Goal: Transaction & Acquisition: Purchase product/service

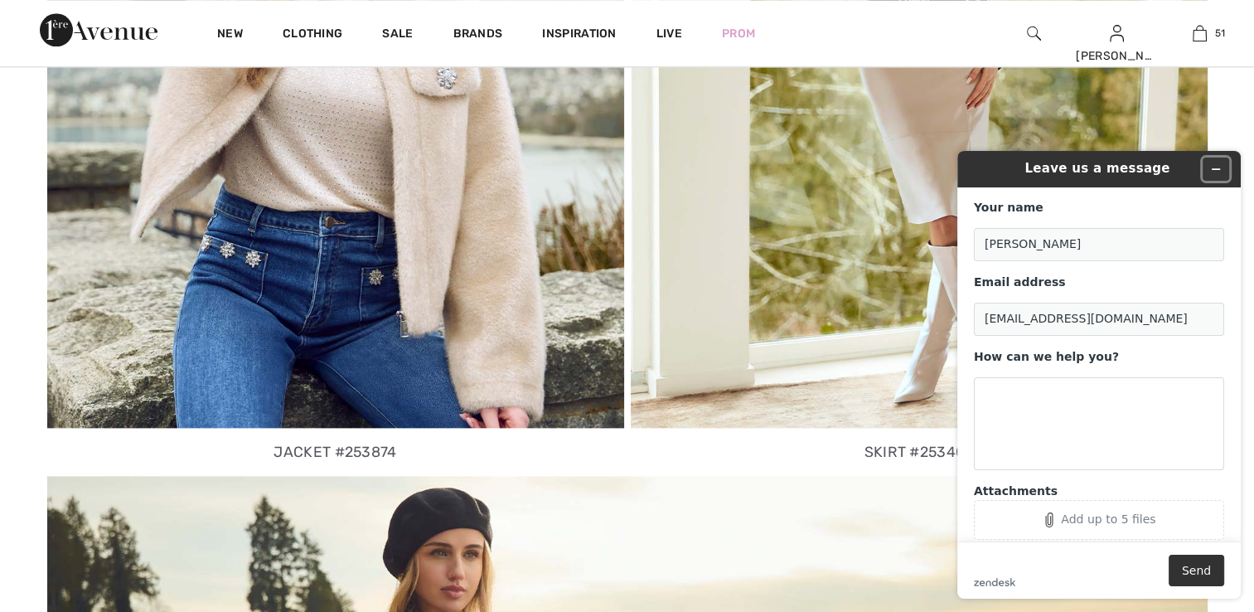
click at [1214, 169] on icon "Minimize widget" at bounding box center [1216, 169] width 7 height 0
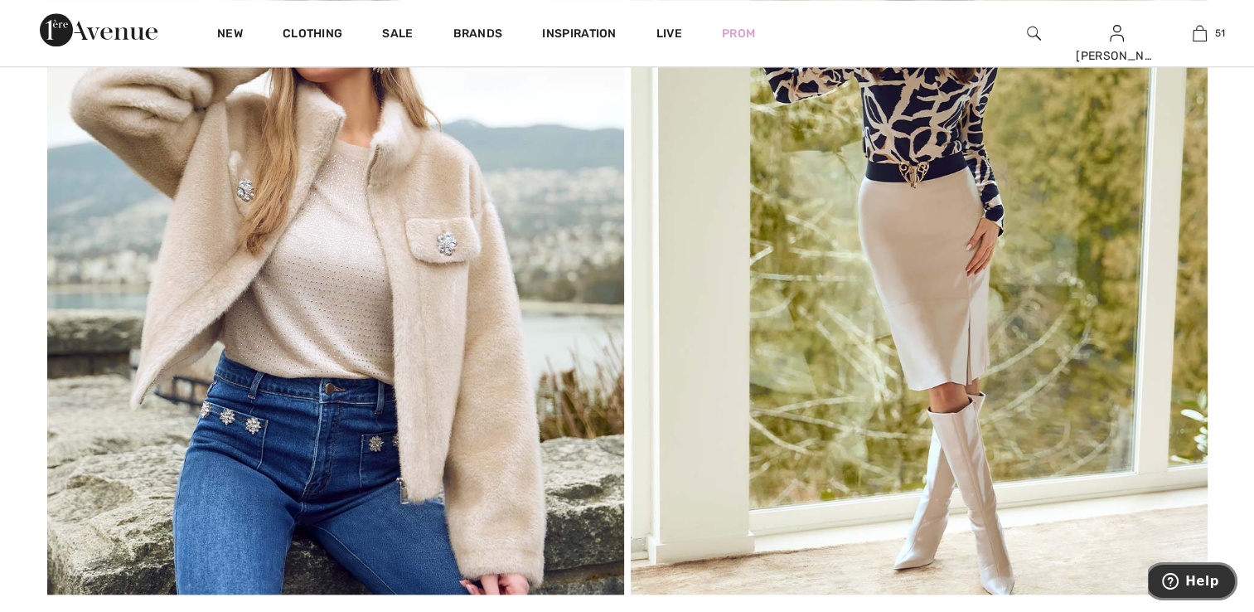
scroll to position [1741, 0]
click at [321, 449] on img at bounding box center [335, 247] width 577 height 692
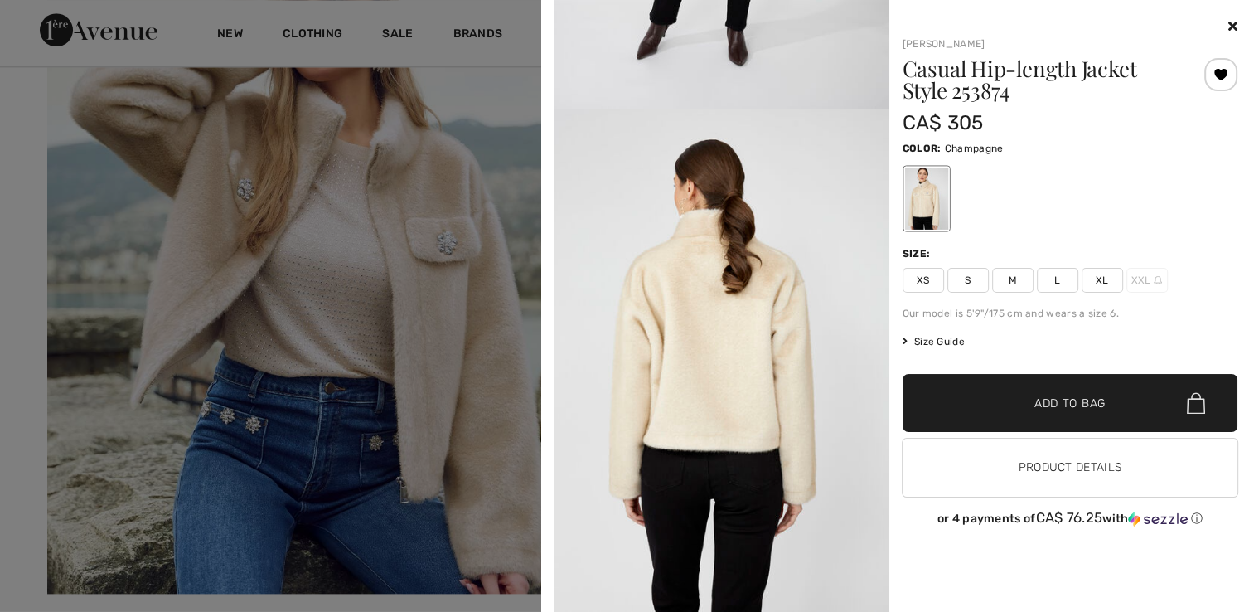
scroll to position [1965, 0]
click at [1229, 26] on icon at bounding box center [1232, 25] width 9 height 13
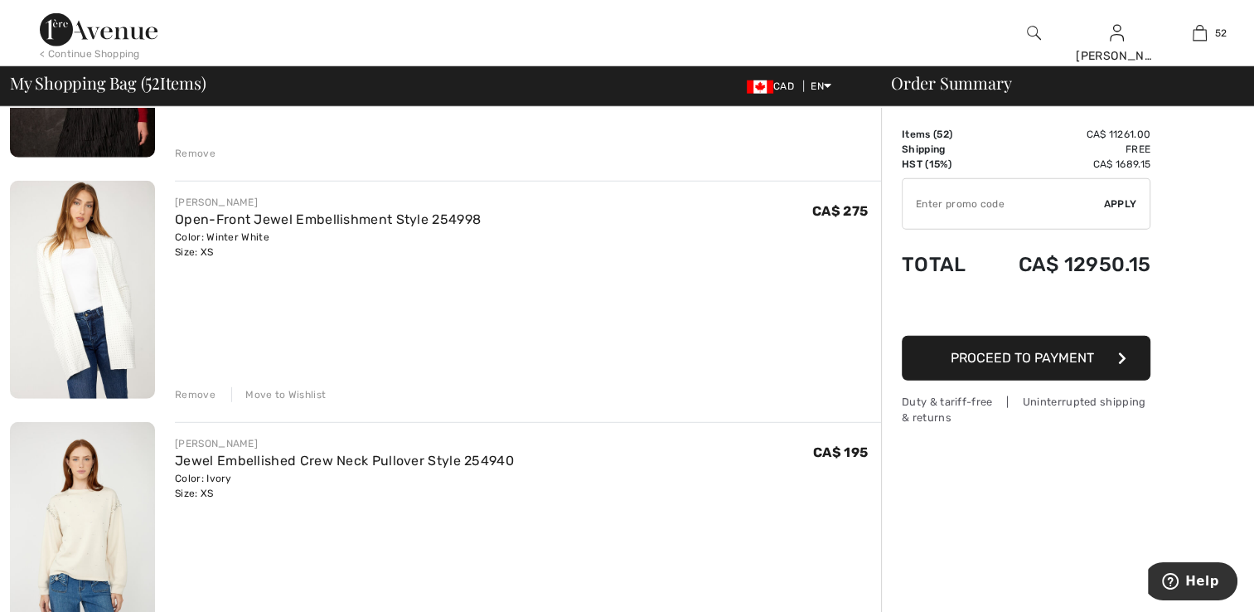
scroll to position [4808, 0]
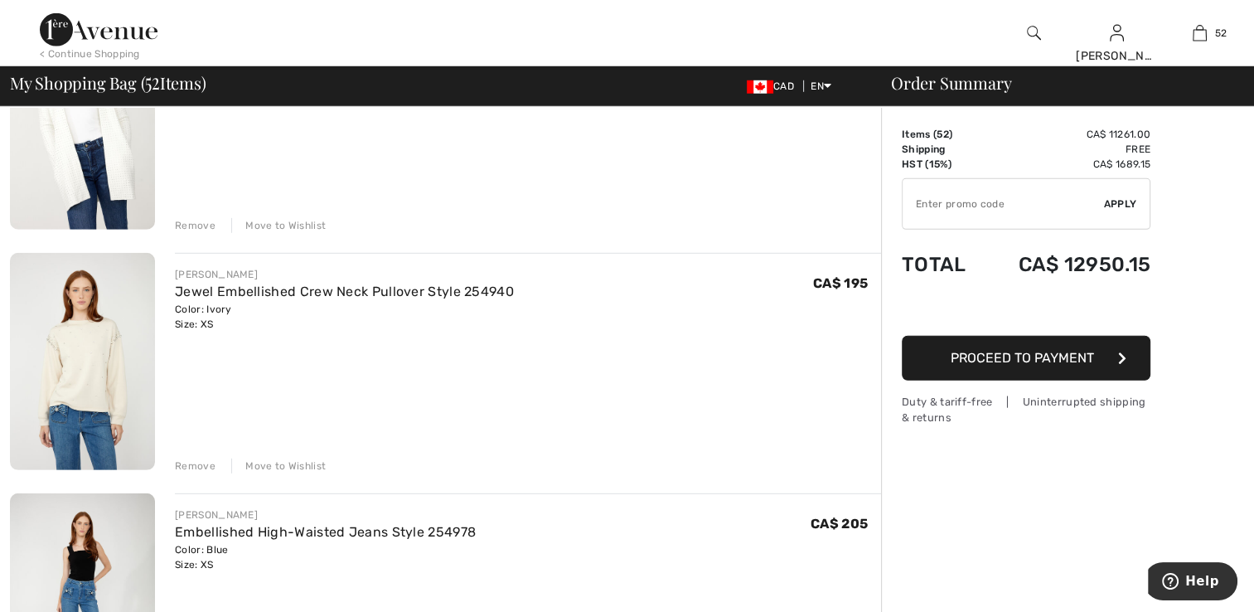
click at [119, 405] on img at bounding box center [82, 362] width 145 height 218
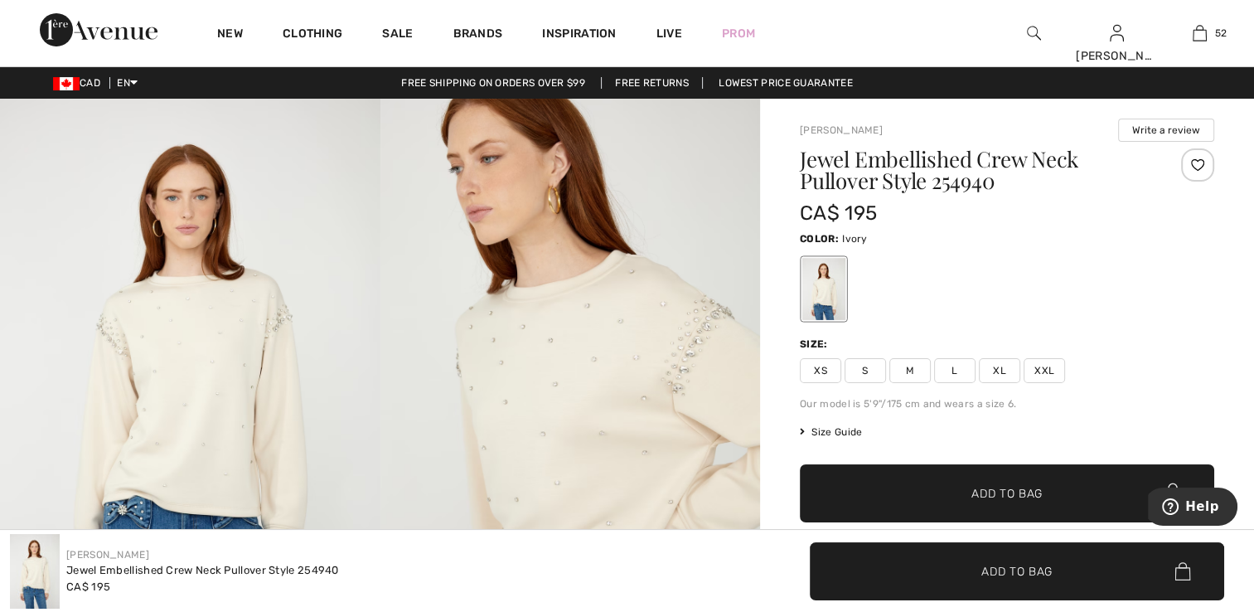
click at [238, 436] on img at bounding box center [190, 384] width 380 height 570
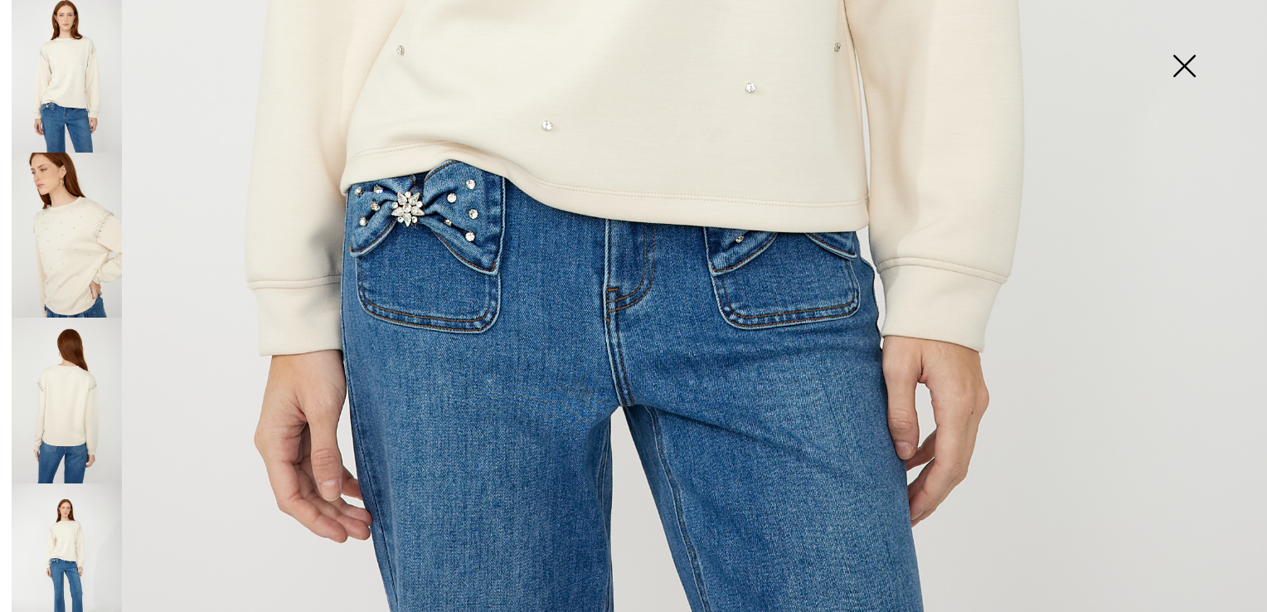
scroll to position [26, 0]
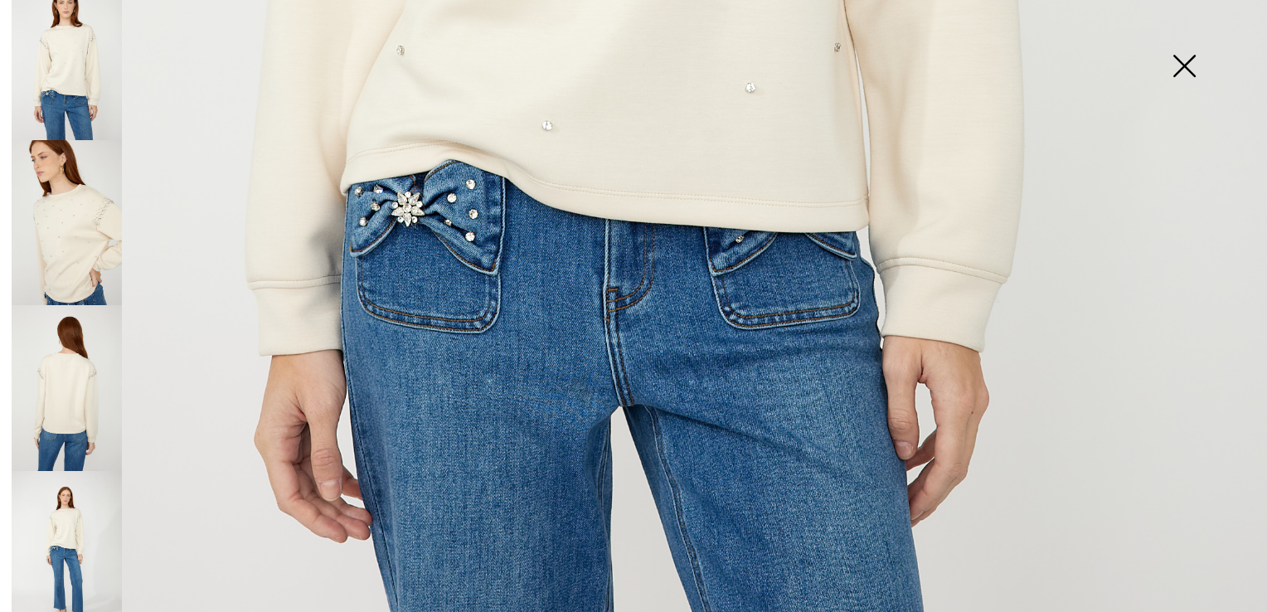
click at [94, 500] on img at bounding box center [67, 554] width 110 height 166
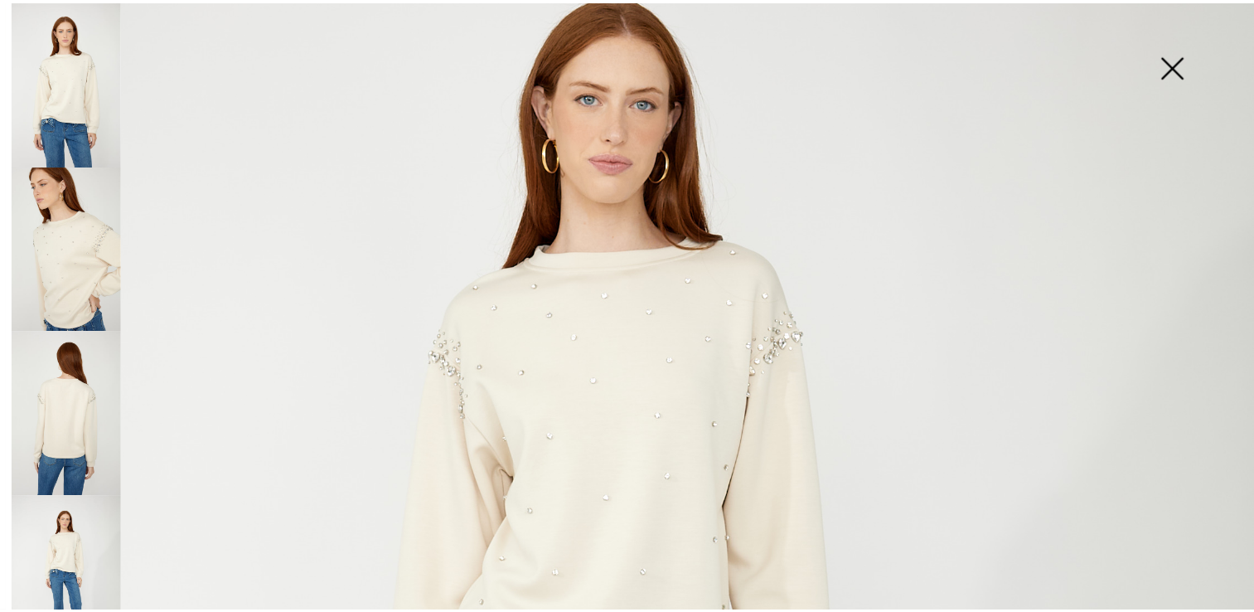
scroll to position [166, 0]
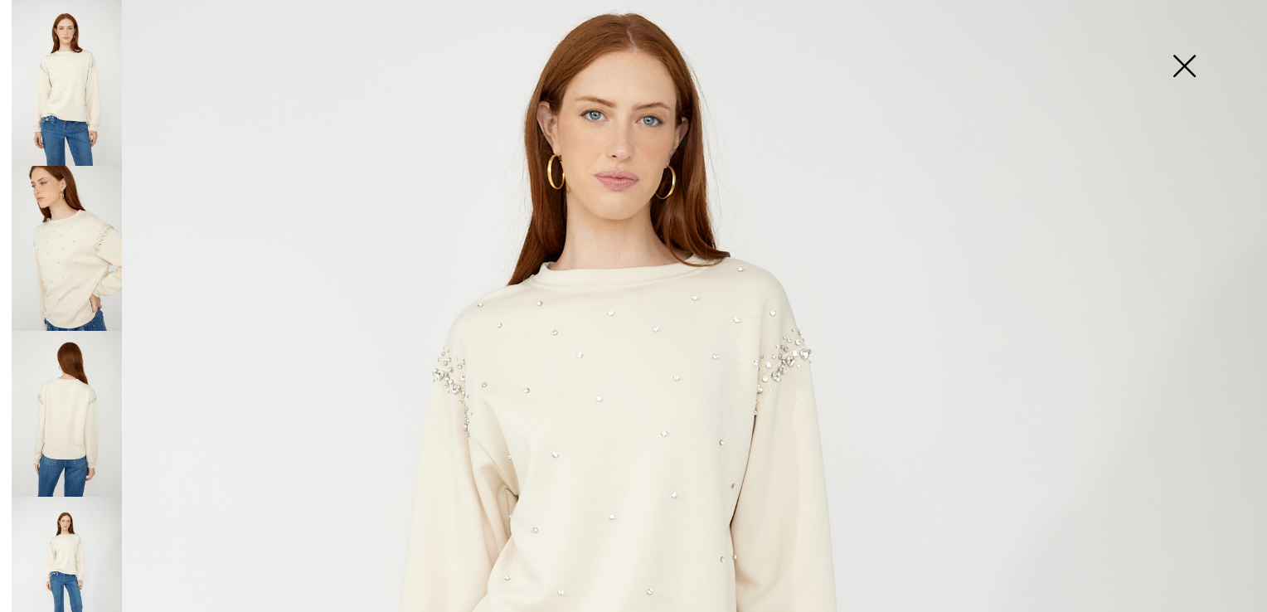
click at [1181, 64] on img at bounding box center [1183, 67] width 83 height 85
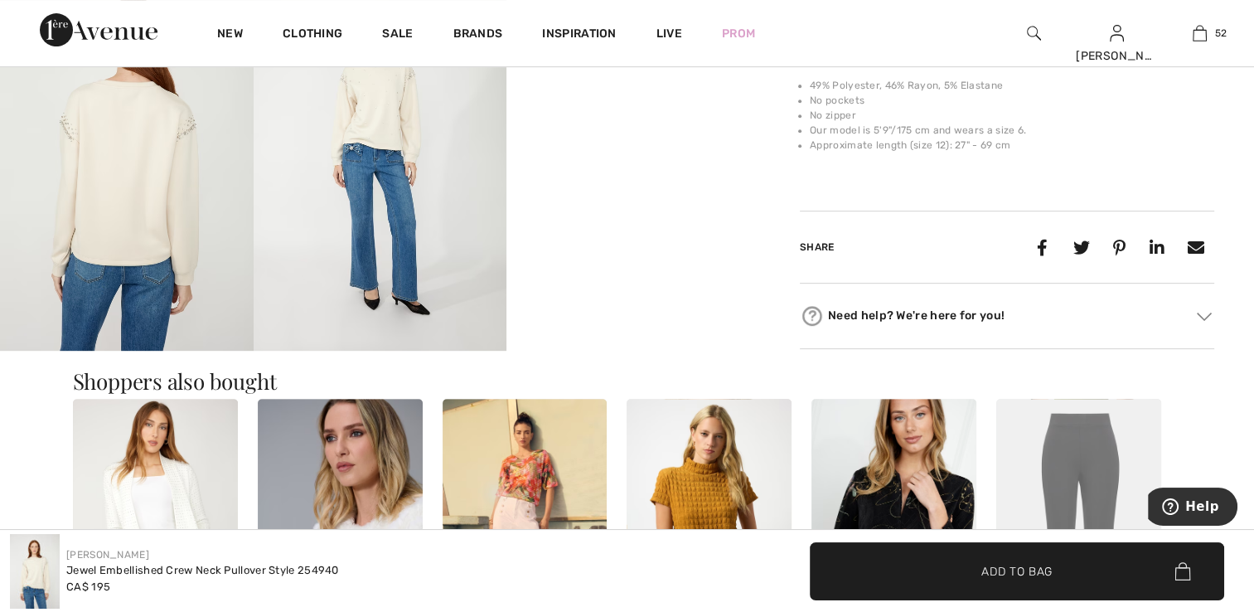
scroll to position [663, 0]
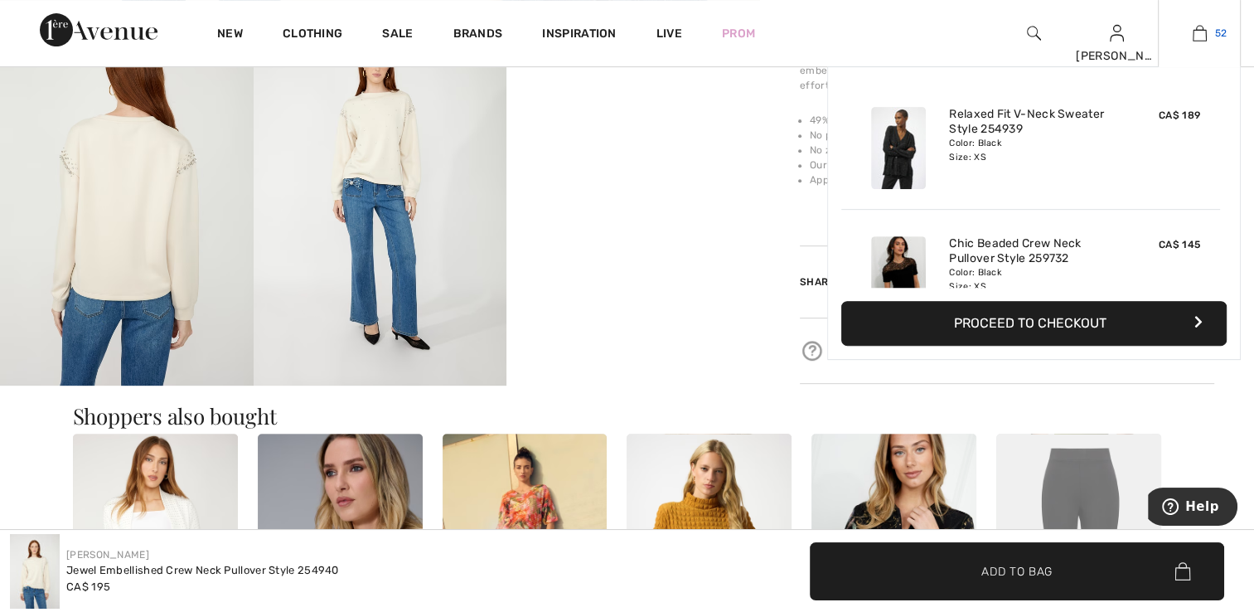
click at [1199, 38] on img at bounding box center [1200, 33] width 14 height 20
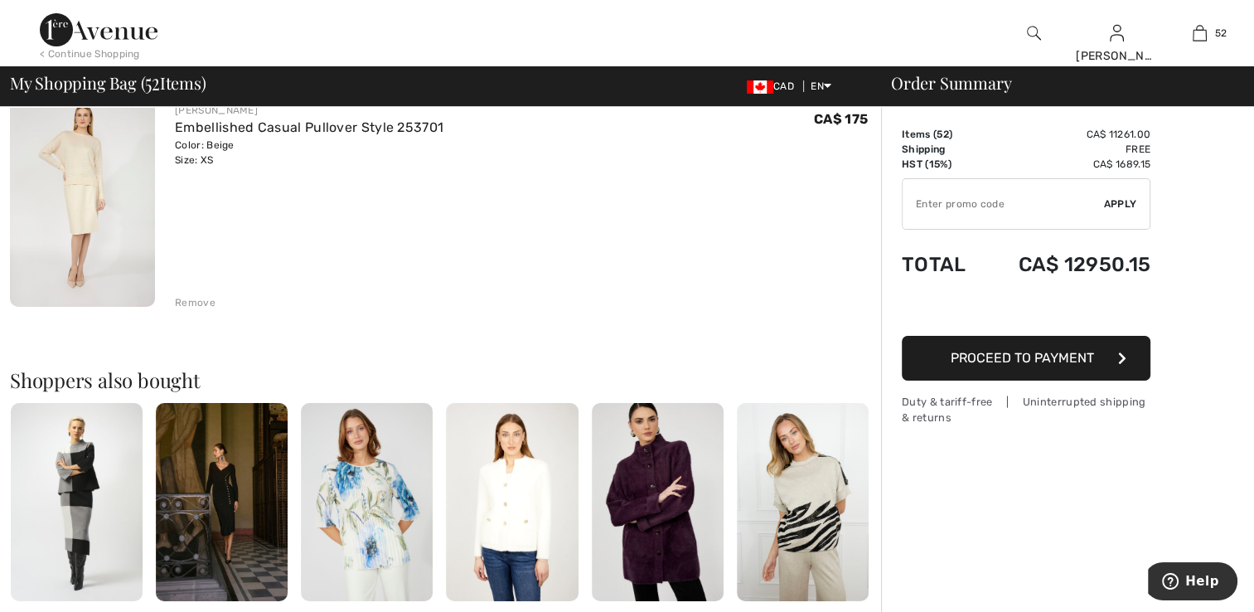
scroll to position [12434, 0]
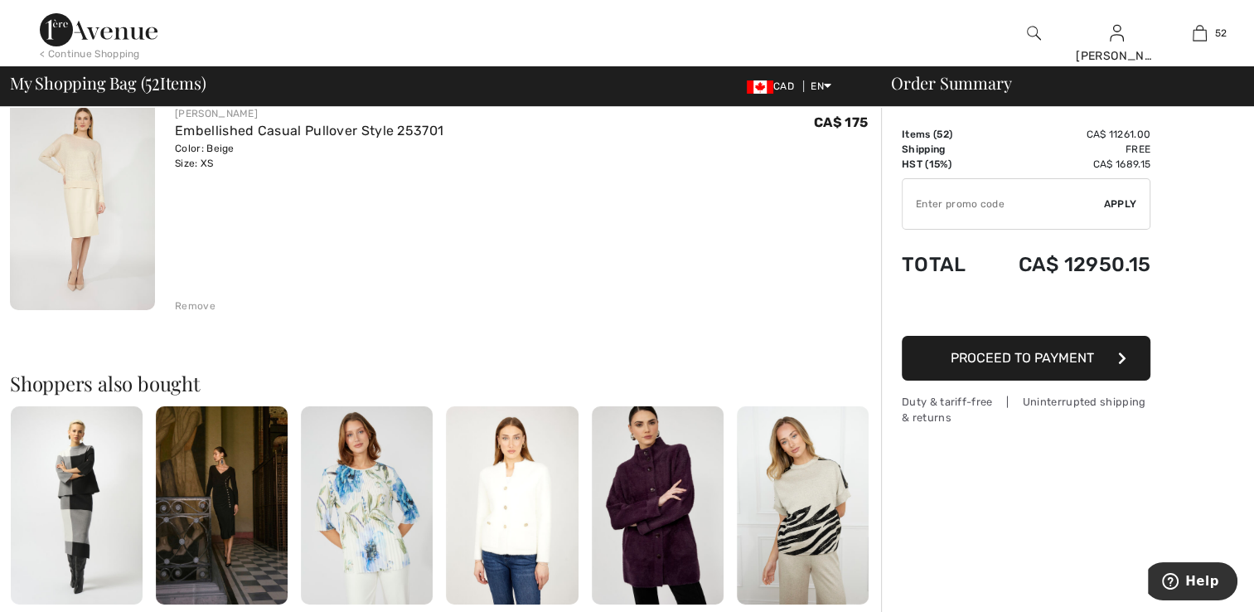
click at [70, 218] on img at bounding box center [82, 201] width 145 height 218
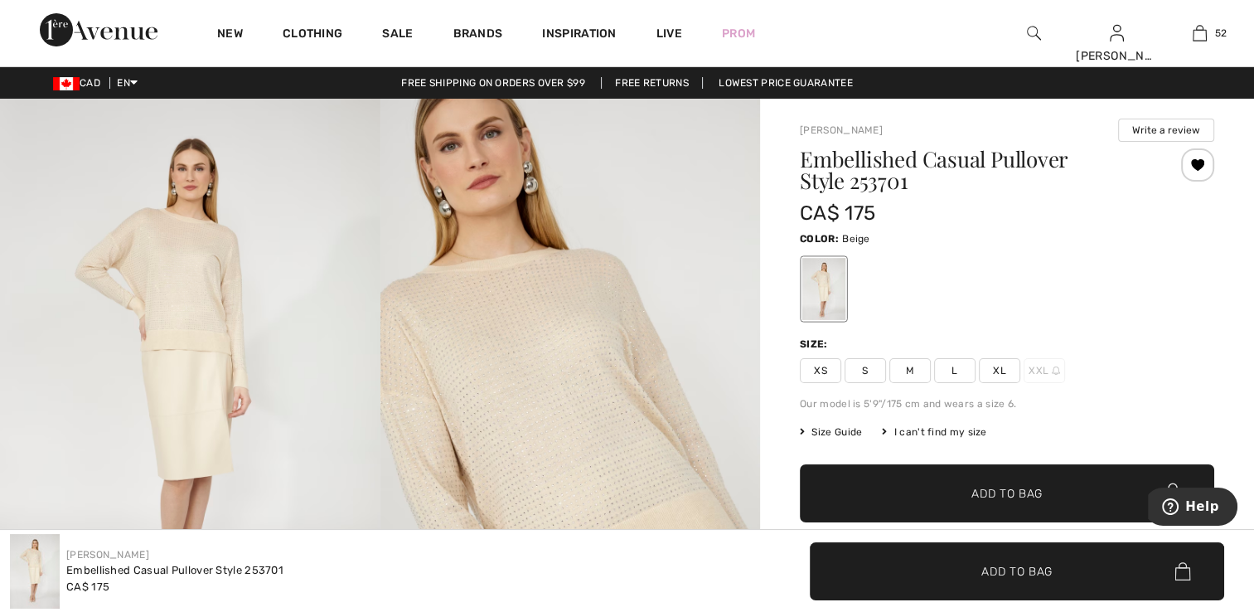
click at [157, 312] on img at bounding box center [190, 384] width 380 height 570
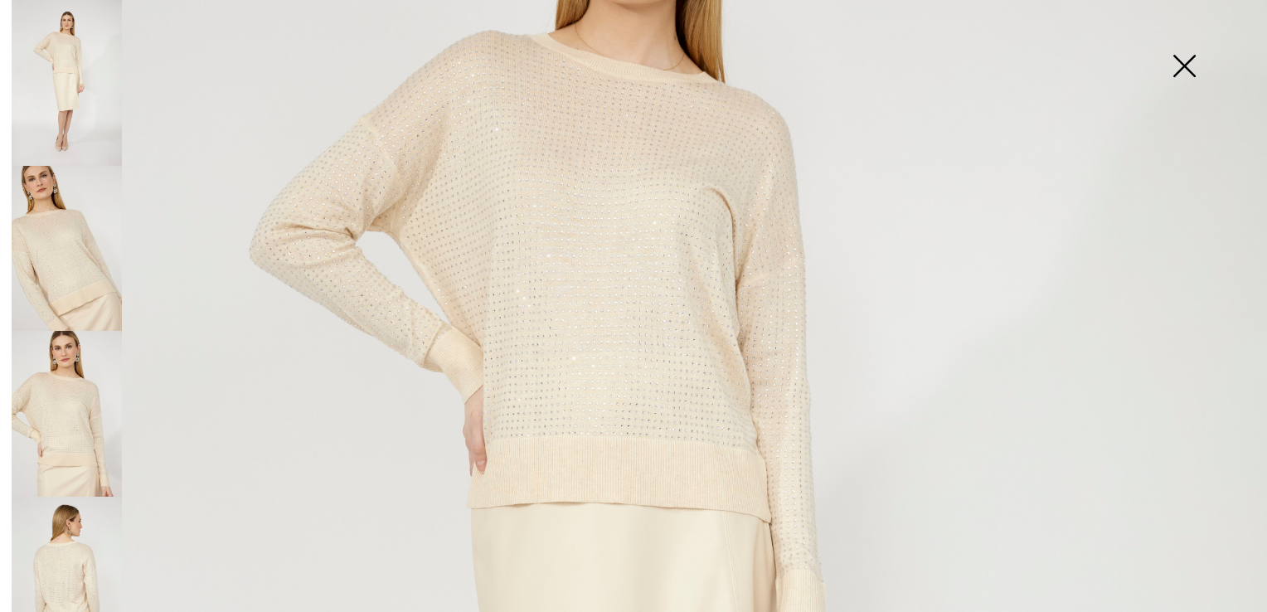
scroll to position [414, 0]
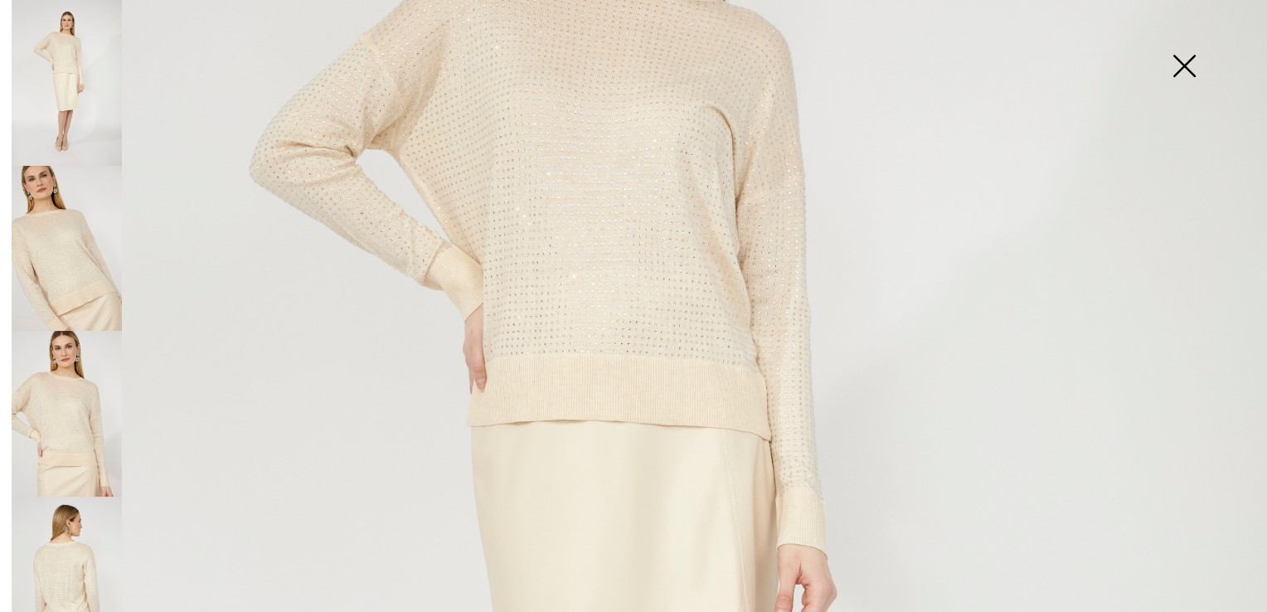
click at [66, 272] on img at bounding box center [67, 249] width 110 height 166
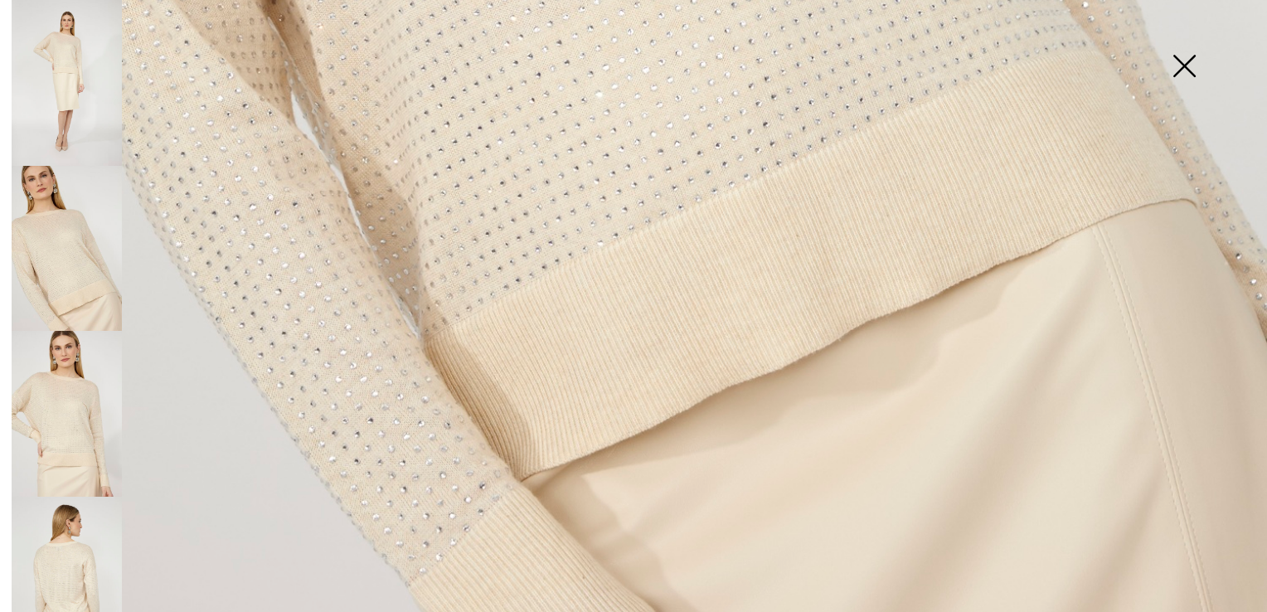
scroll to position [1269, 0]
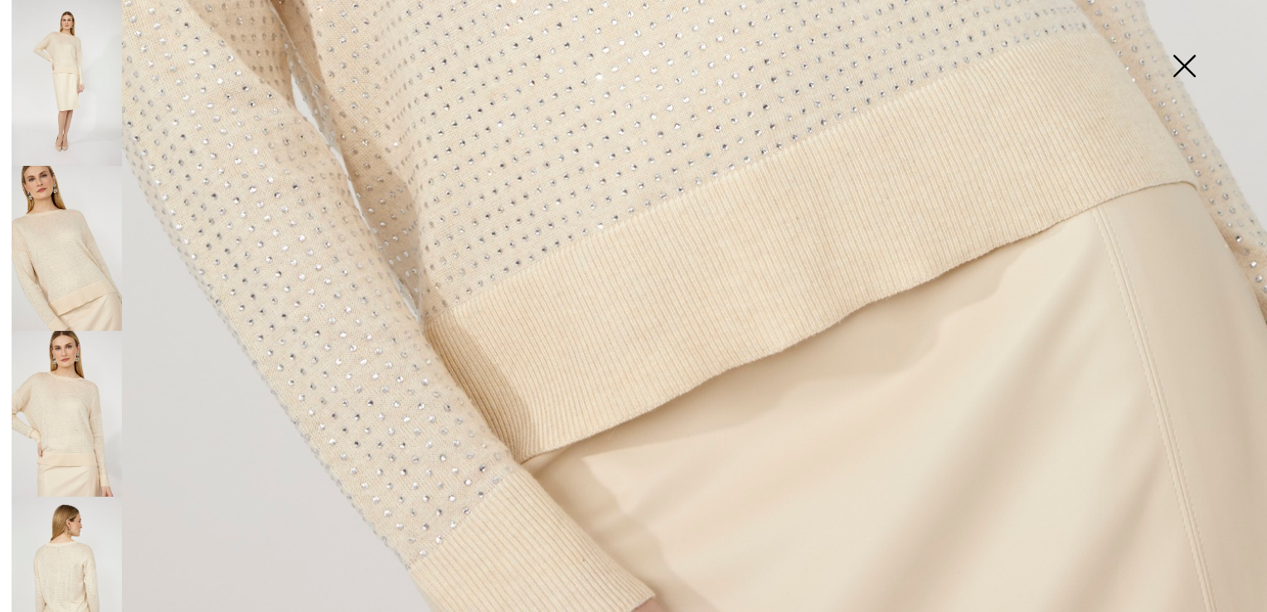
click at [99, 396] on img at bounding box center [67, 414] width 110 height 166
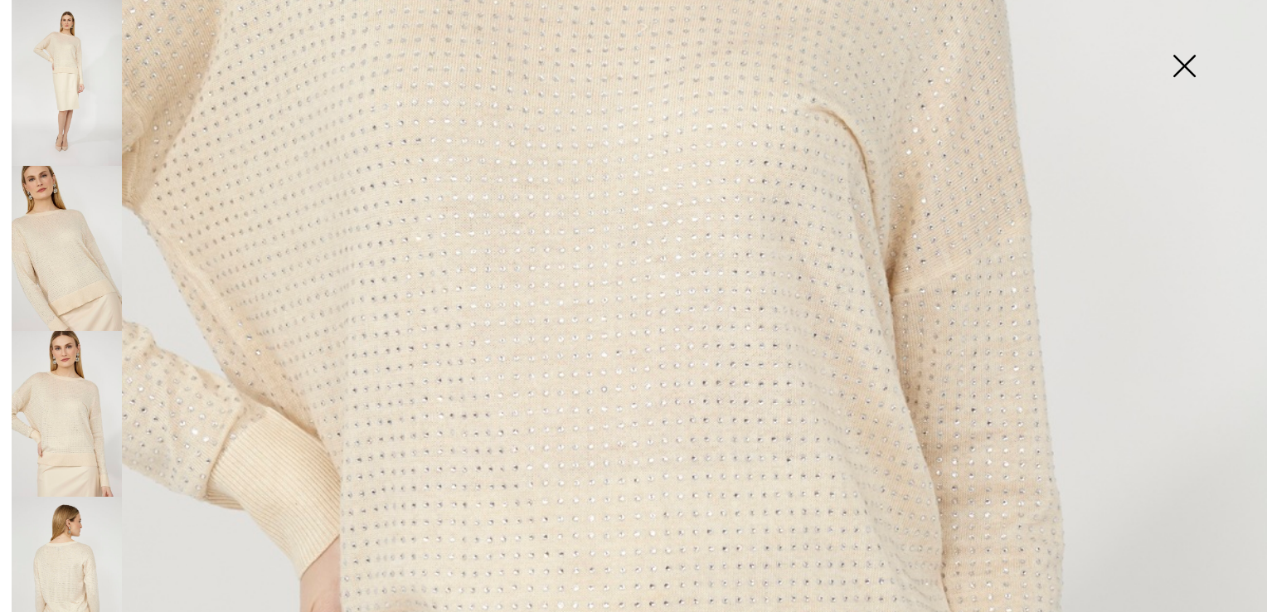
scroll to position [606, 0]
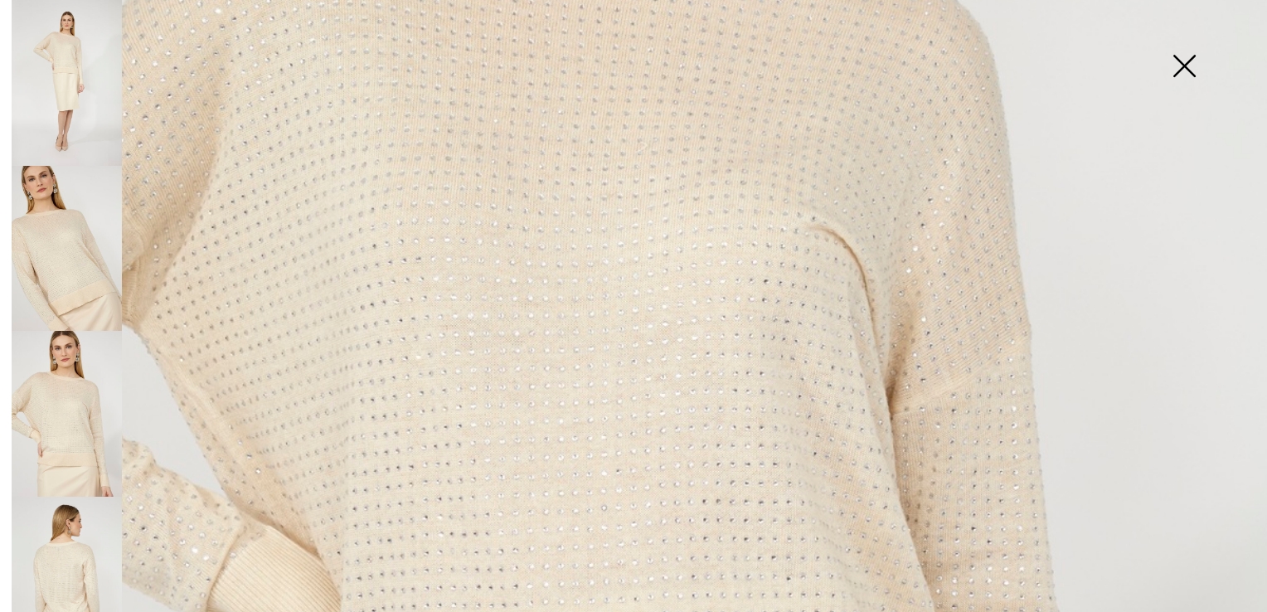
click at [72, 566] on img at bounding box center [67, 580] width 110 height 166
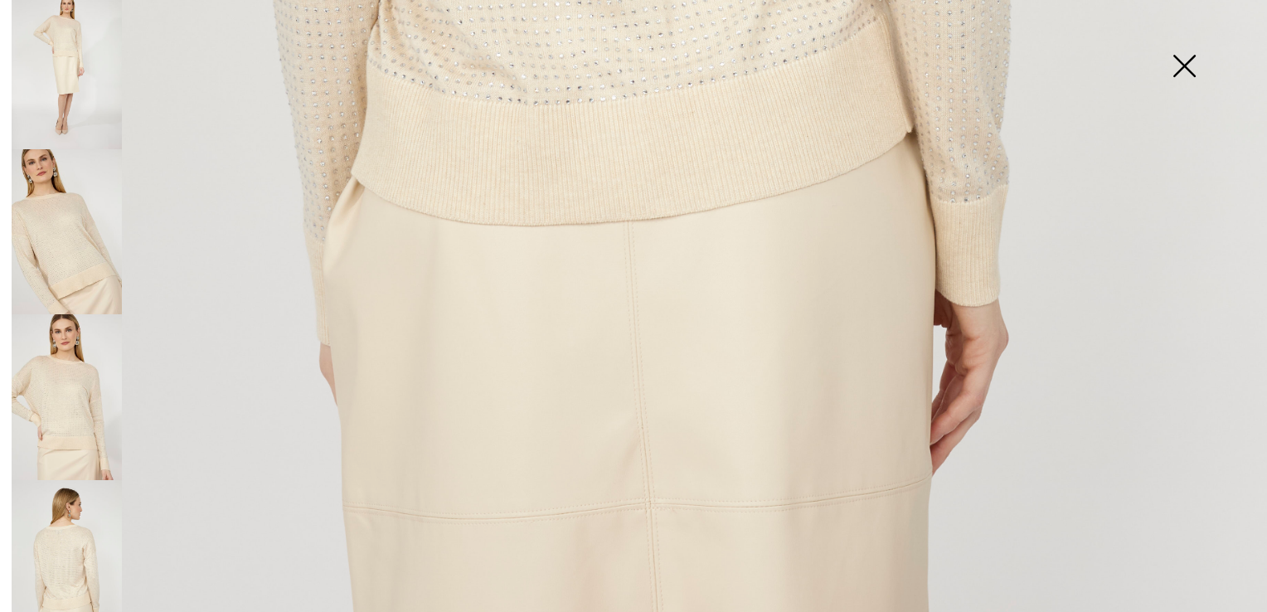
scroll to position [26, 0]
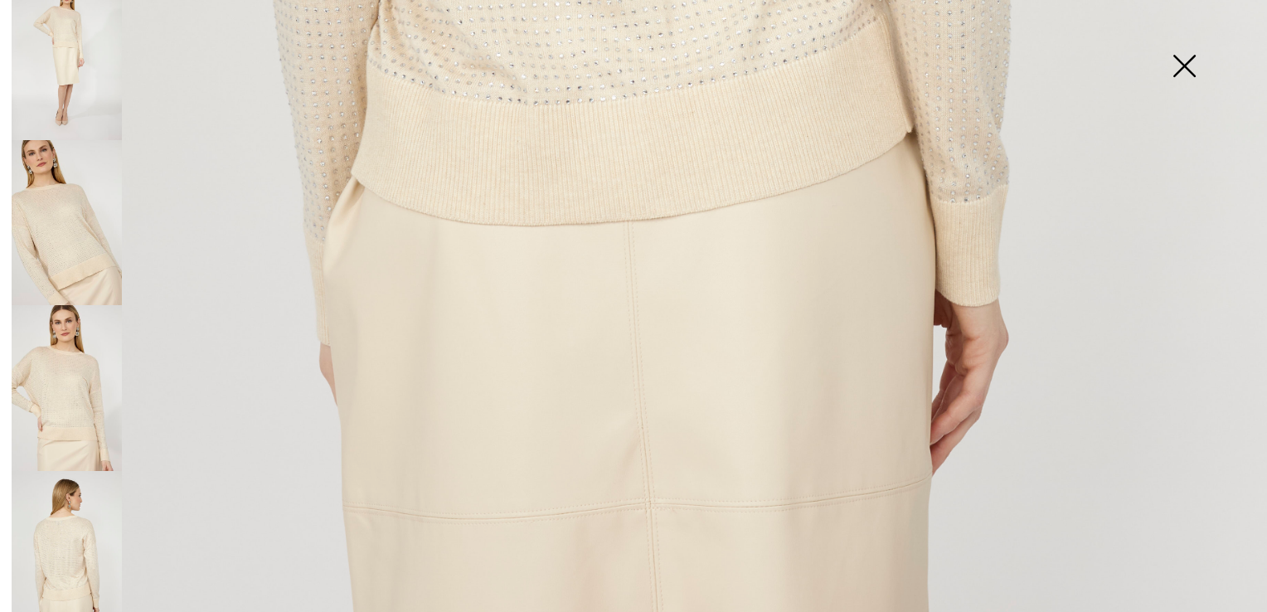
drag, startPoint x: 54, startPoint y: 356, endPoint x: 58, endPoint y: 348, distance: 9.3
click at [55, 356] on img at bounding box center [67, 388] width 110 height 166
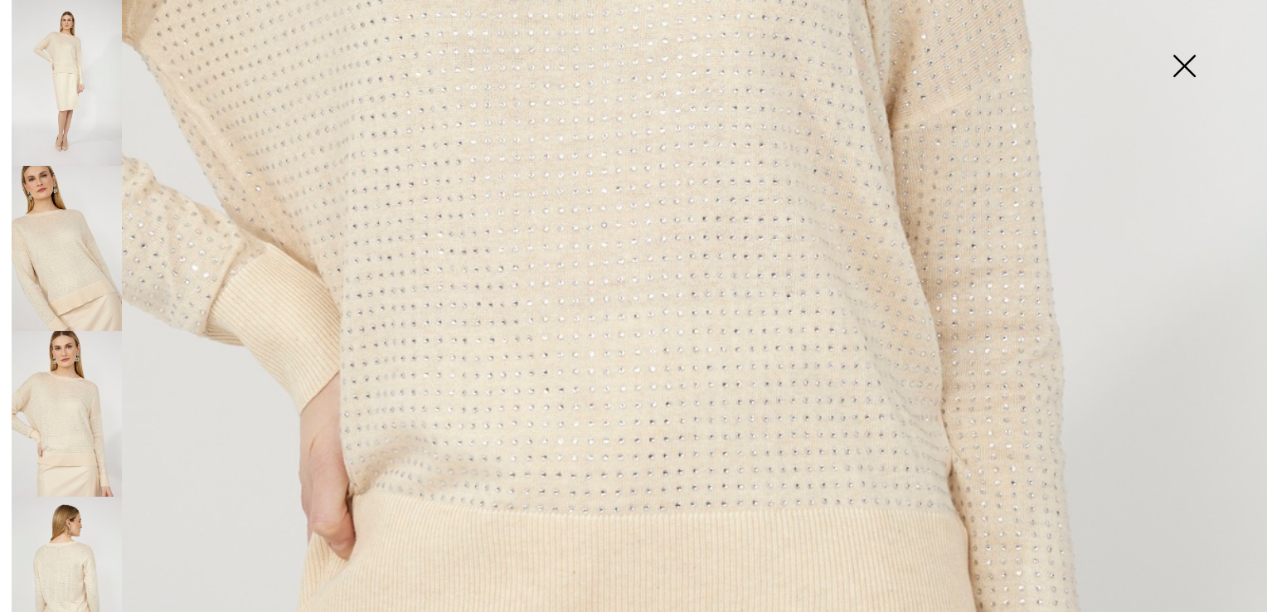
scroll to position [855, 0]
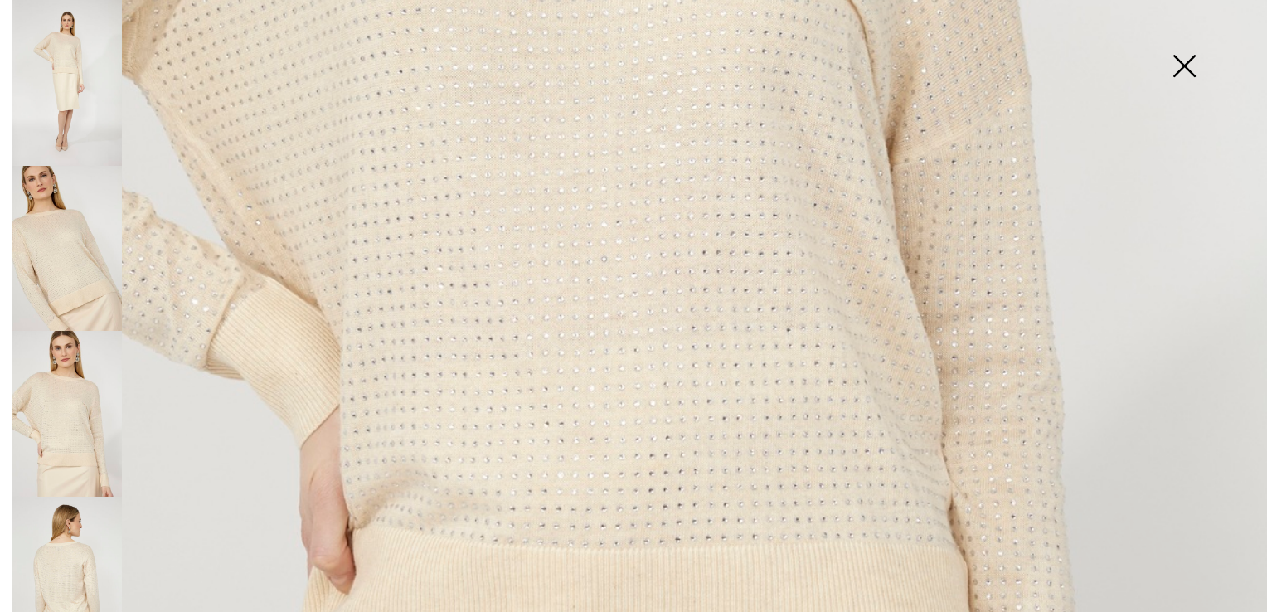
click at [56, 74] on img at bounding box center [67, 83] width 110 height 166
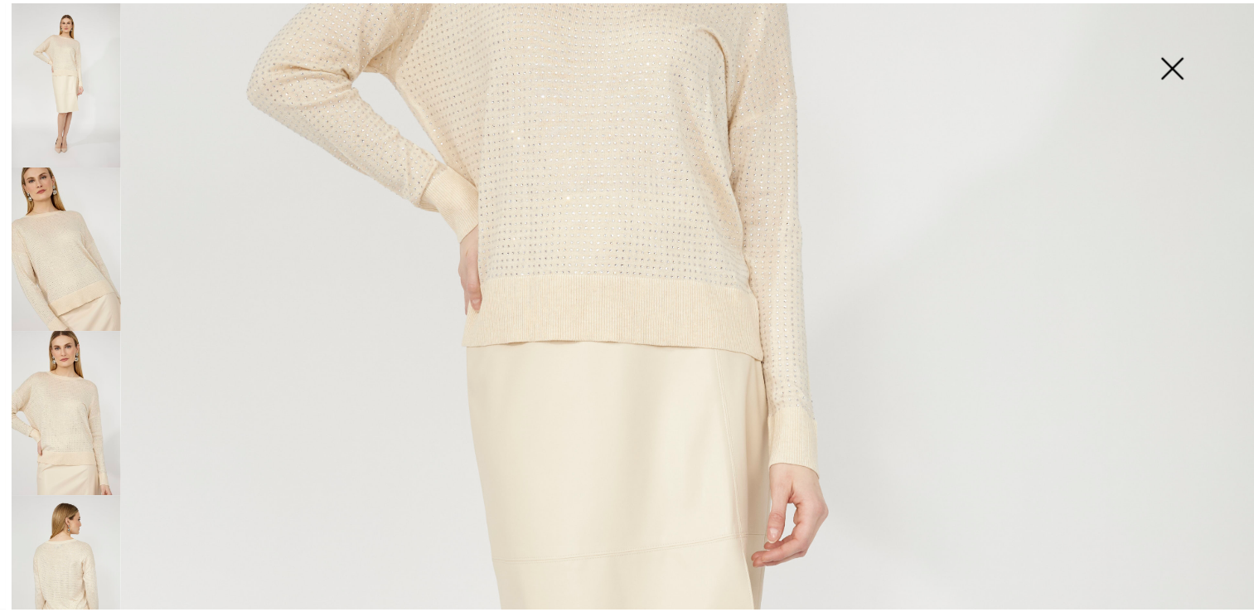
scroll to position [523, 0]
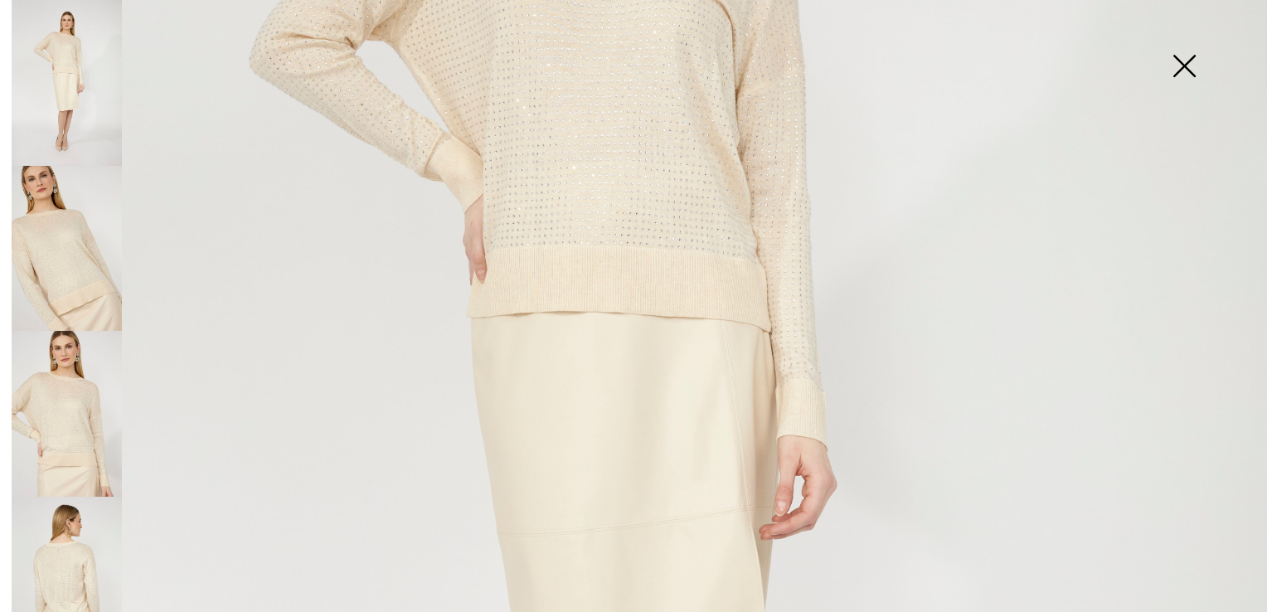
click at [1180, 63] on img at bounding box center [1183, 67] width 83 height 85
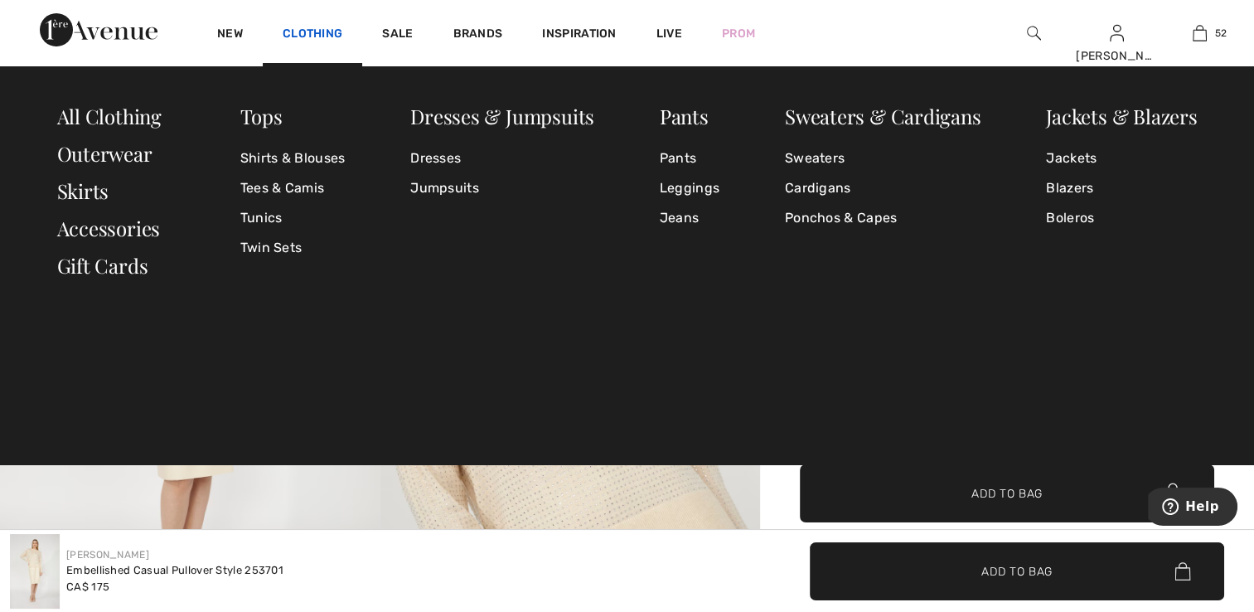
click at [317, 40] on link "Clothing" at bounding box center [313, 35] width 60 height 17
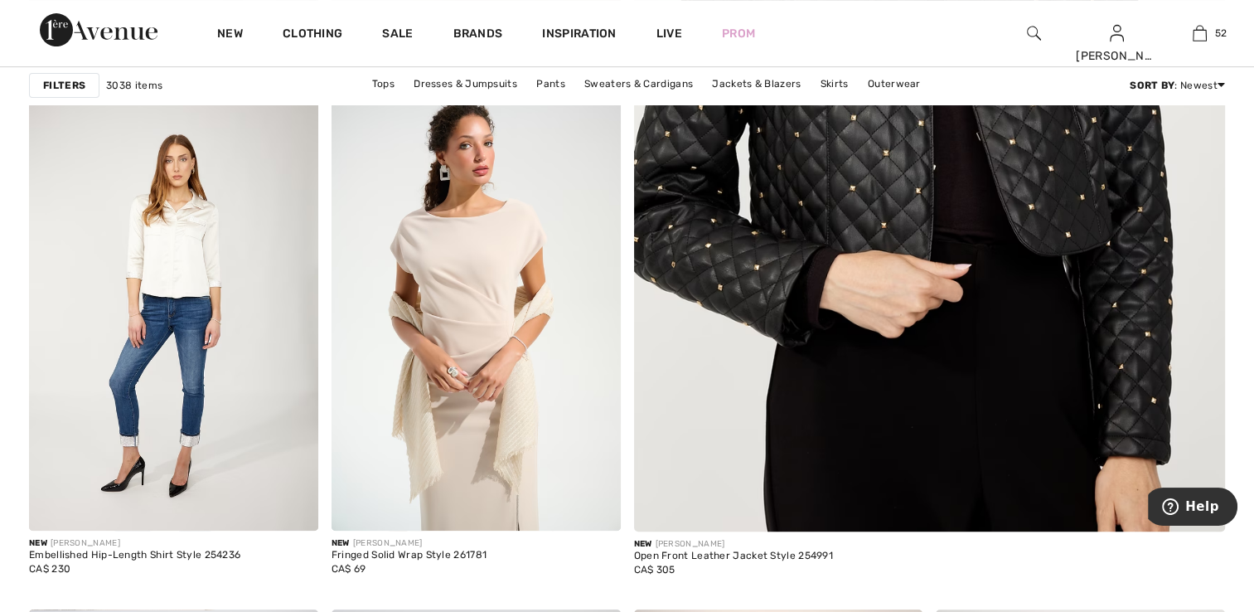
scroll to position [663, 0]
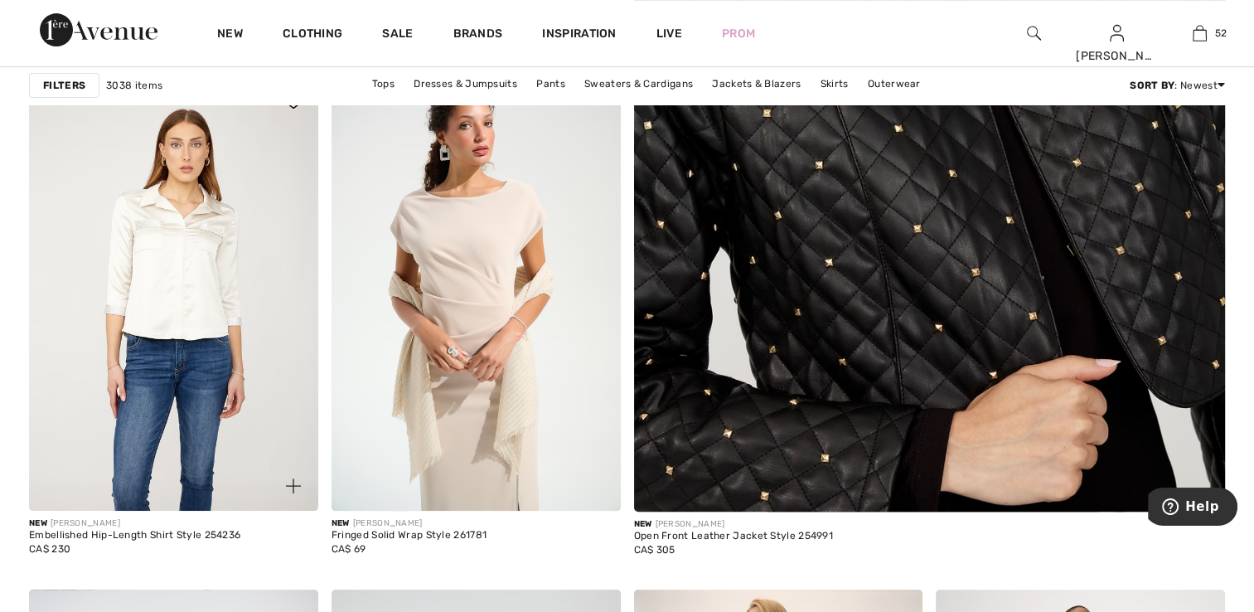
click at [189, 257] on img at bounding box center [173, 294] width 289 height 434
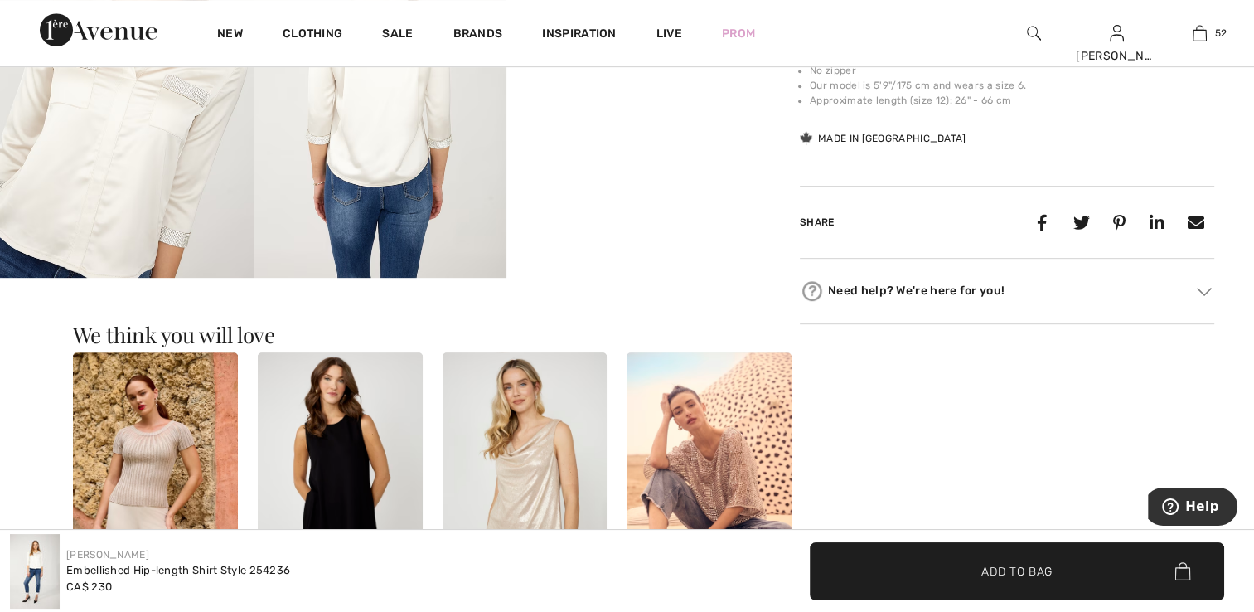
scroll to position [995, 0]
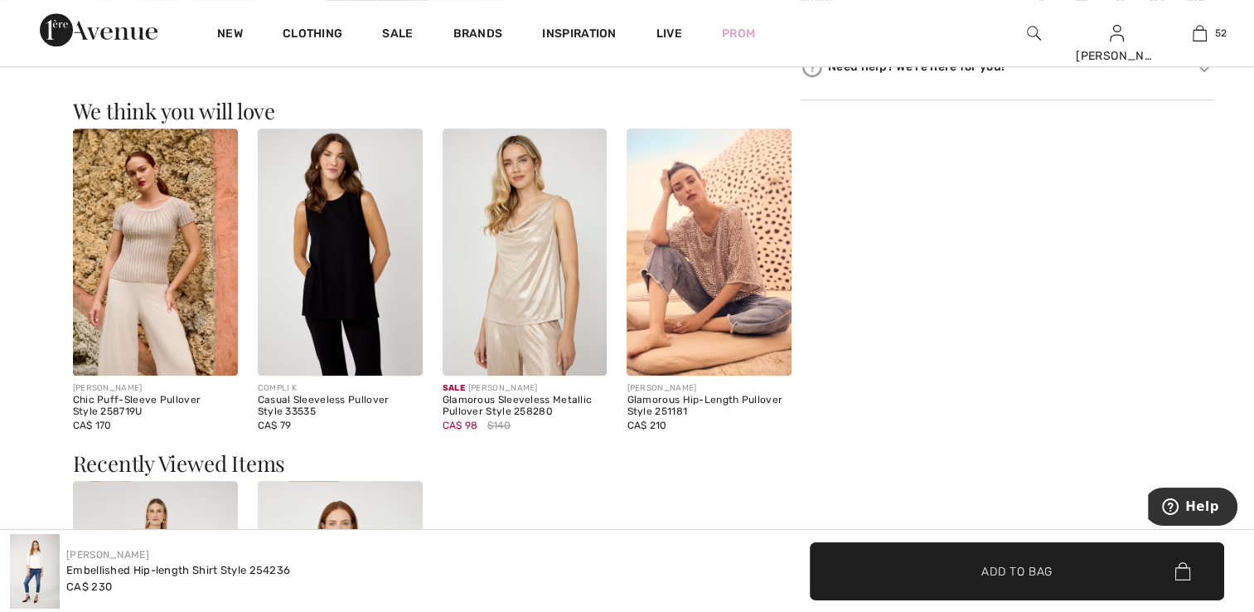
click at [170, 279] on img at bounding box center [155, 251] width 165 height 247
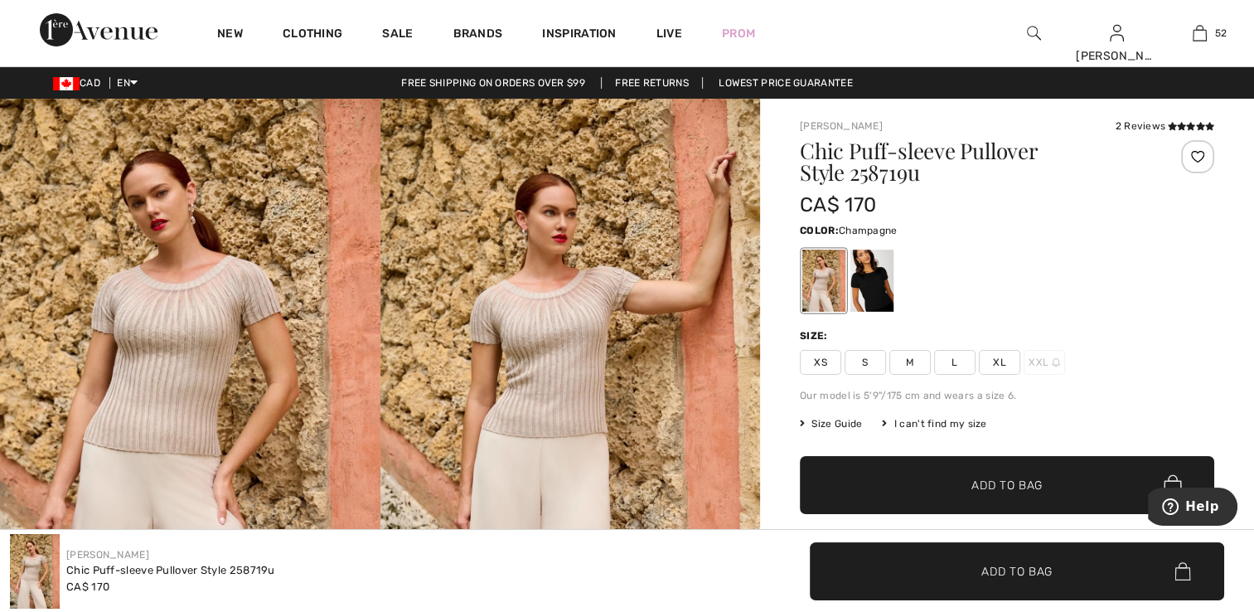
click at [812, 277] on div at bounding box center [823, 281] width 43 height 62
click at [816, 360] on span "XS" at bounding box center [820, 362] width 41 height 25
click at [956, 472] on span "✔ Added to Bag Add to Bag" at bounding box center [1007, 485] width 414 height 58
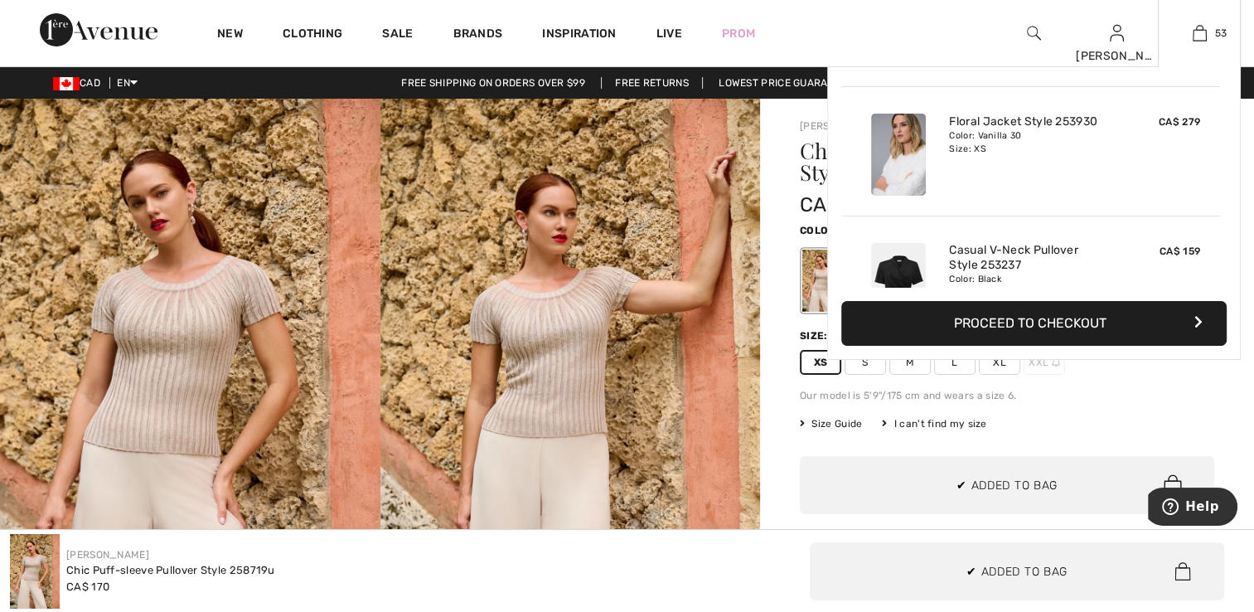
scroll to position [6637, 0]
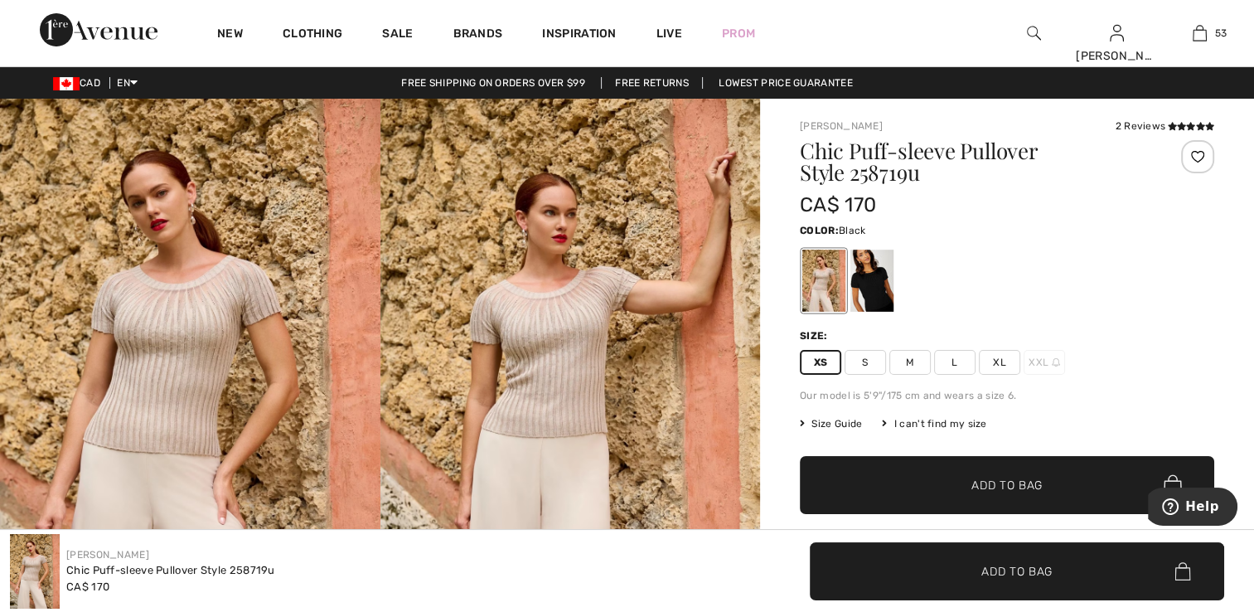
click at [868, 283] on div at bounding box center [871, 281] width 43 height 62
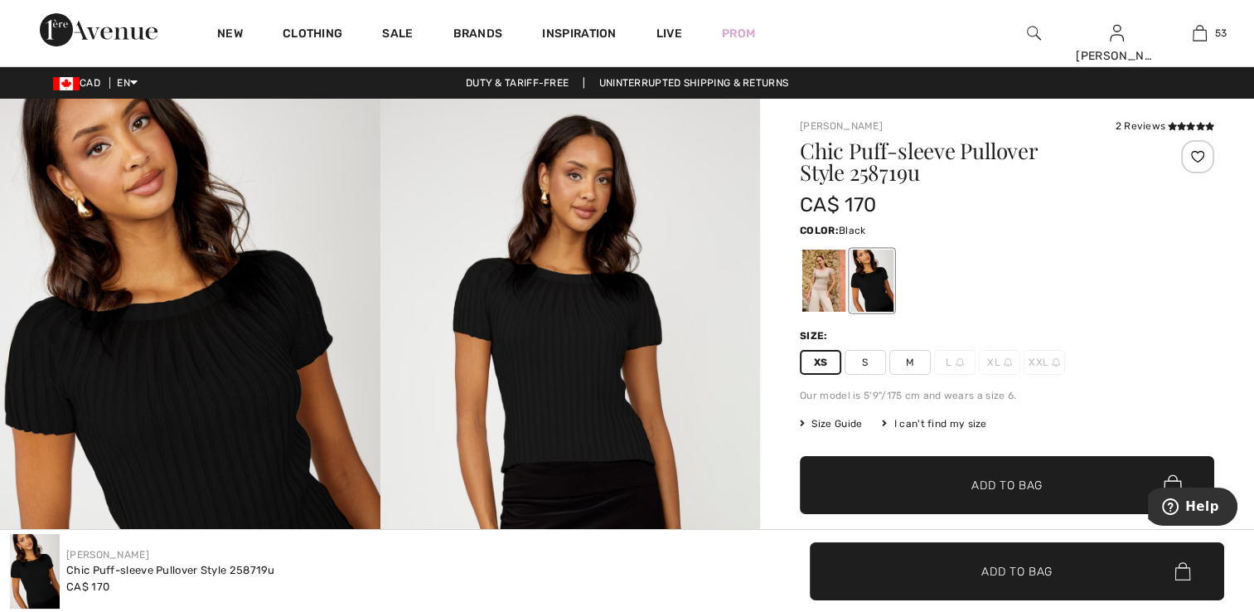
click at [870, 297] on div at bounding box center [871, 281] width 43 height 62
click at [1028, 480] on span "Add to Bag" at bounding box center [1006, 485] width 71 height 17
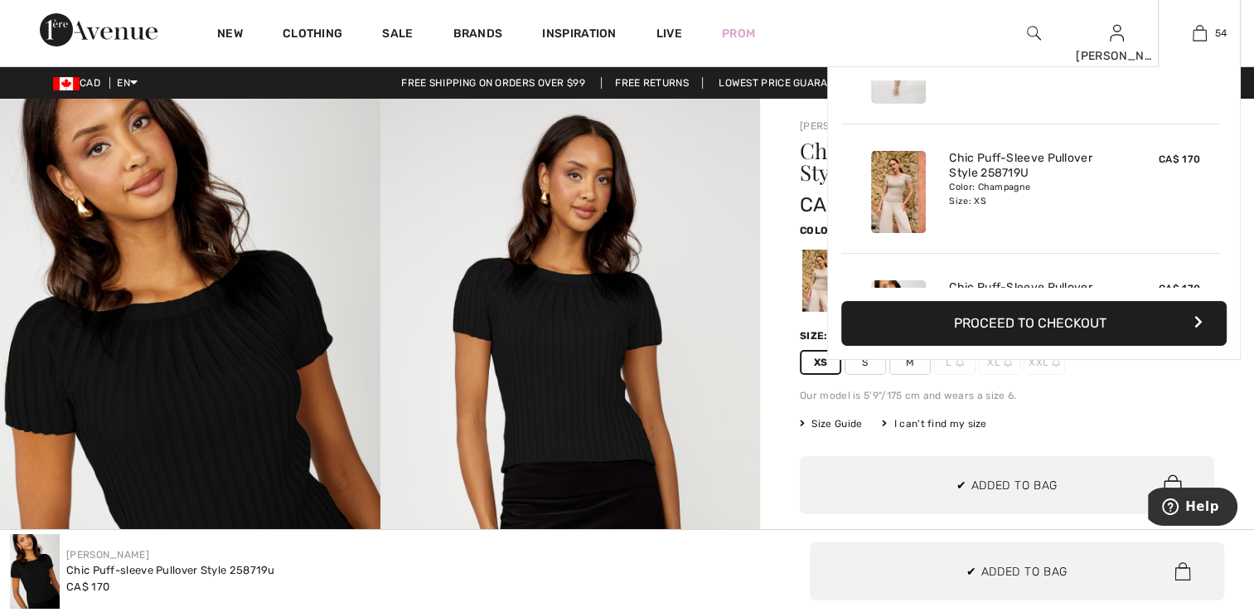
scroll to position [6766, 0]
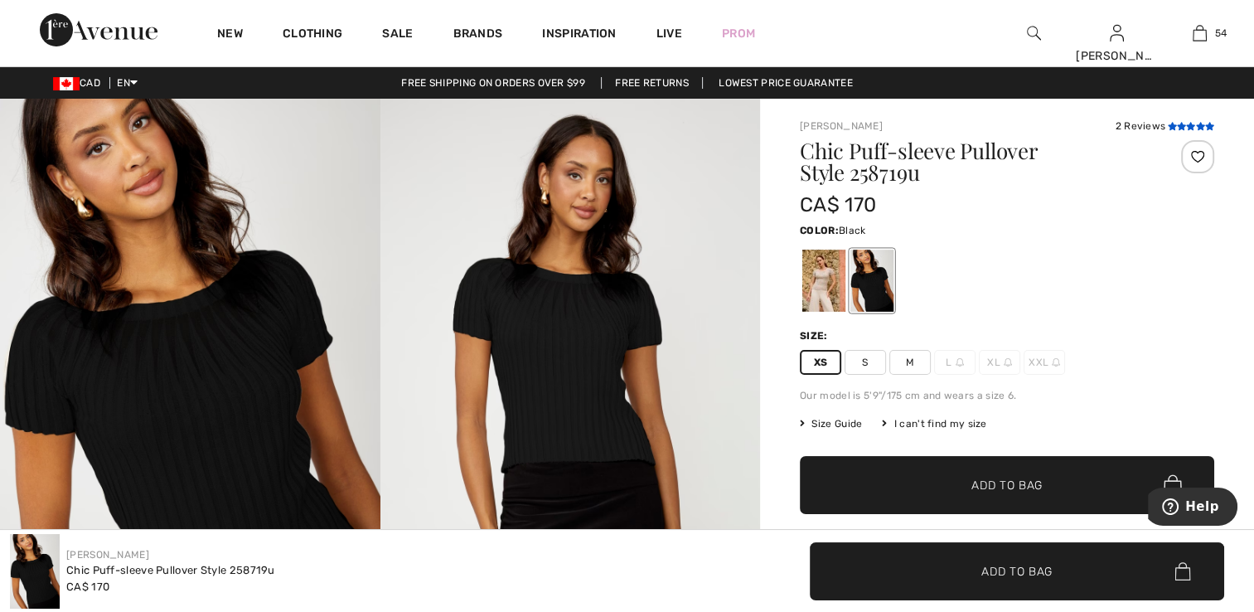
click at [1178, 123] on icon at bounding box center [1181, 126] width 9 height 8
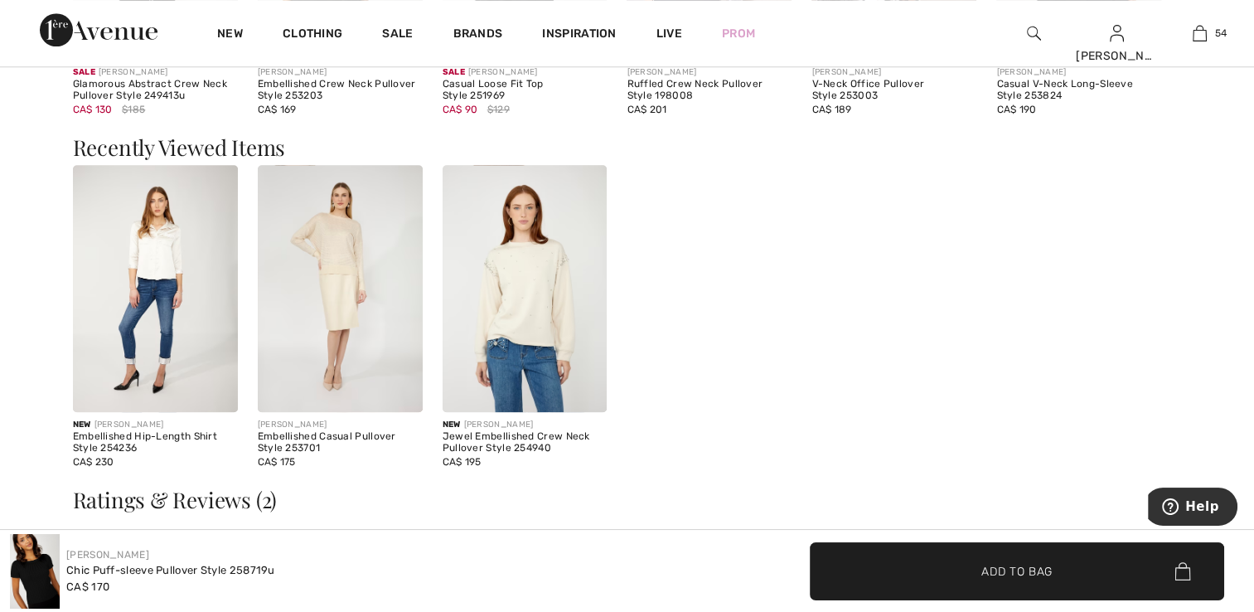
scroll to position [1598, 0]
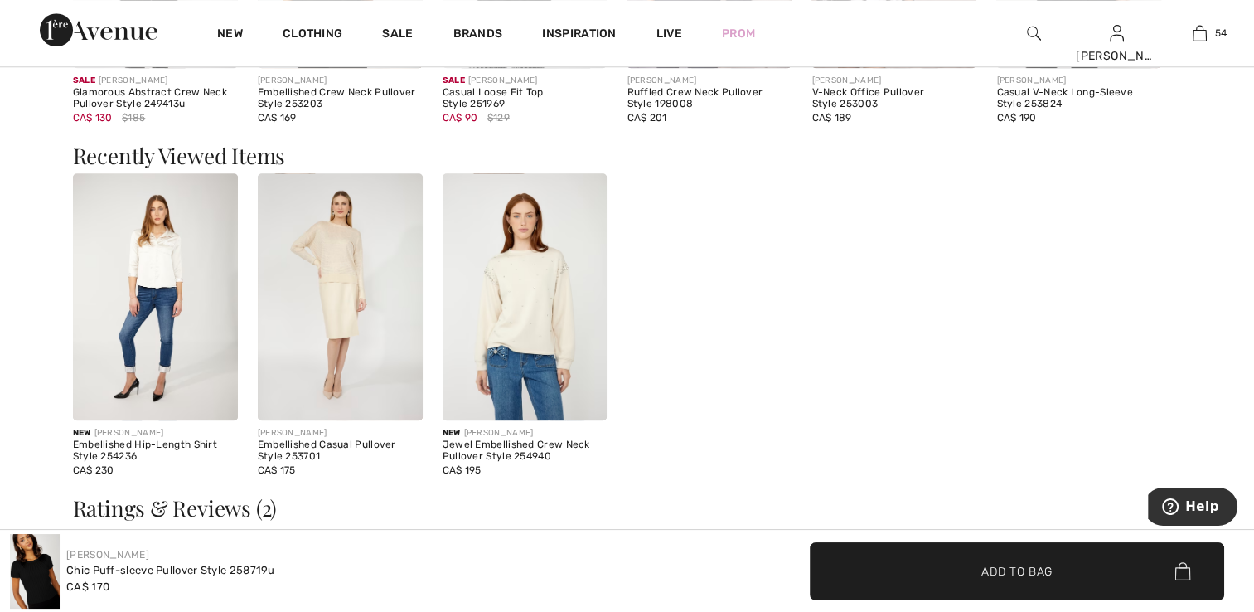
click at [325, 361] on img at bounding box center [340, 296] width 165 height 247
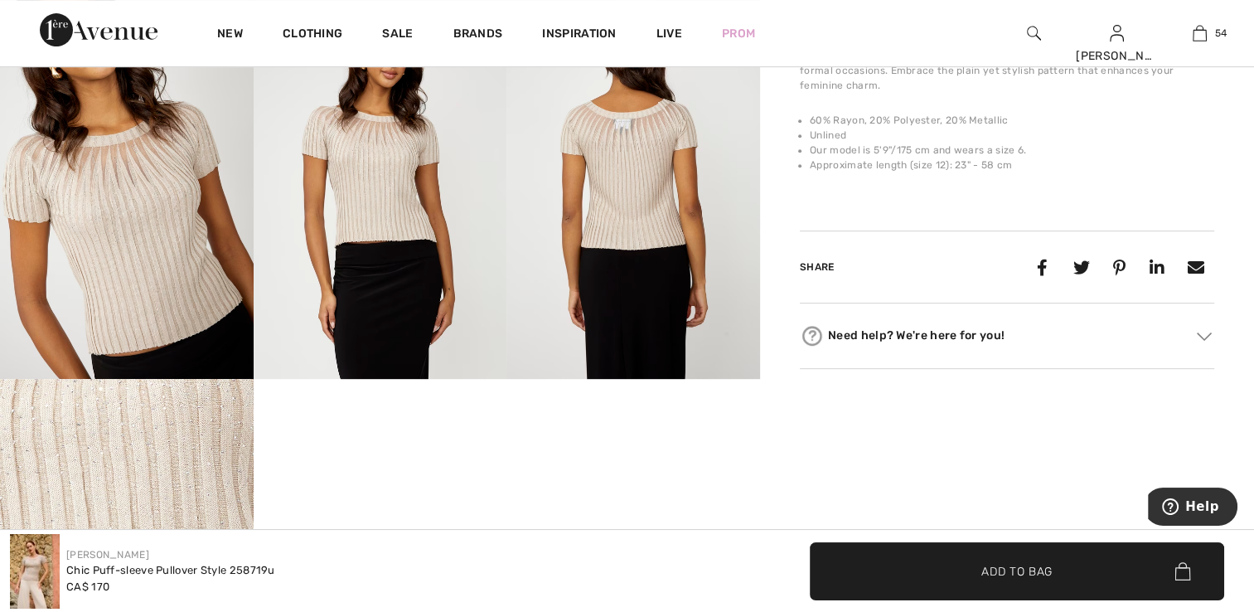
scroll to position [603, 0]
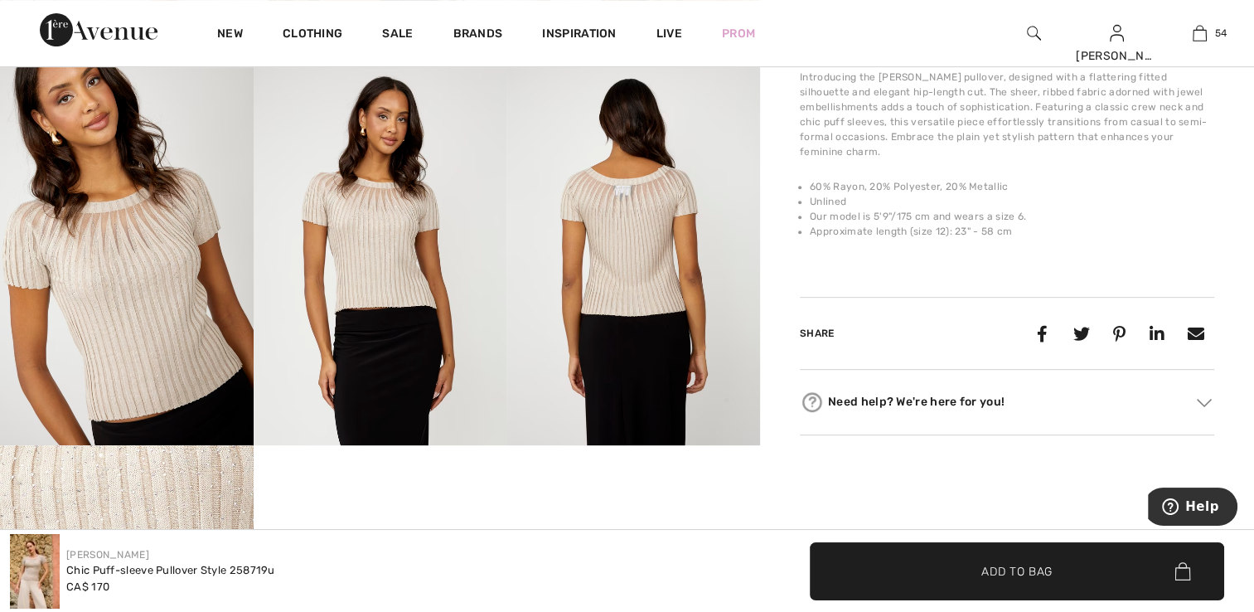
click at [220, 352] on img at bounding box center [127, 255] width 254 height 380
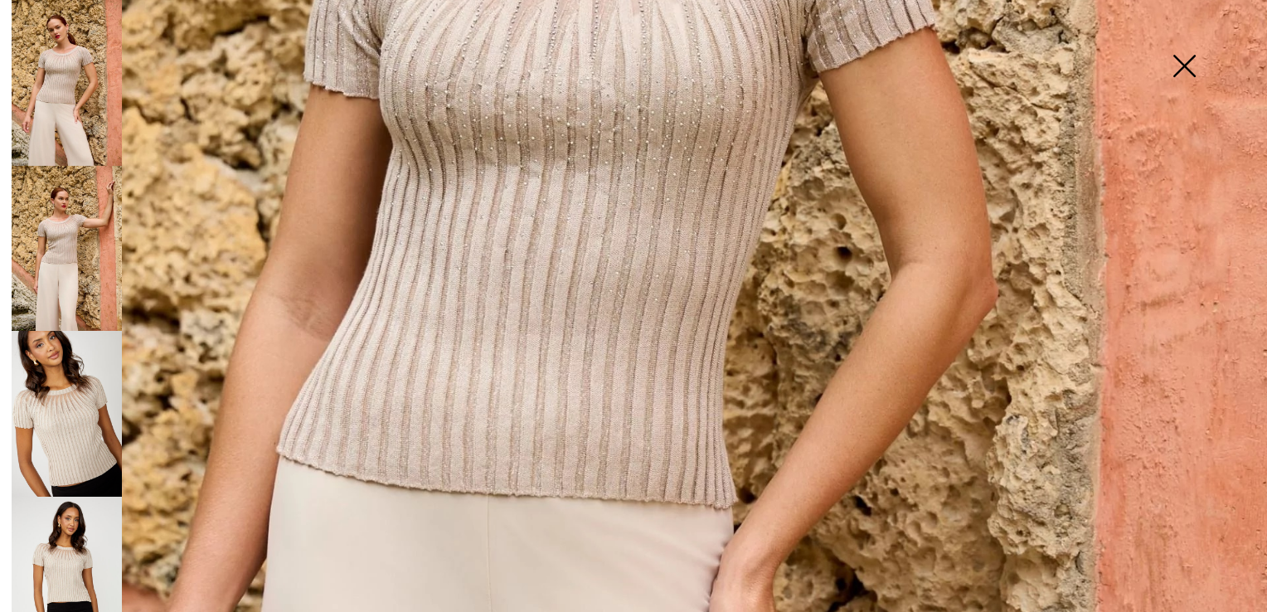
scroll to position [746, 0]
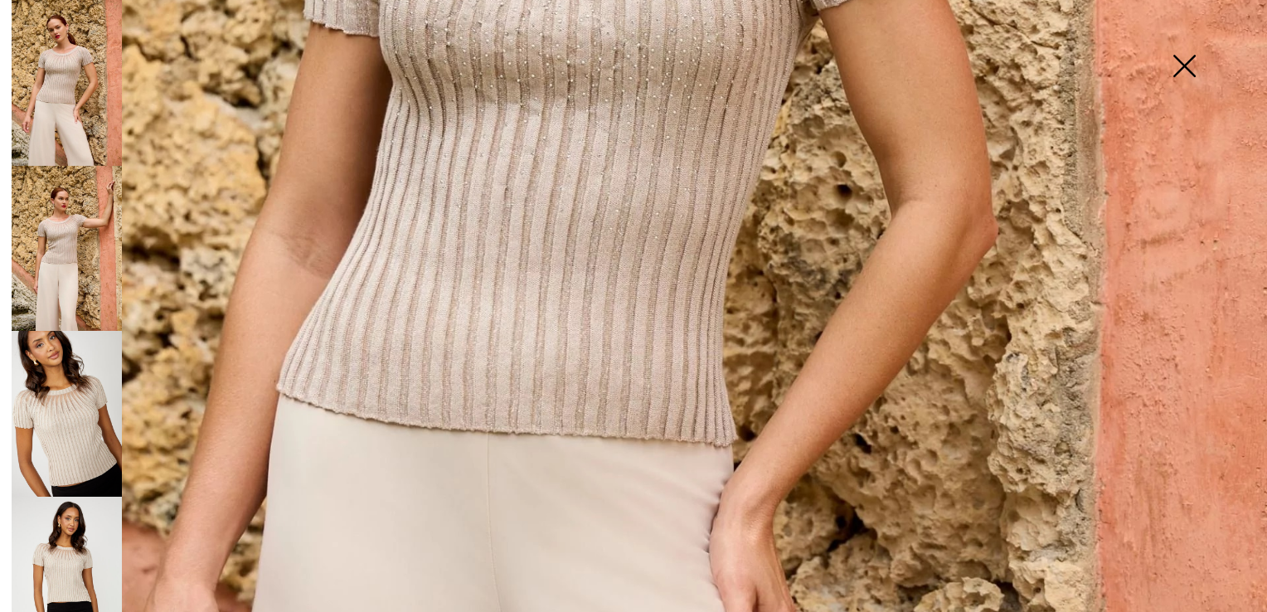
click at [85, 263] on img at bounding box center [67, 249] width 110 height 166
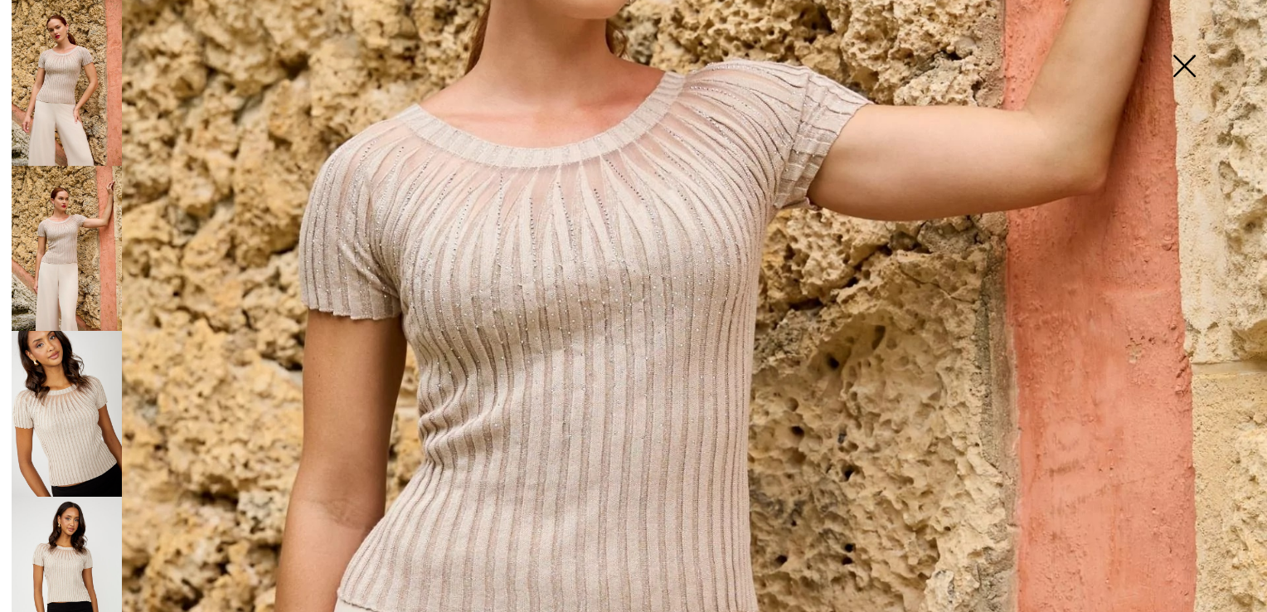
scroll to position [497, 0]
click at [97, 403] on img at bounding box center [67, 414] width 110 height 166
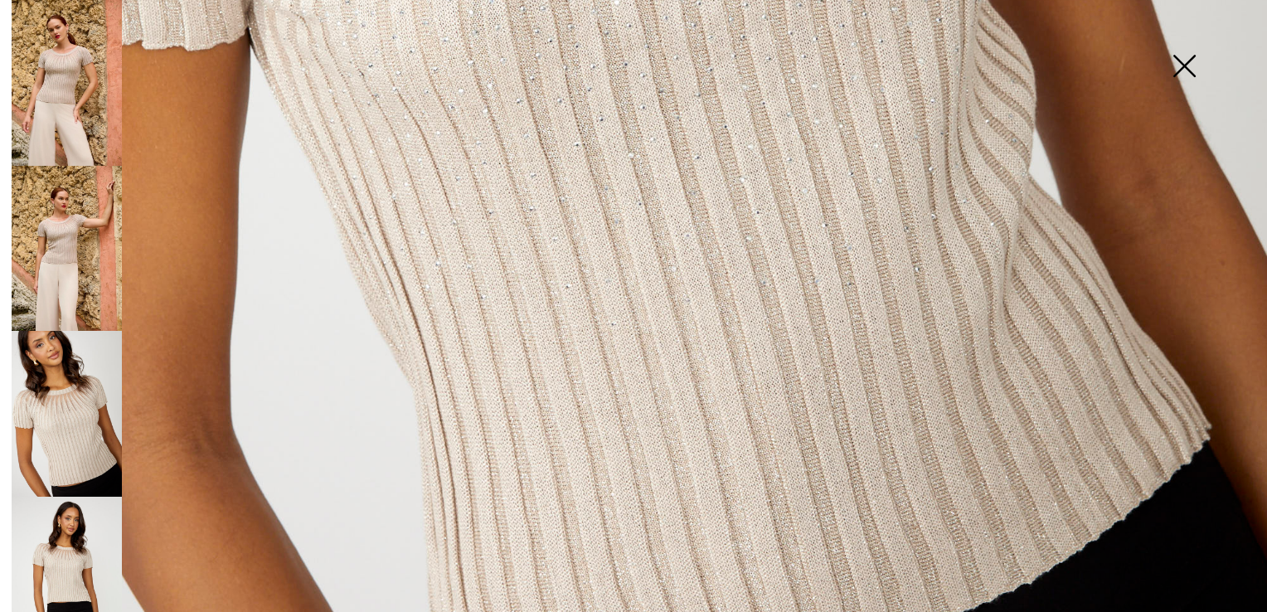
scroll to position [1243, 0]
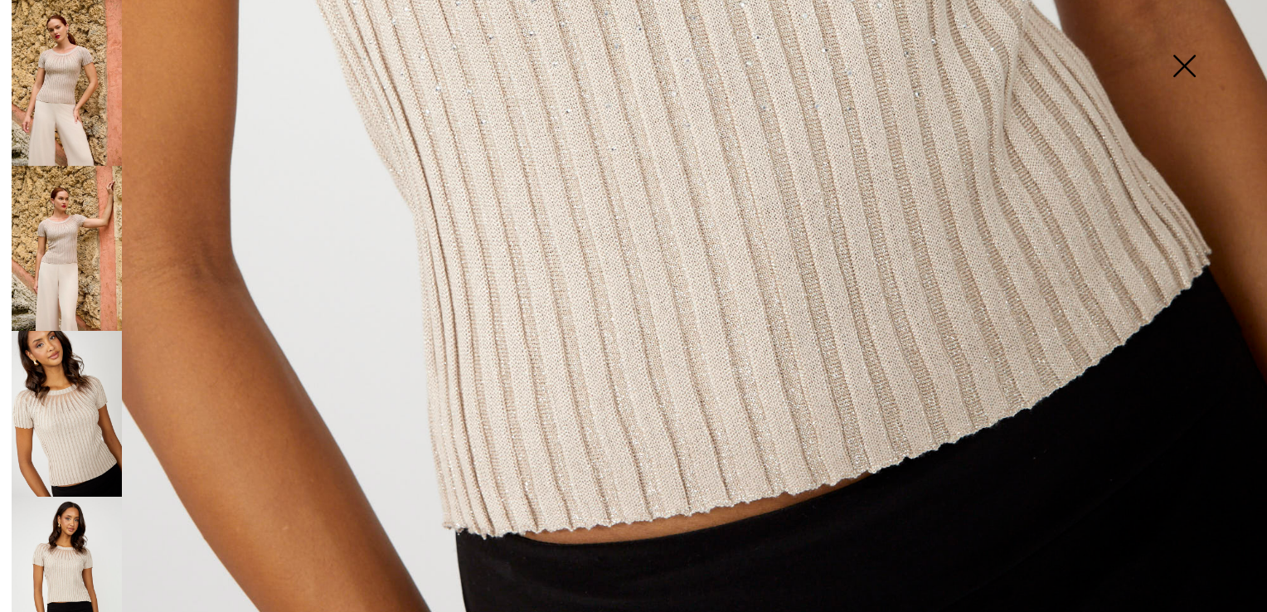
click at [84, 562] on img at bounding box center [67, 580] width 110 height 166
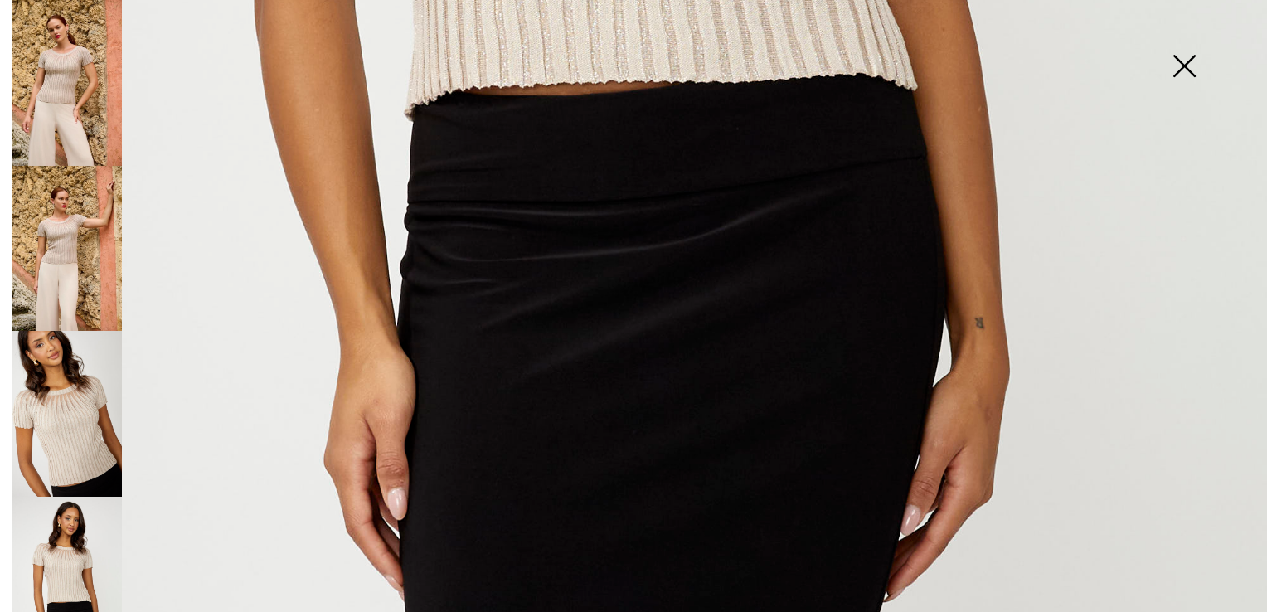
scroll to position [1269, 0]
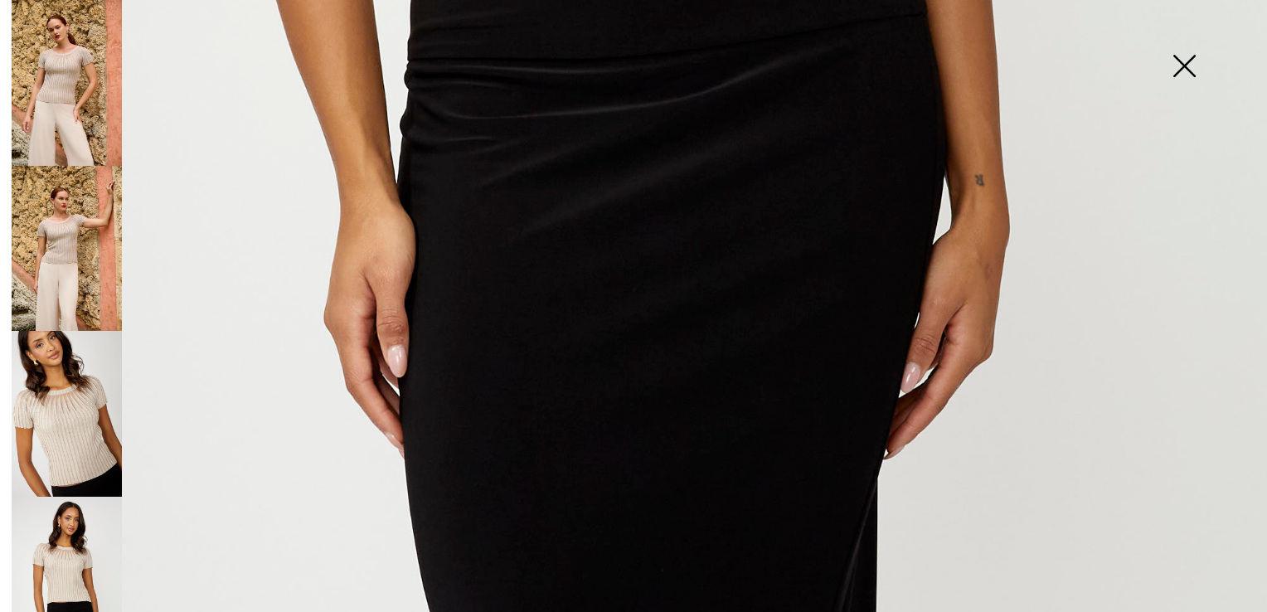
click at [85, 552] on img at bounding box center [67, 580] width 110 height 166
click at [1180, 68] on img at bounding box center [1183, 67] width 83 height 85
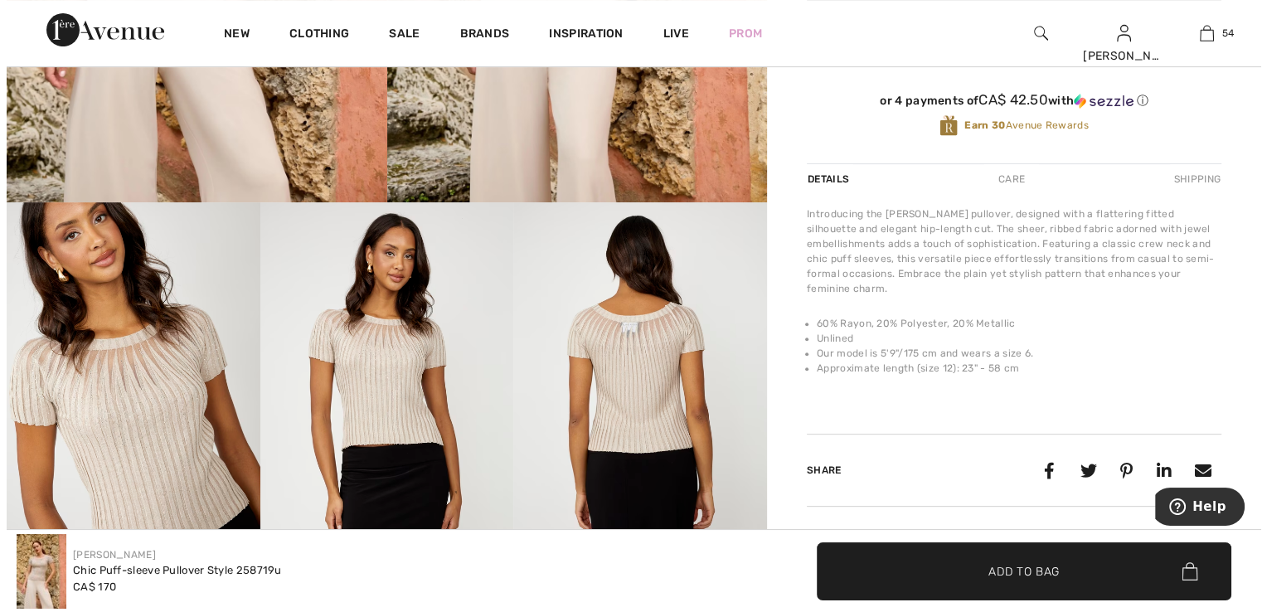
scroll to position [438, 0]
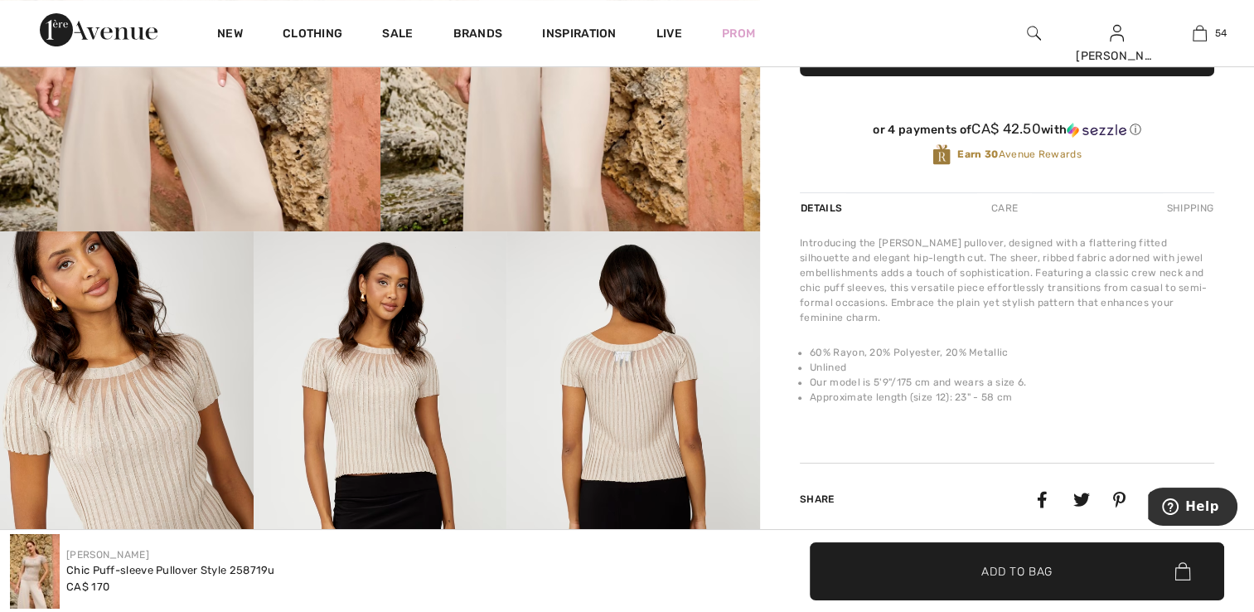
click at [690, 409] on img at bounding box center [633, 421] width 254 height 380
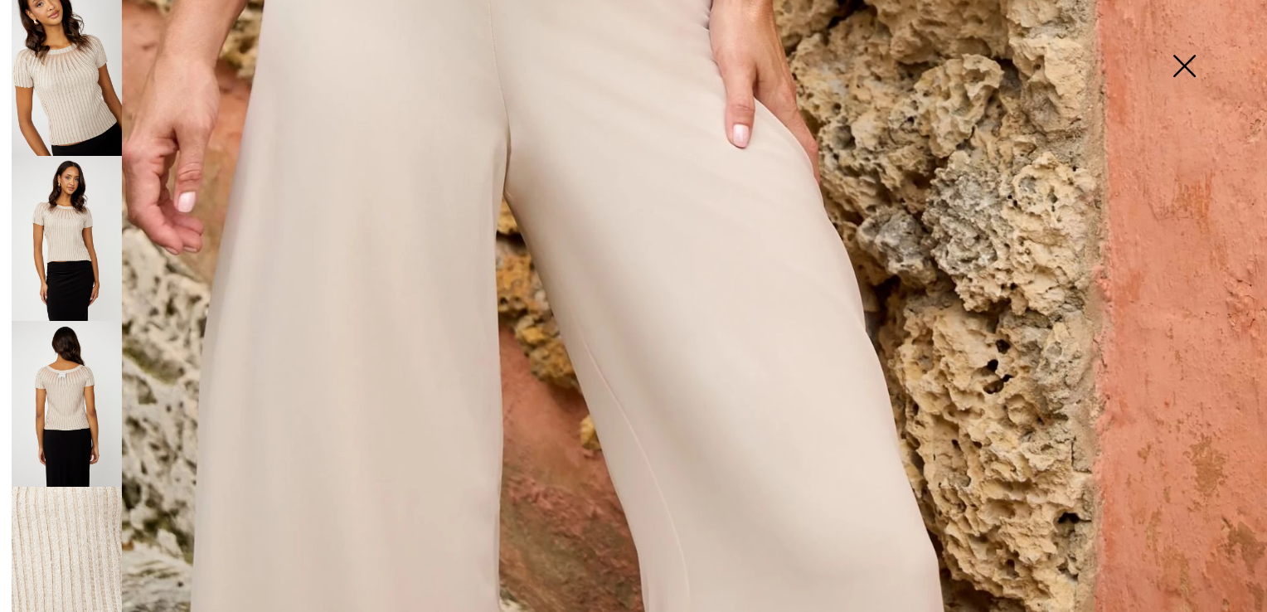
scroll to position [344, 0]
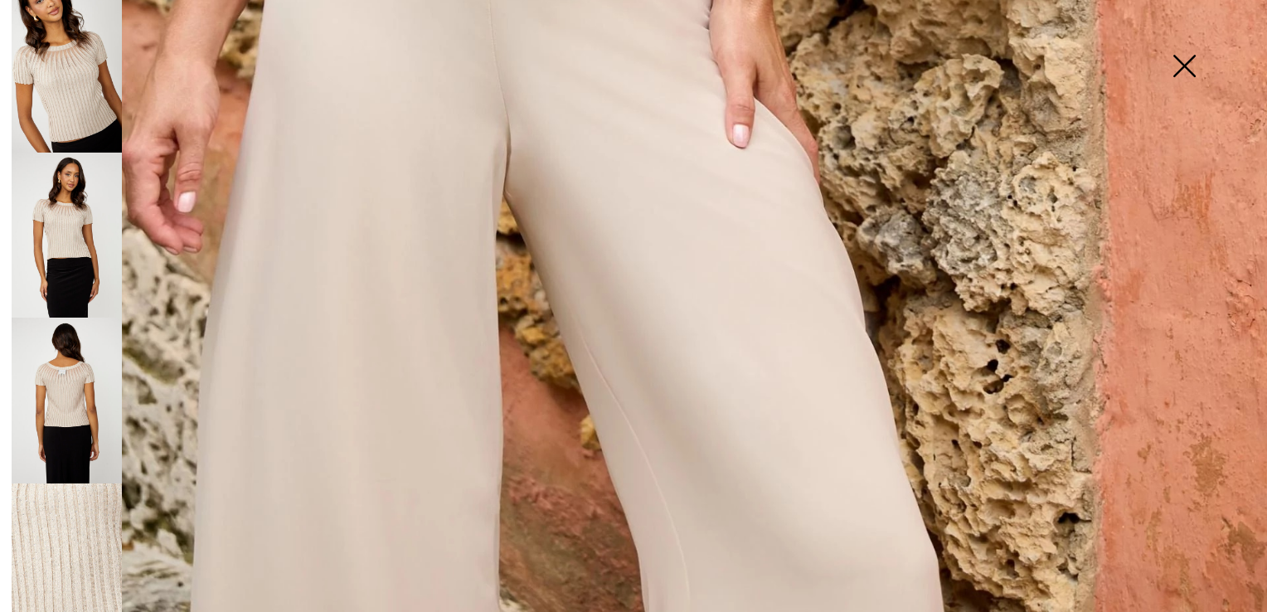
click at [64, 385] on img at bounding box center [67, 400] width 110 height 166
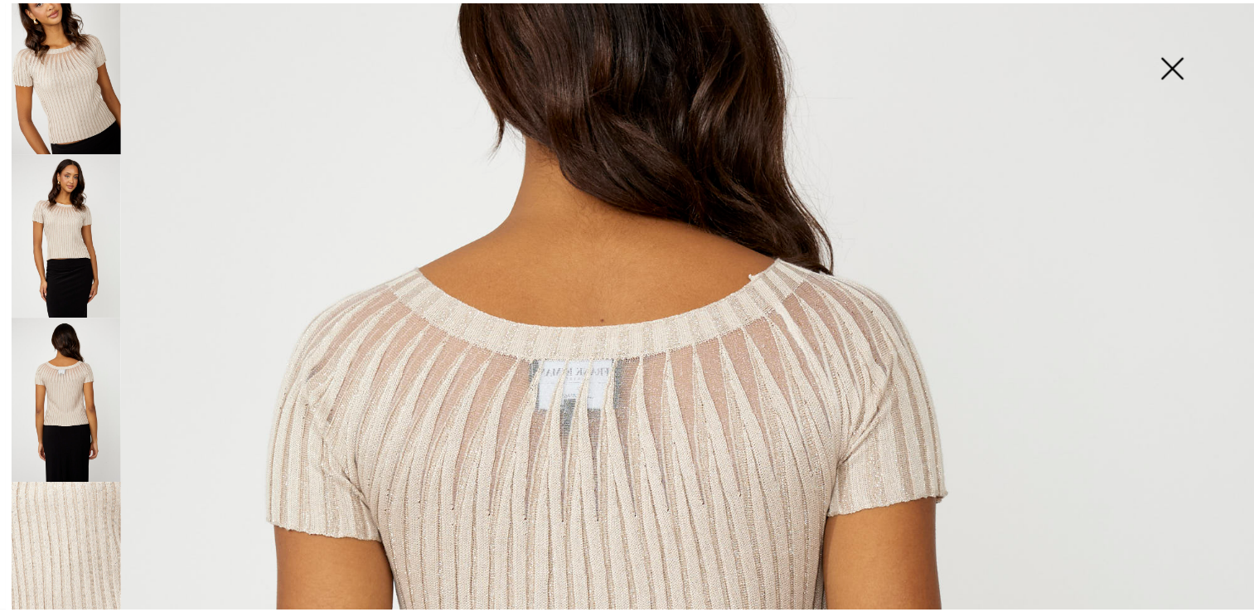
scroll to position [246, 0]
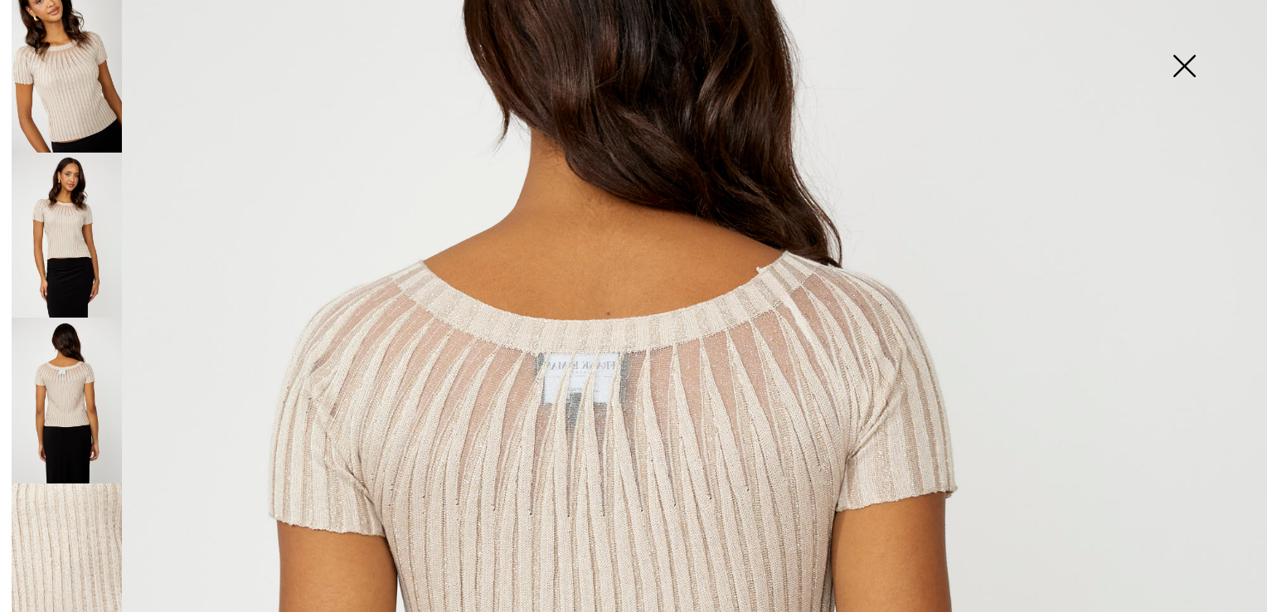
click at [1180, 61] on img at bounding box center [1183, 67] width 83 height 85
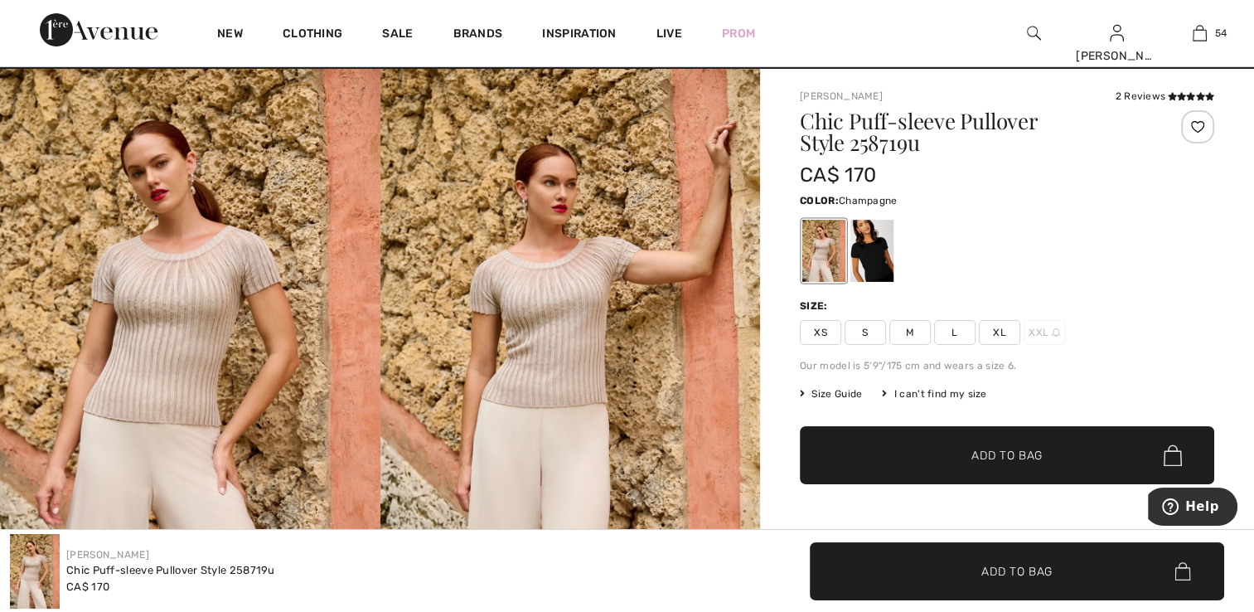
scroll to position [23, 0]
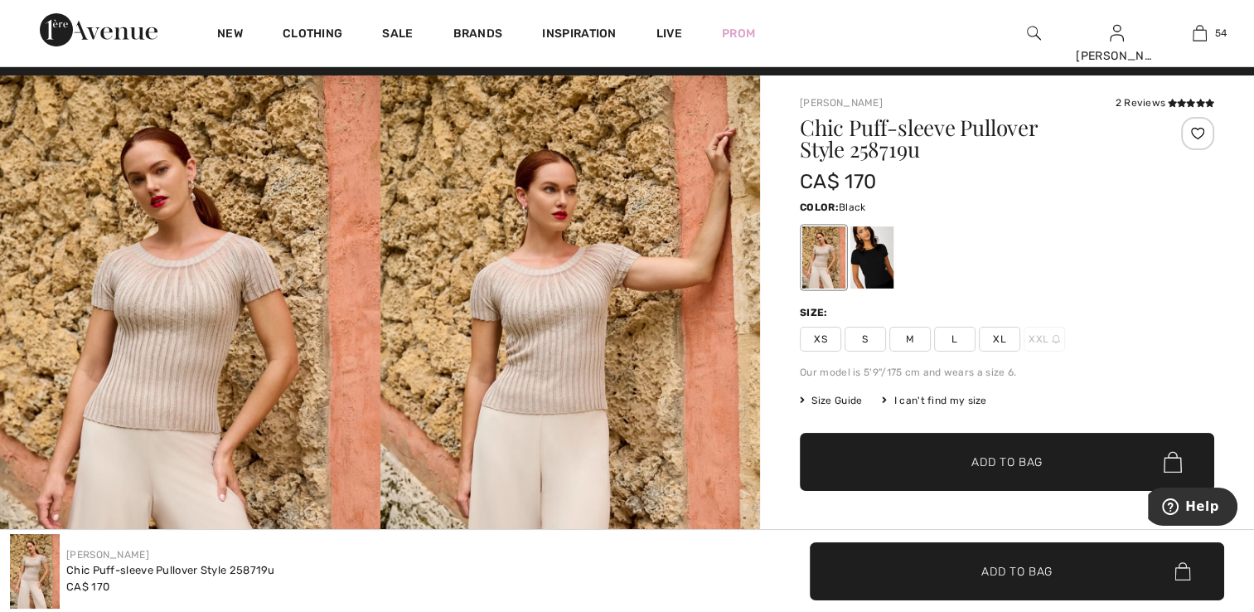
click at [869, 237] on div at bounding box center [871, 257] width 43 height 62
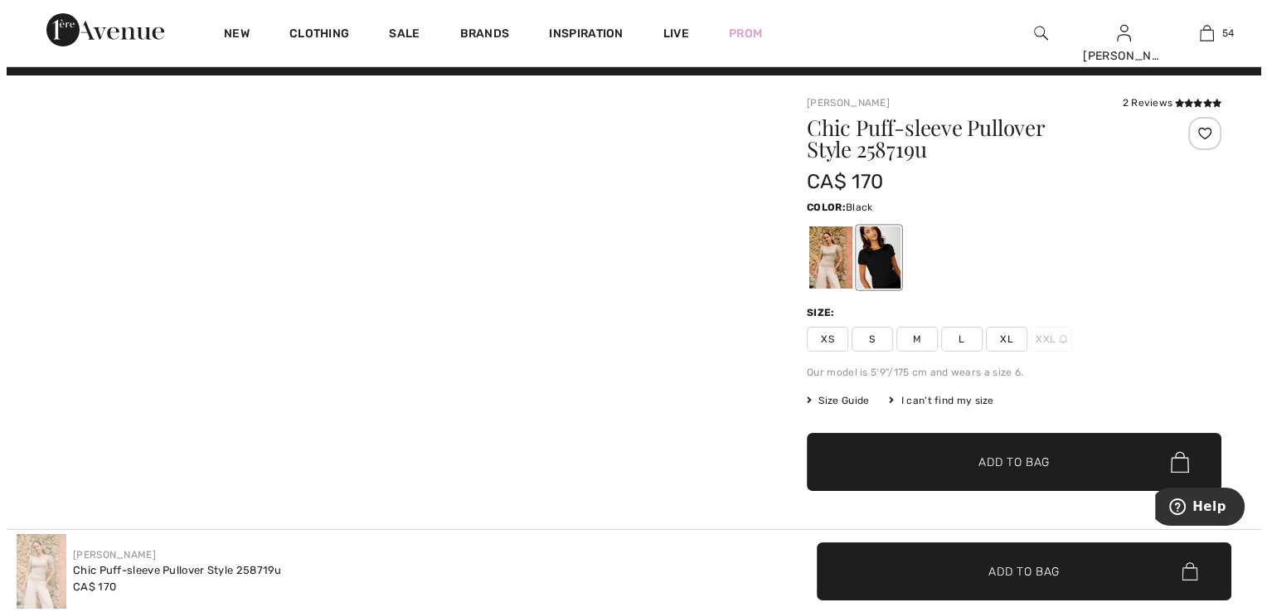
scroll to position [20, 0]
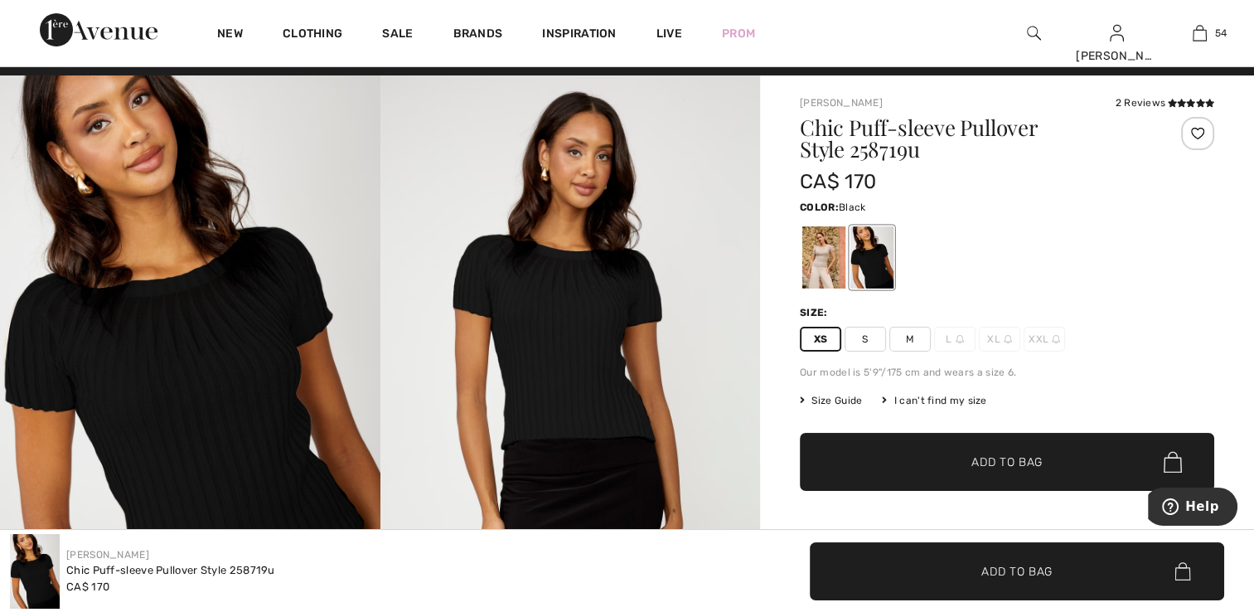
click at [279, 349] on img at bounding box center [190, 360] width 380 height 570
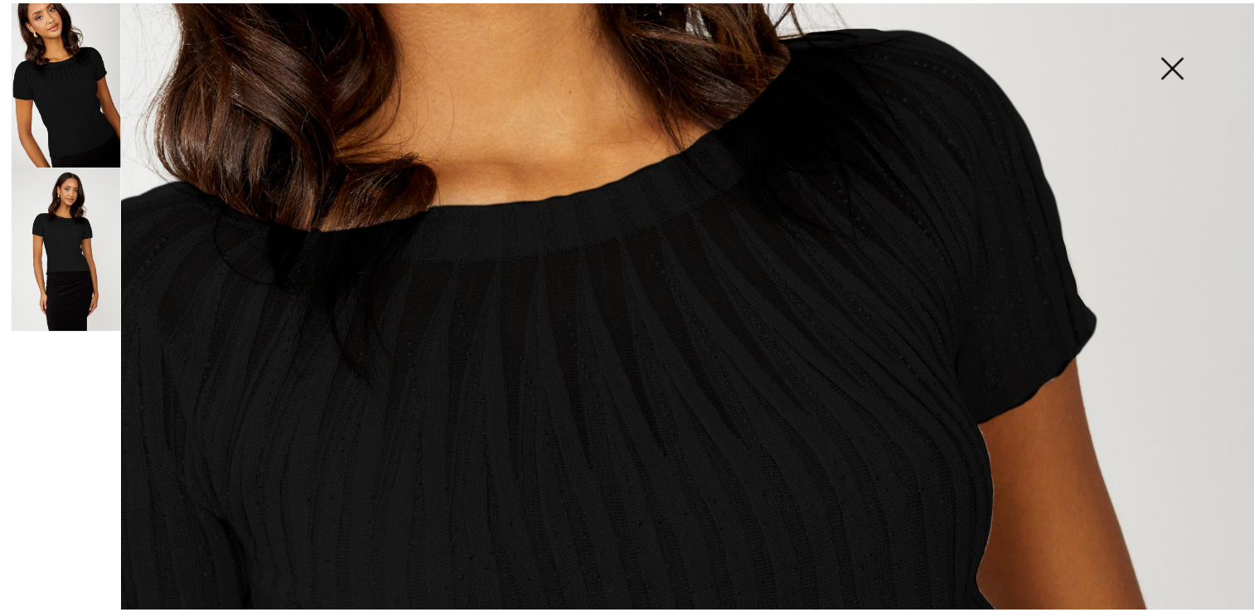
scroll to position [440, 0]
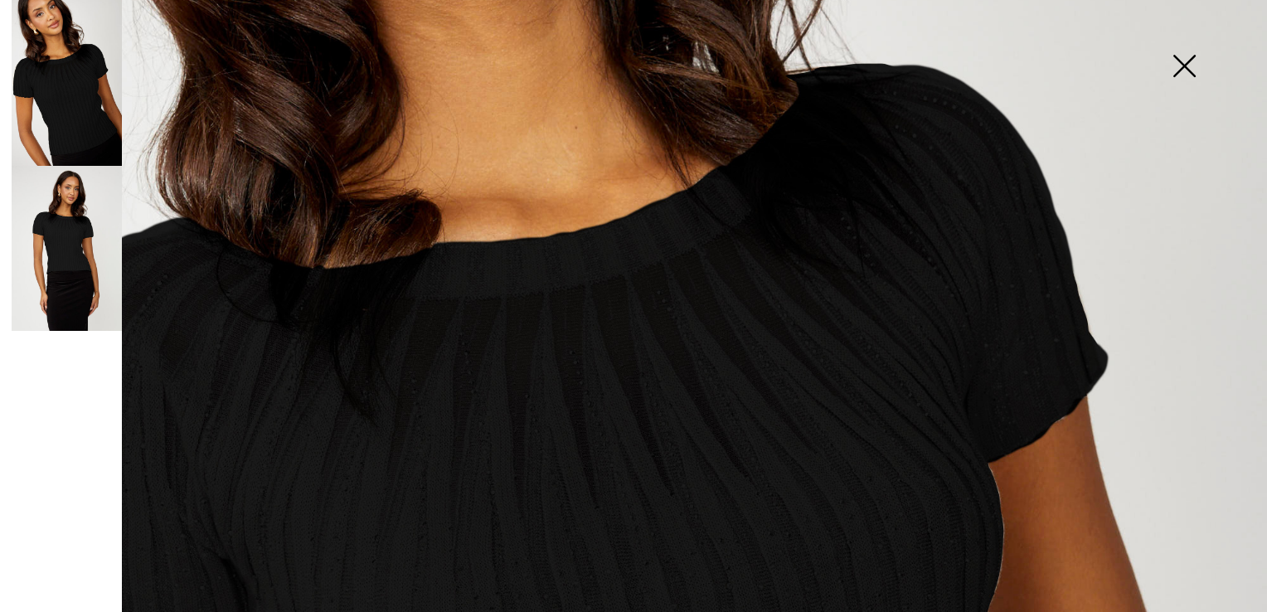
click at [1185, 63] on img at bounding box center [1183, 67] width 83 height 85
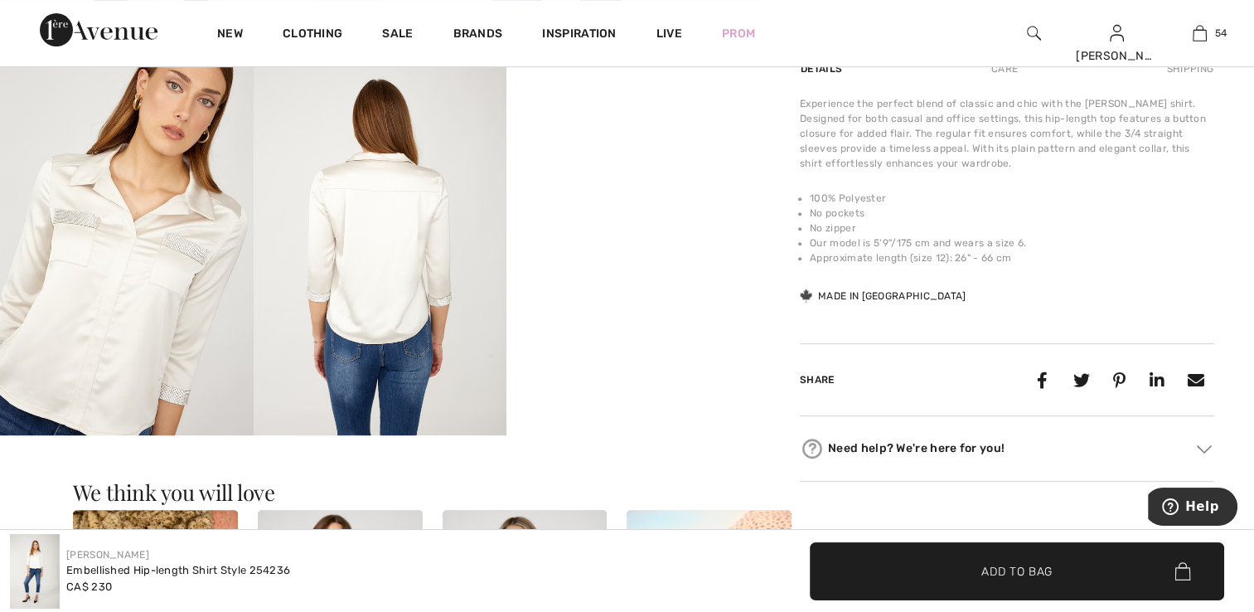
scroll to position [580, 0]
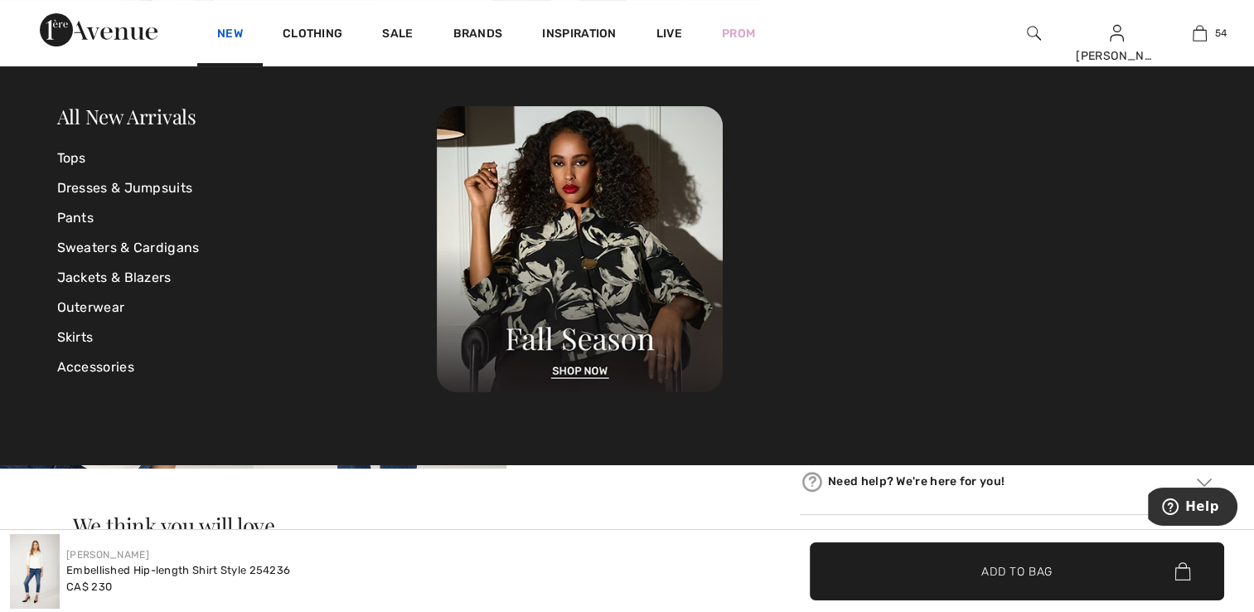
click at [239, 38] on link "New" at bounding box center [230, 35] width 26 height 17
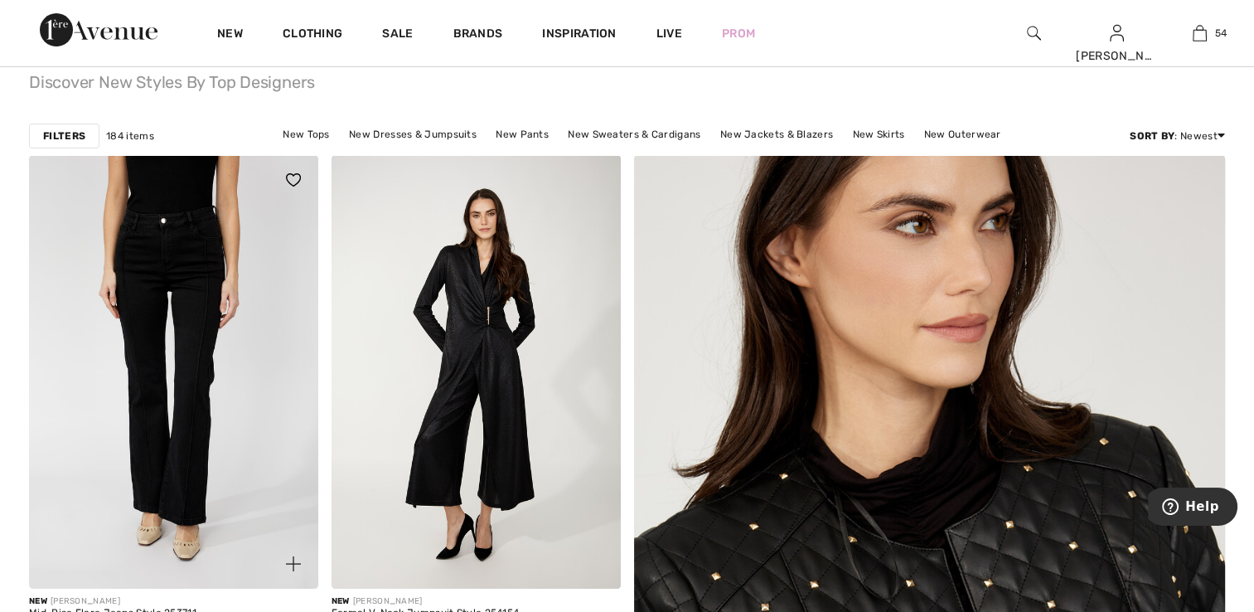
scroll to position [166, 0]
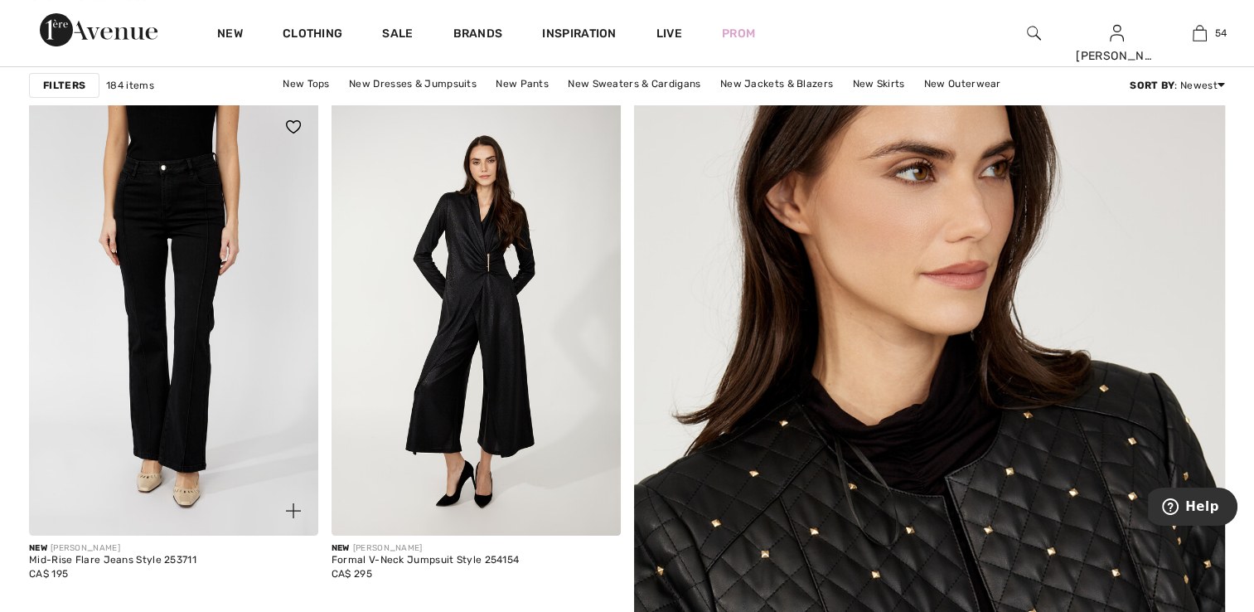
click at [208, 412] on img at bounding box center [173, 319] width 289 height 434
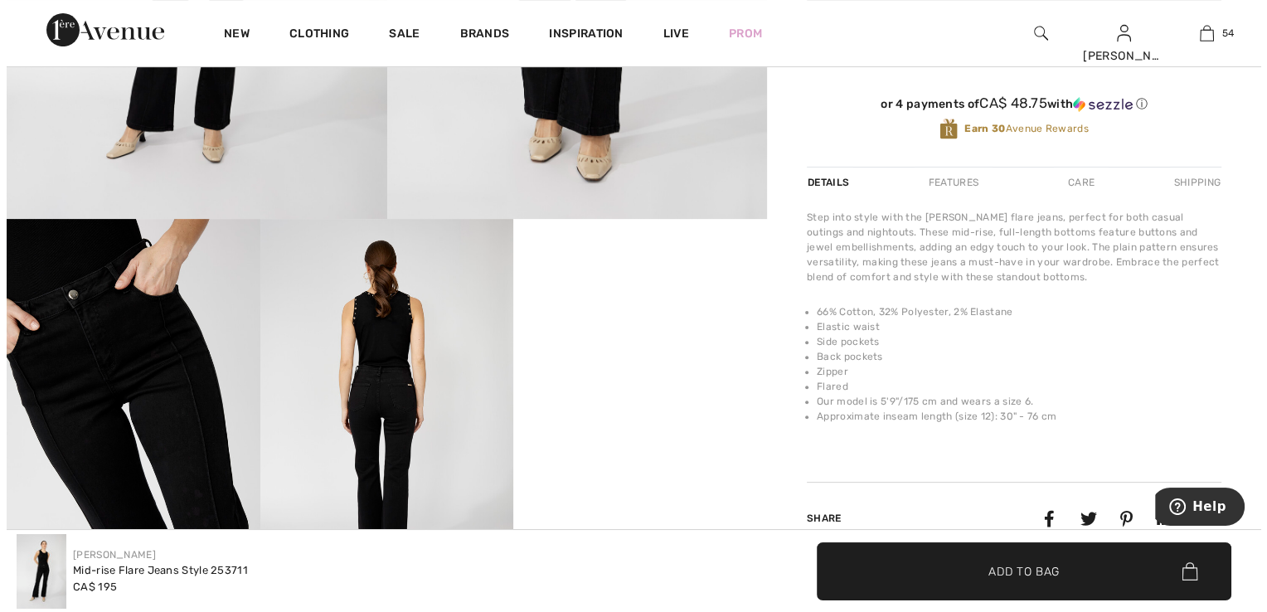
scroll to position [497, 0]
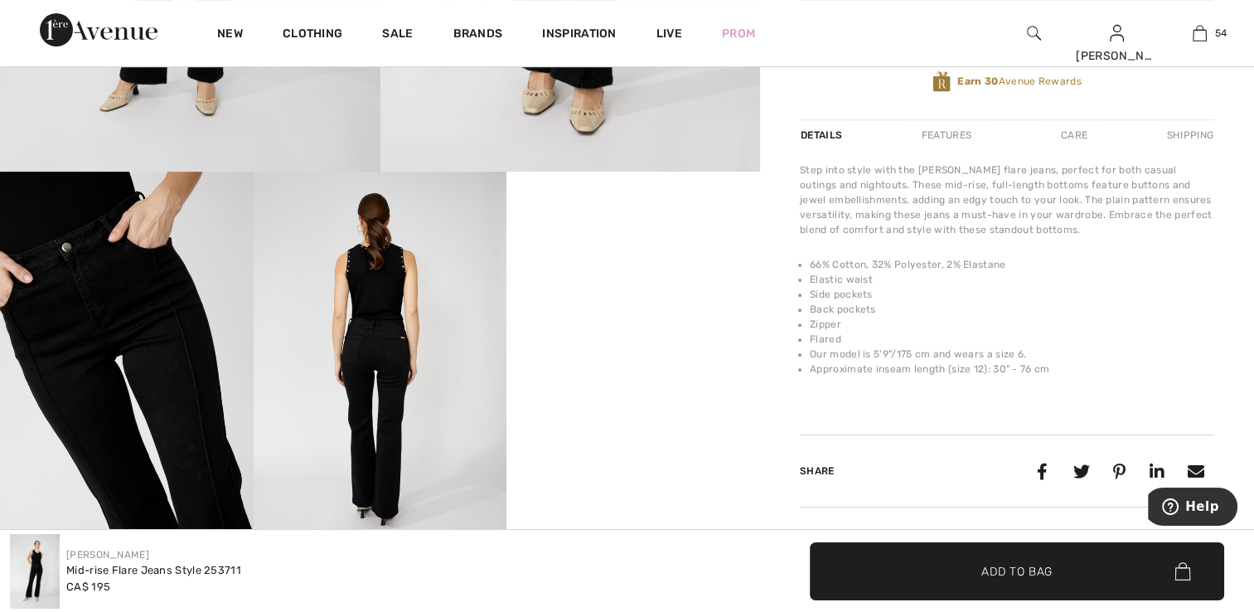
click at [143, 390] on img at bounding box center [127, 362] width 254 height 380
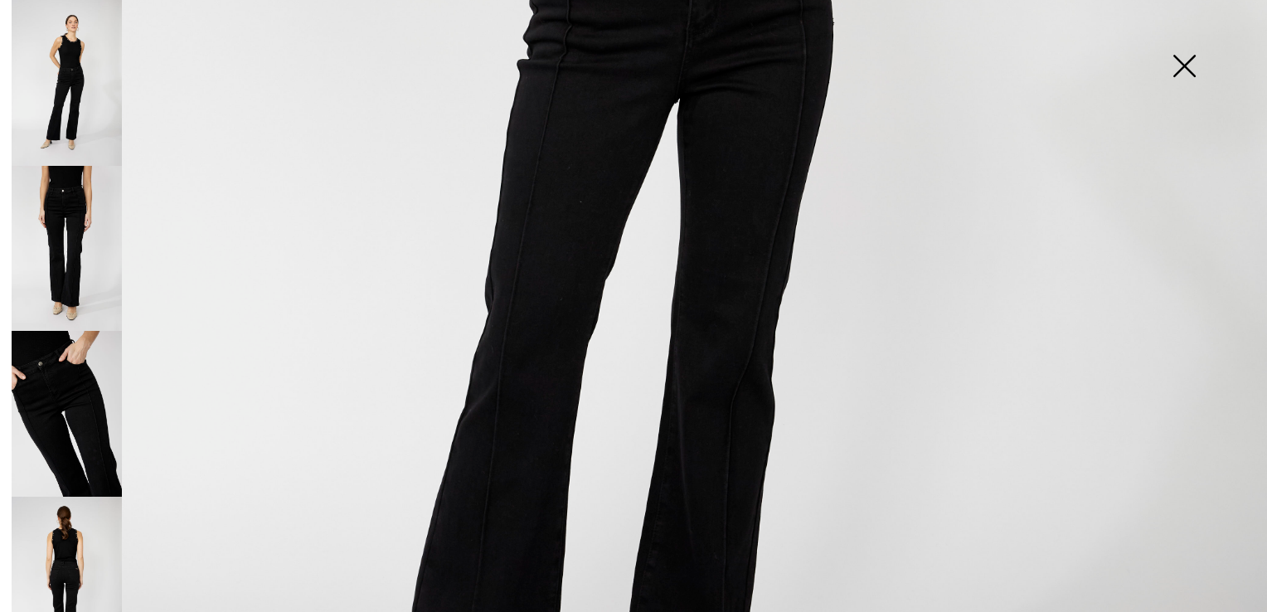
scroll to position [1078, 0]
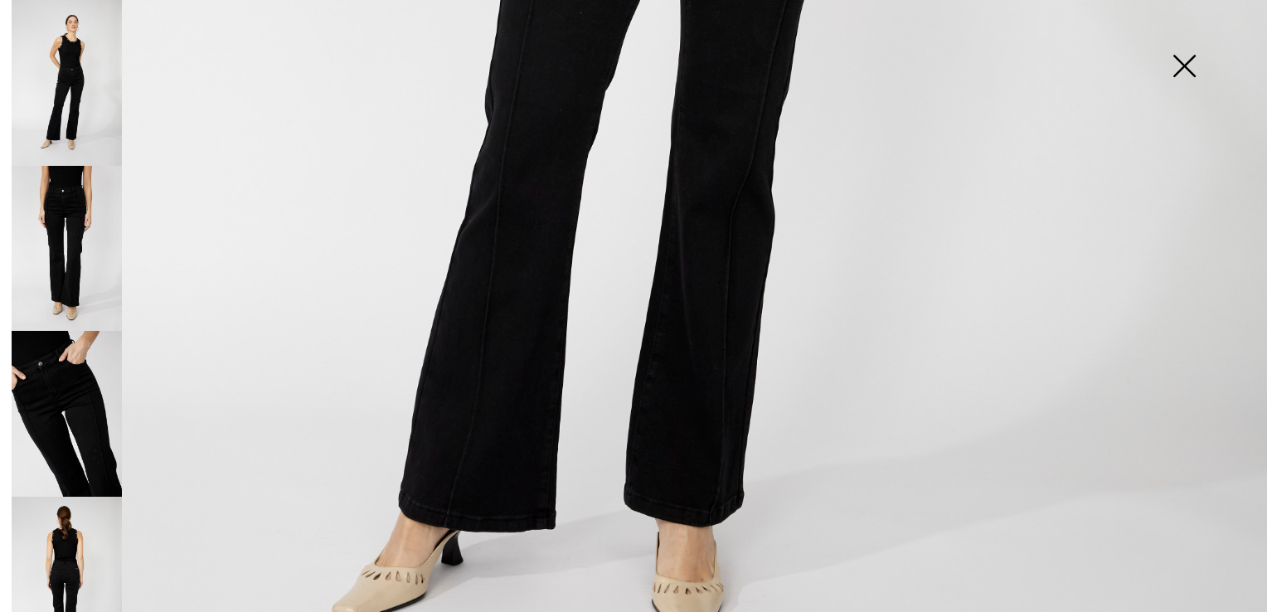
click at [96, 245] on img at bounding box center [67, 249] width 110 height 166
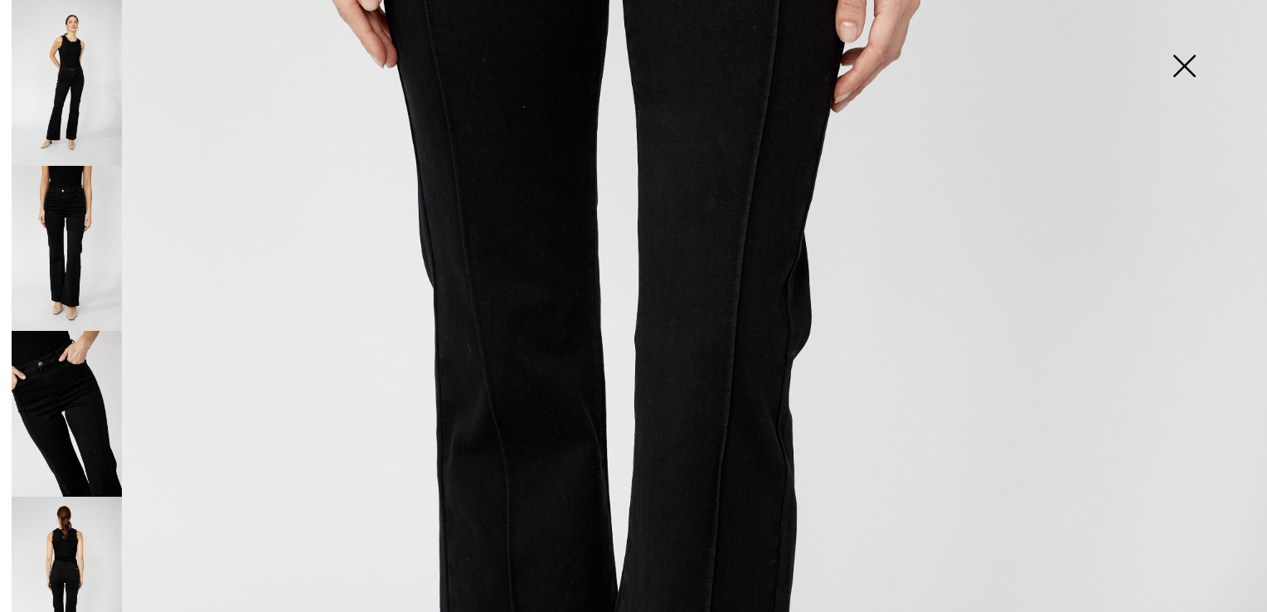
scroll to position [663, 0]
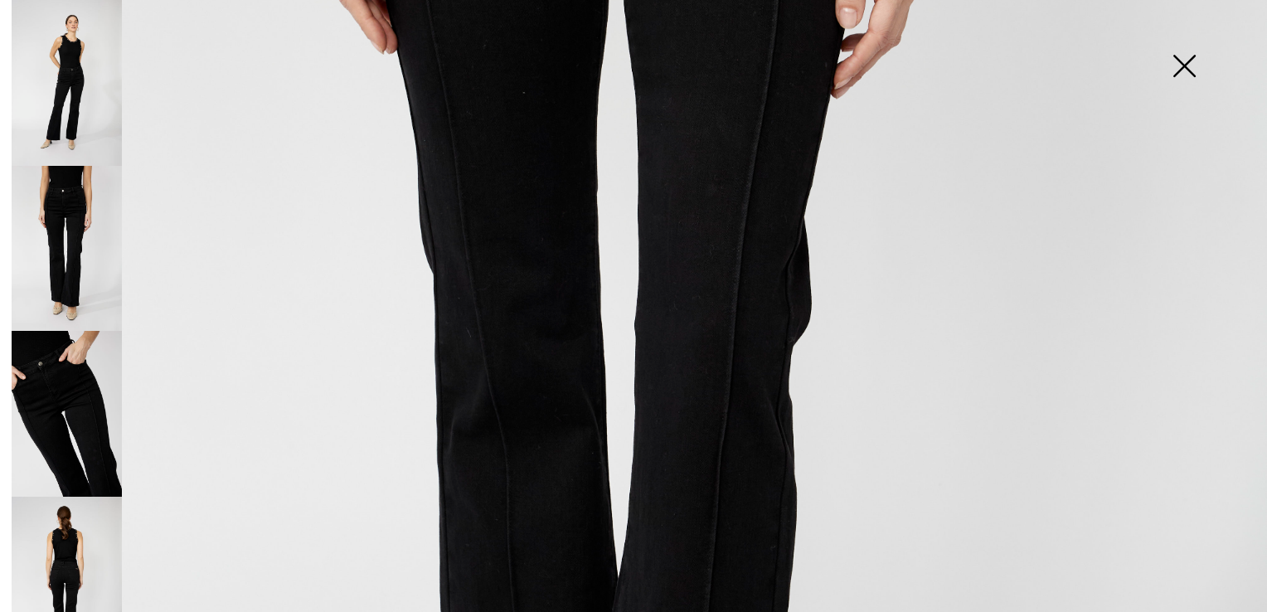
click at [90, 520] on img at bounding box center [67, 580] width 110 height 166
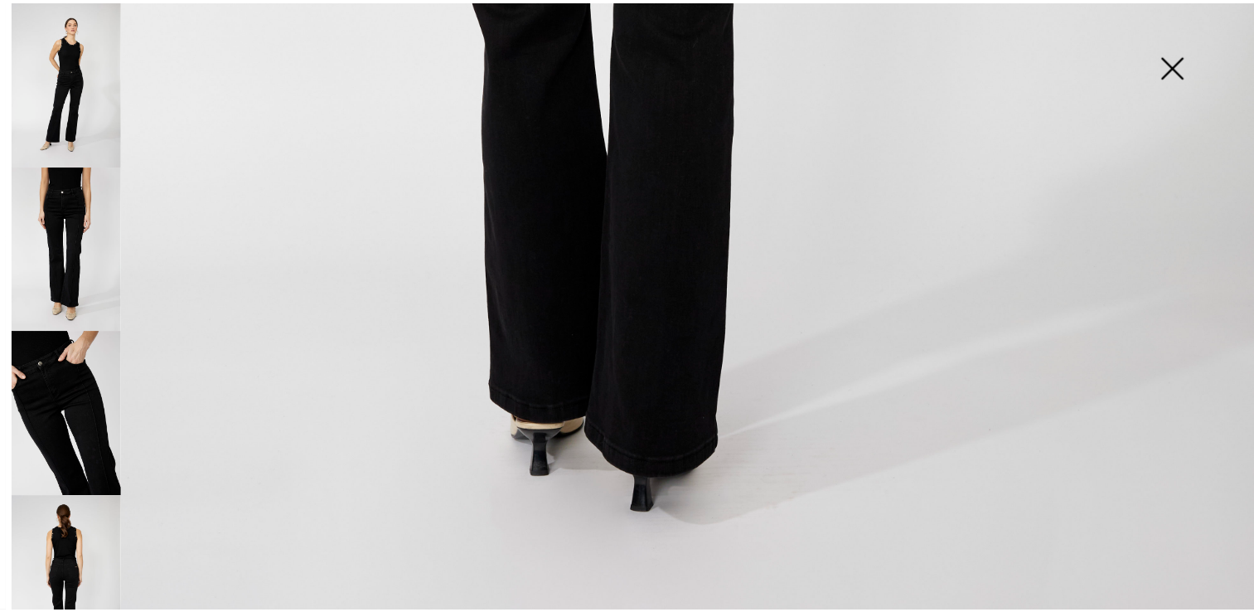
scroll to position [1269, 0]
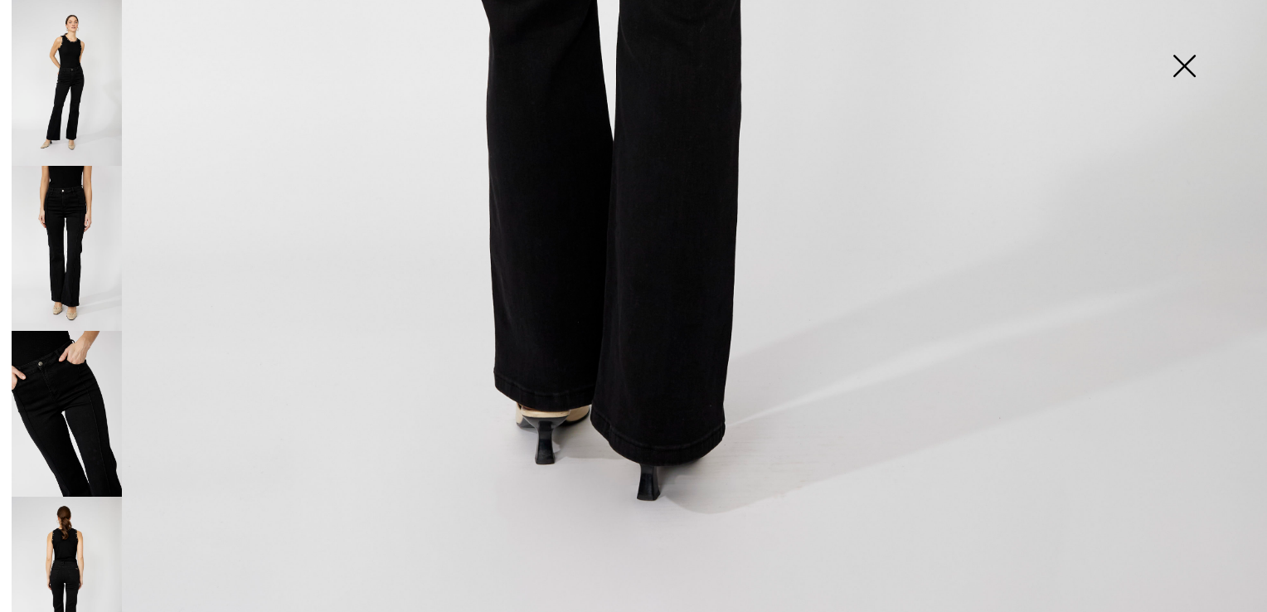
click at [1179, 66] on img at bounding box center [1183, 67] width 83 height 85
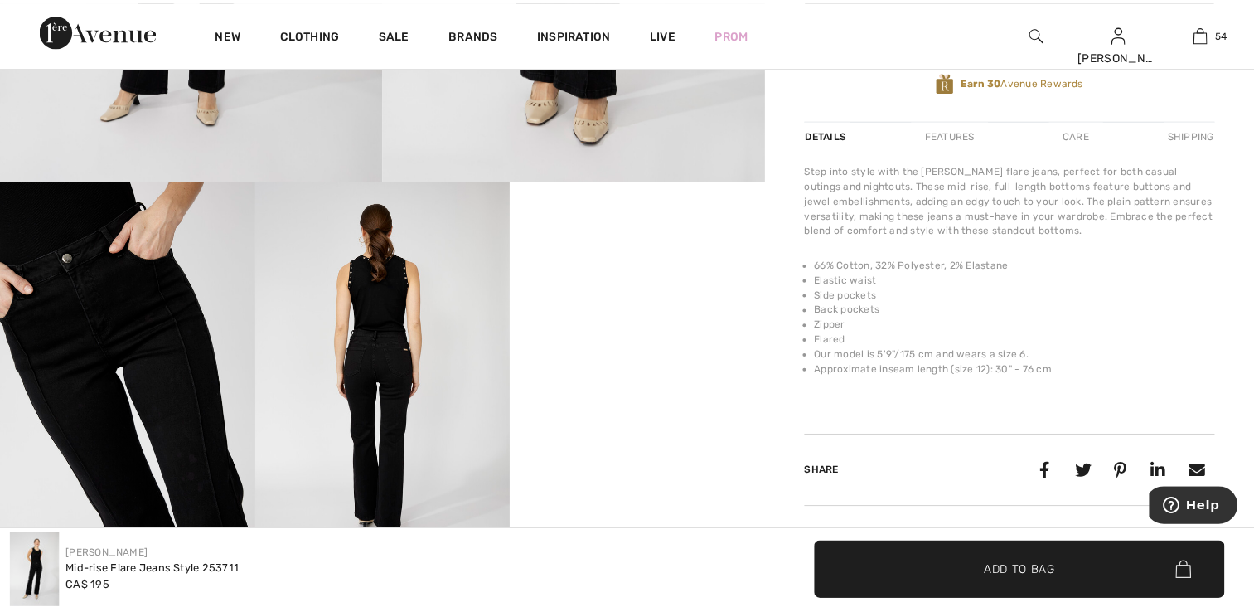
scroll to position [1250, 0]
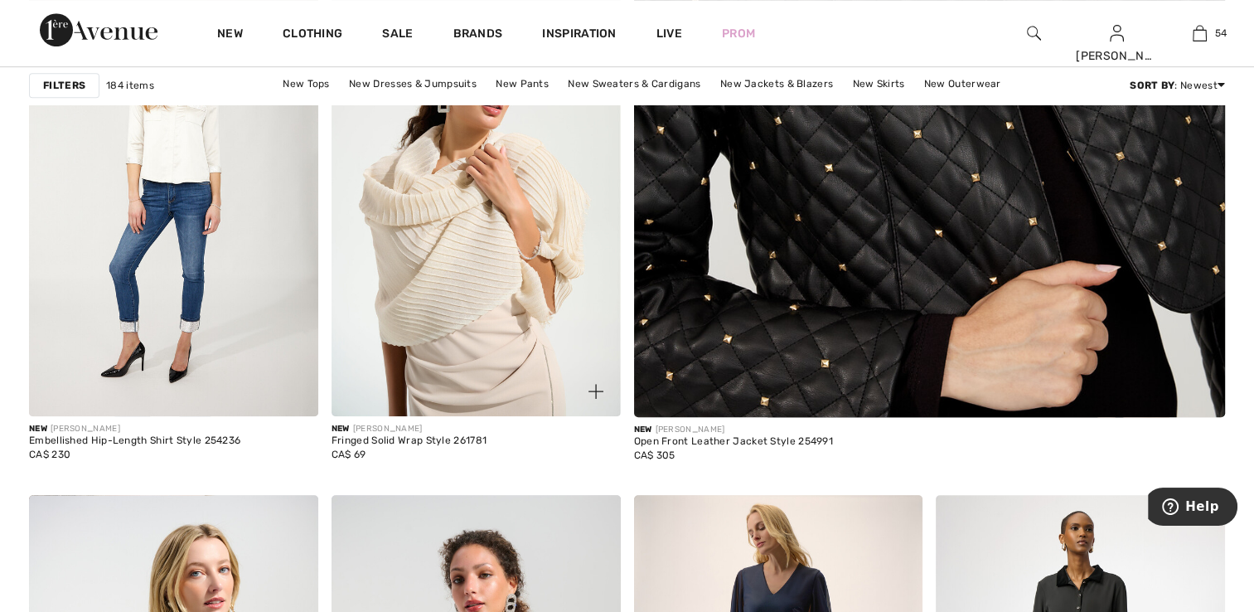
scroll to position [829, 0]
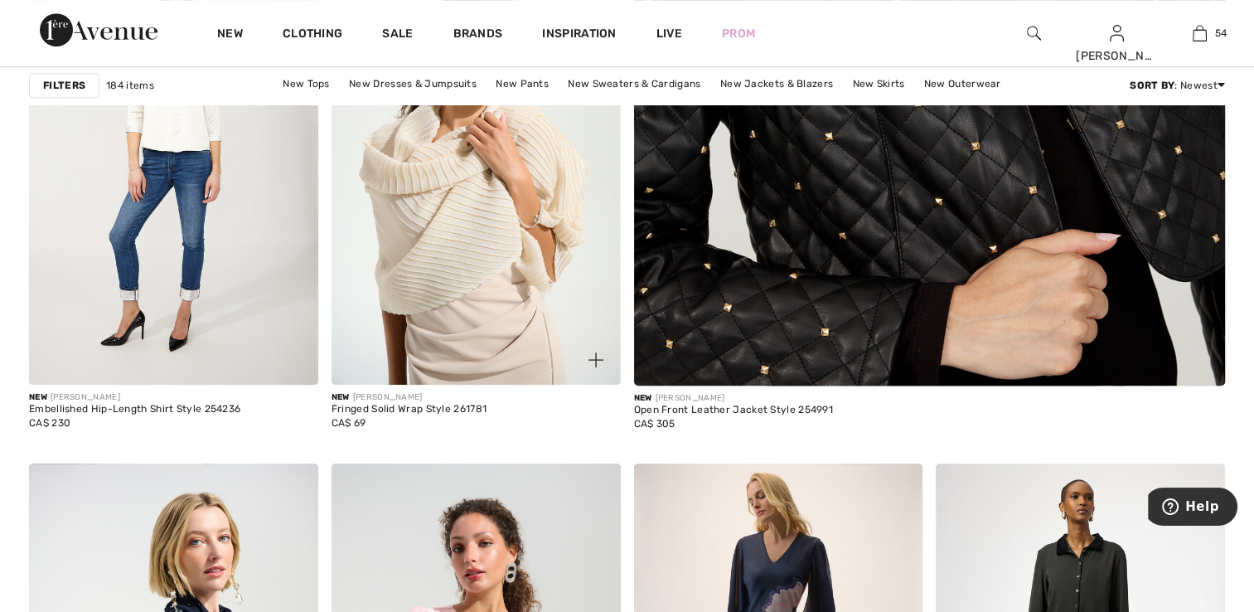
click at [453, 258] on img at bounding box center [476, 168] width 289 height 434
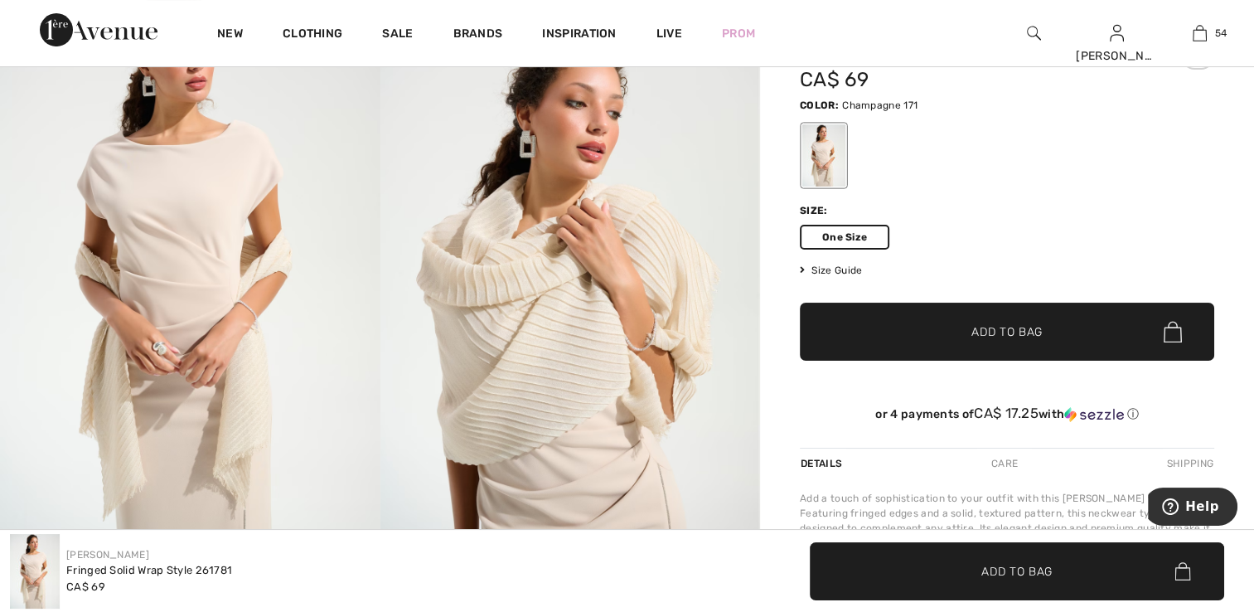
scroll to position [83, 0]
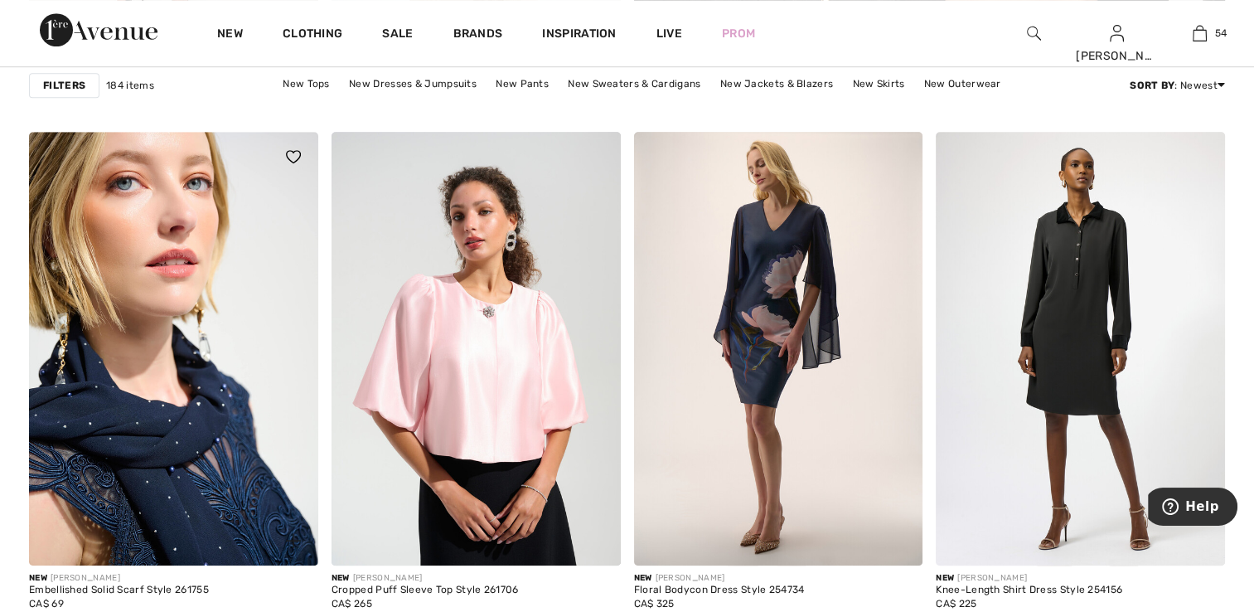
scroll to position [1243, 0]
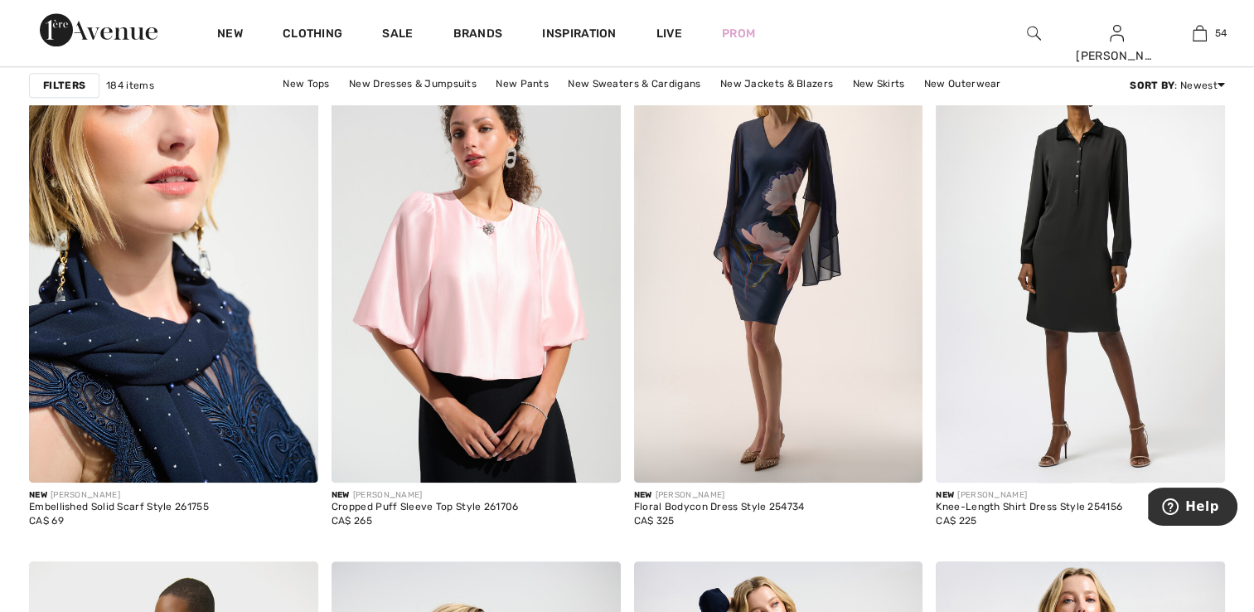
click at [192, 343] on img at bounding box center [173, 266] width 289 height 434
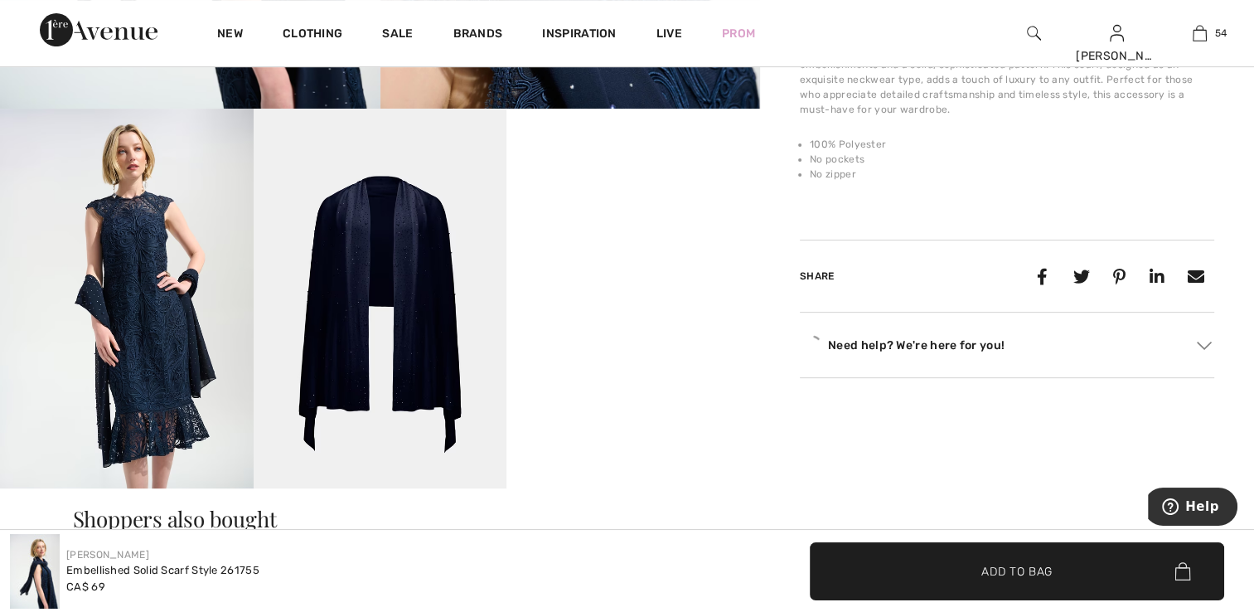
scroll to position [580, 0]
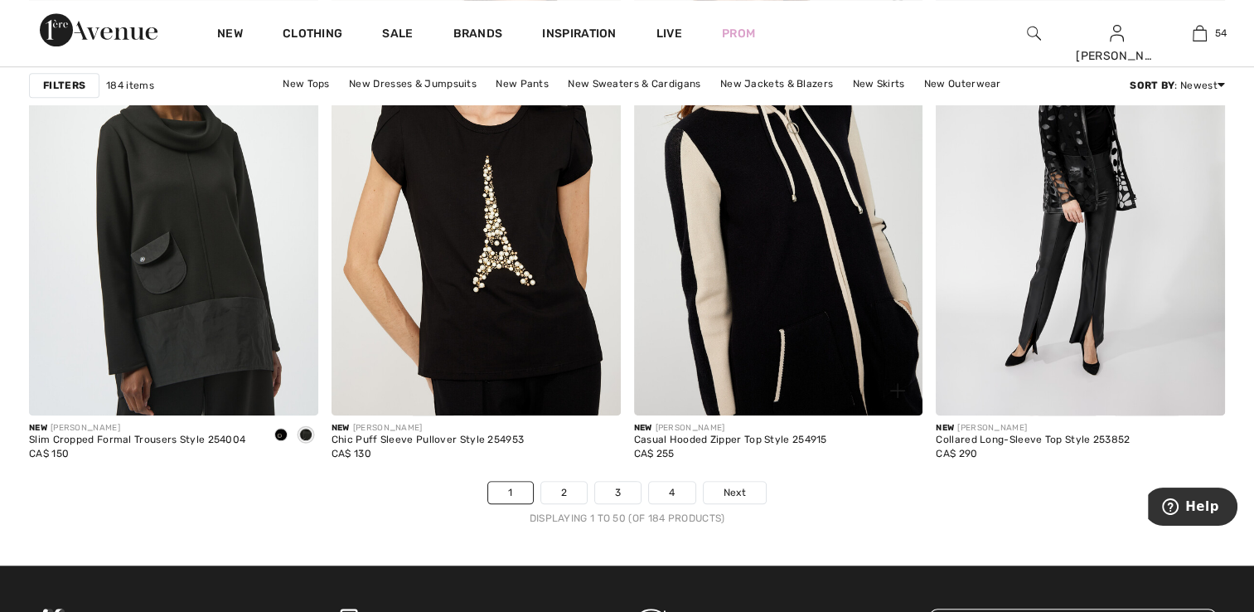
scroll to position [7543, 0]
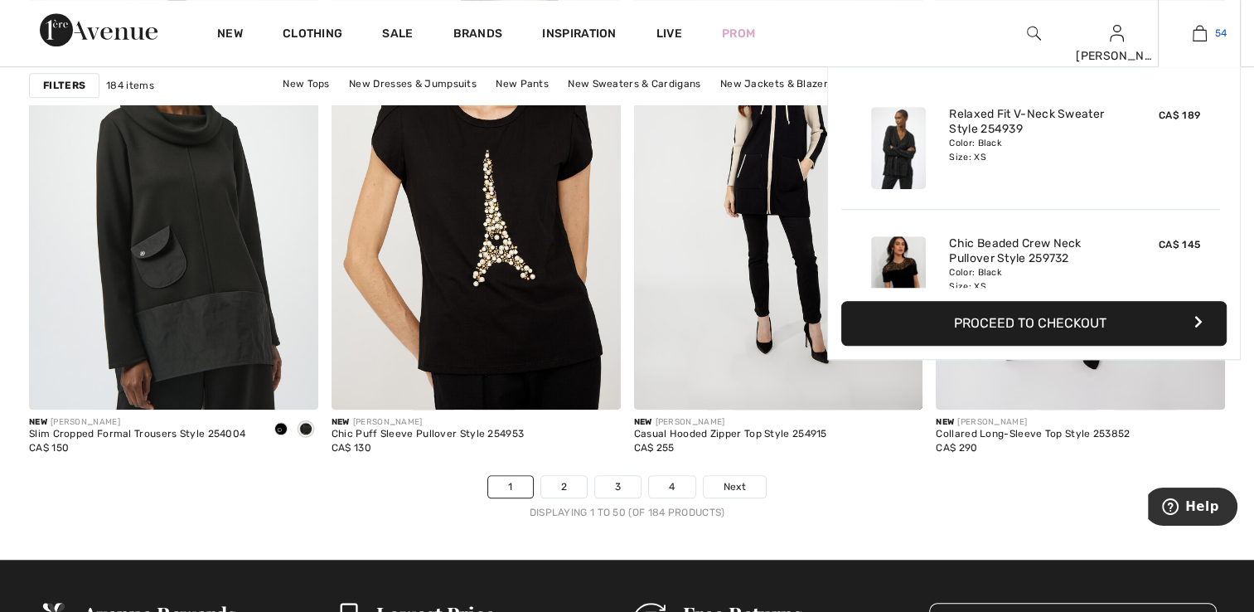
click at [1194, 37] on img at bounding box center [1200, 33] width 14 height 20
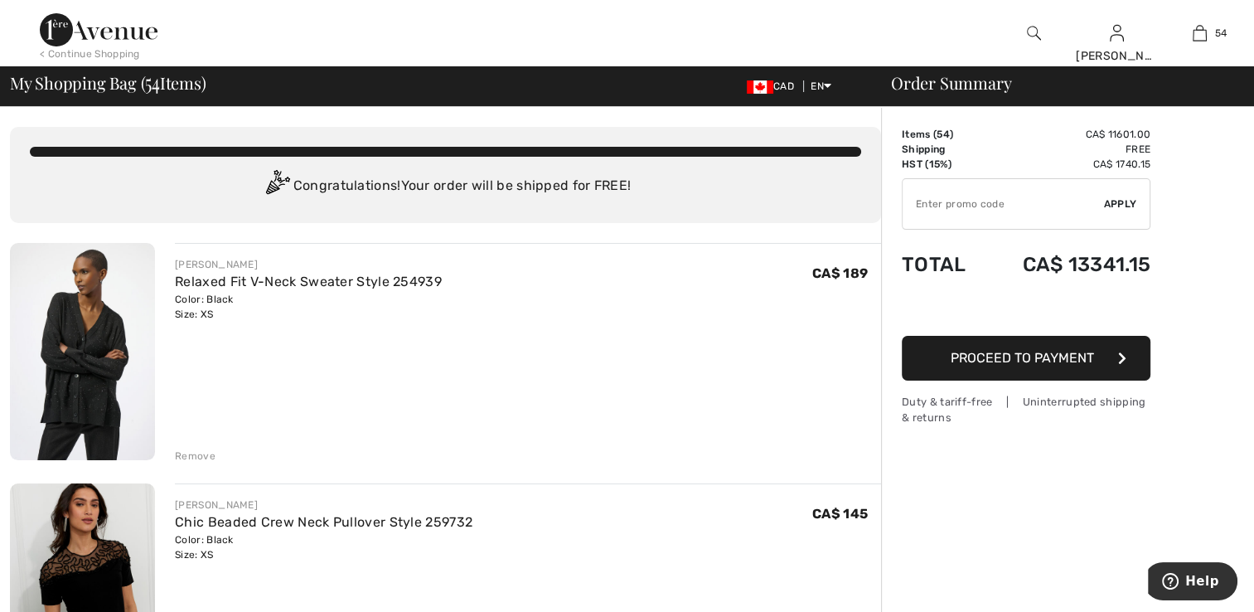
click at [88, 396] on img at bounding box center [82, 351] width 145 height 217
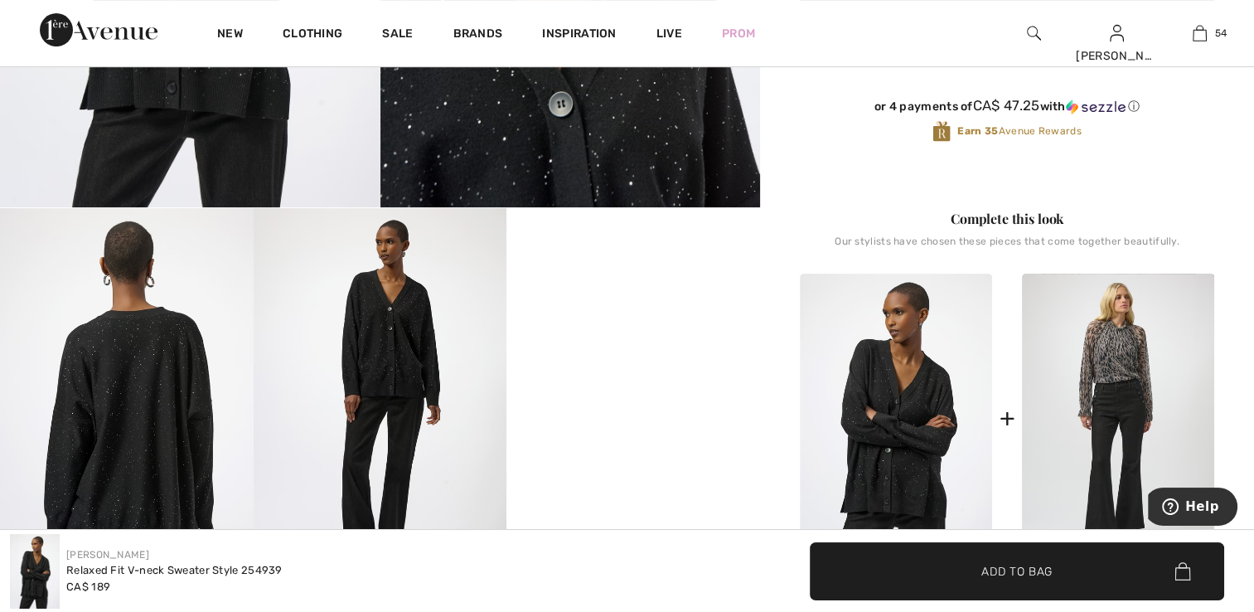
scroll to position [663, 0]
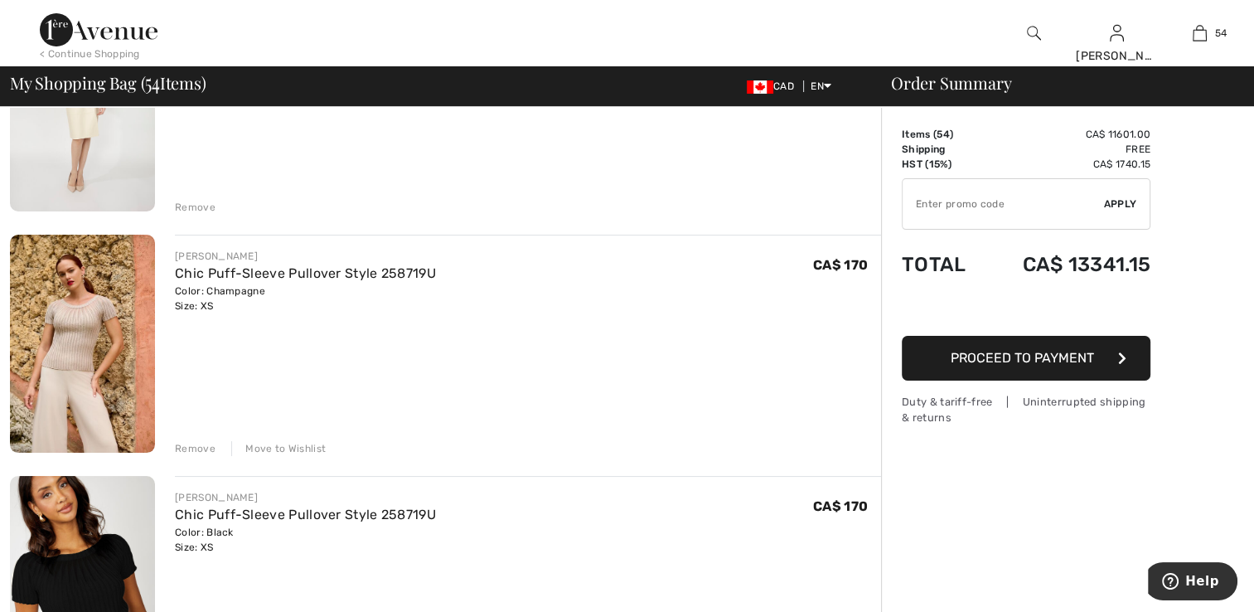
scroll to position [12549, 0]
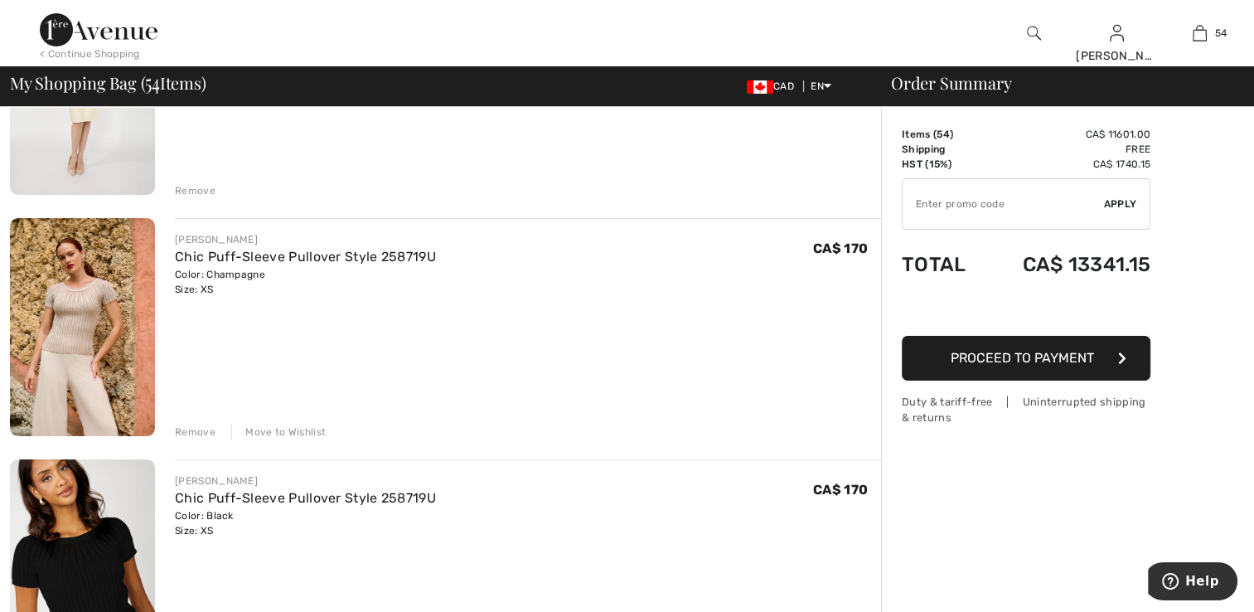
click at [87, 370] on img at bounding box center [82, 327] width 145 height 218
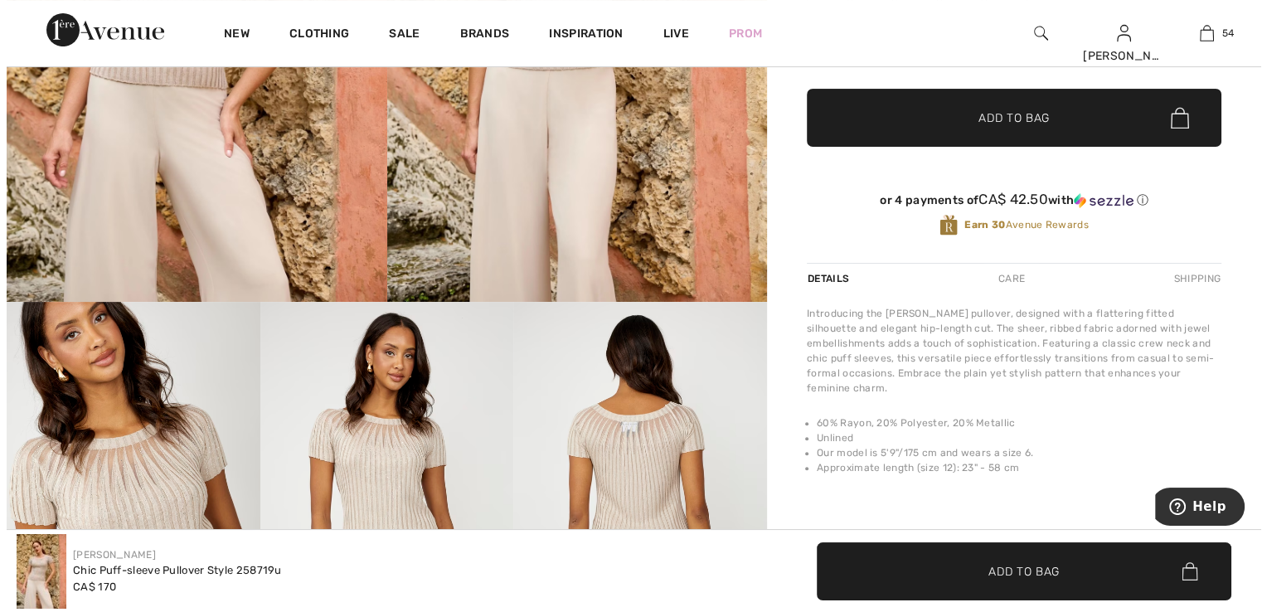
scroll to position [332, 0]
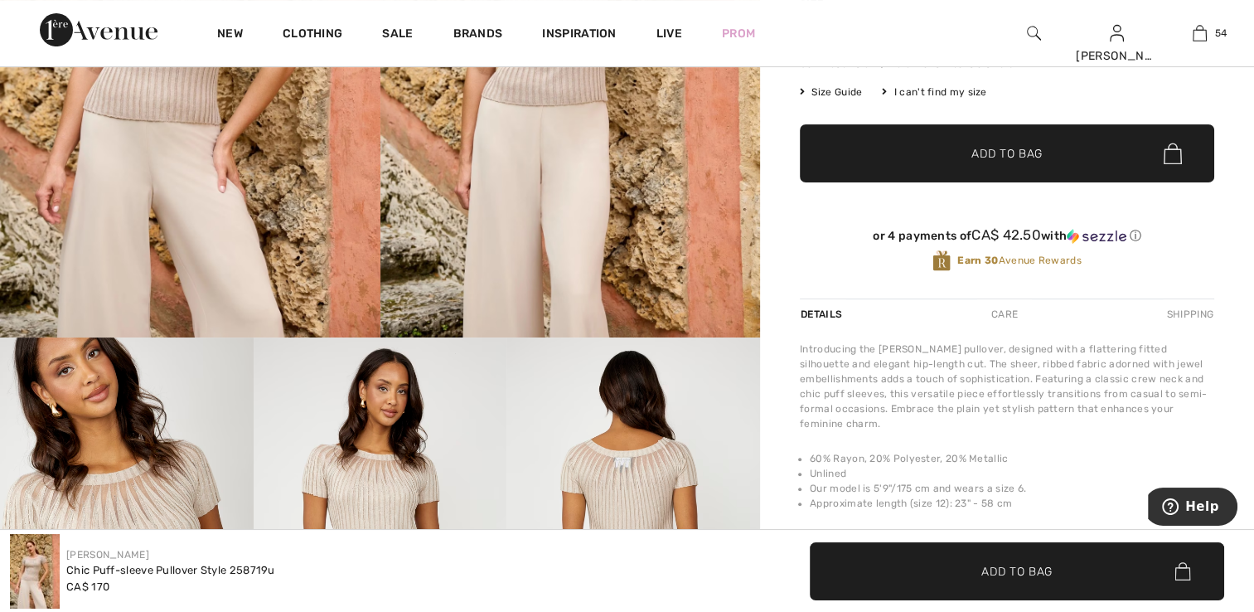
click at [171, 215] on img at bounding box center [190, 52] width 380 height 570
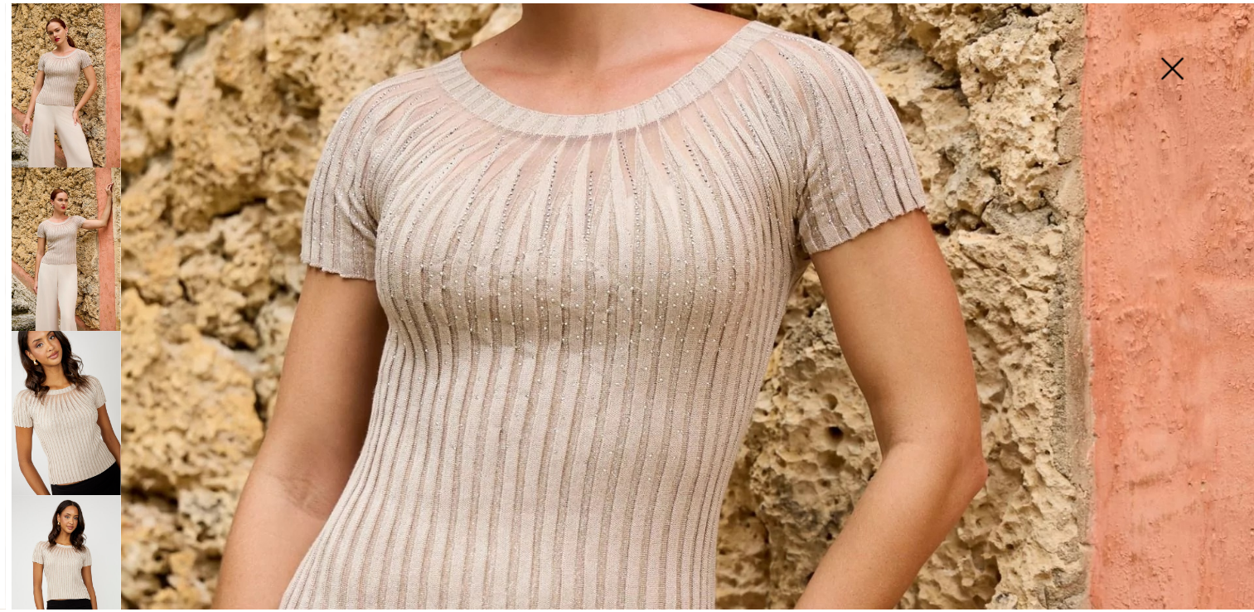
scroll to position [746, 0]
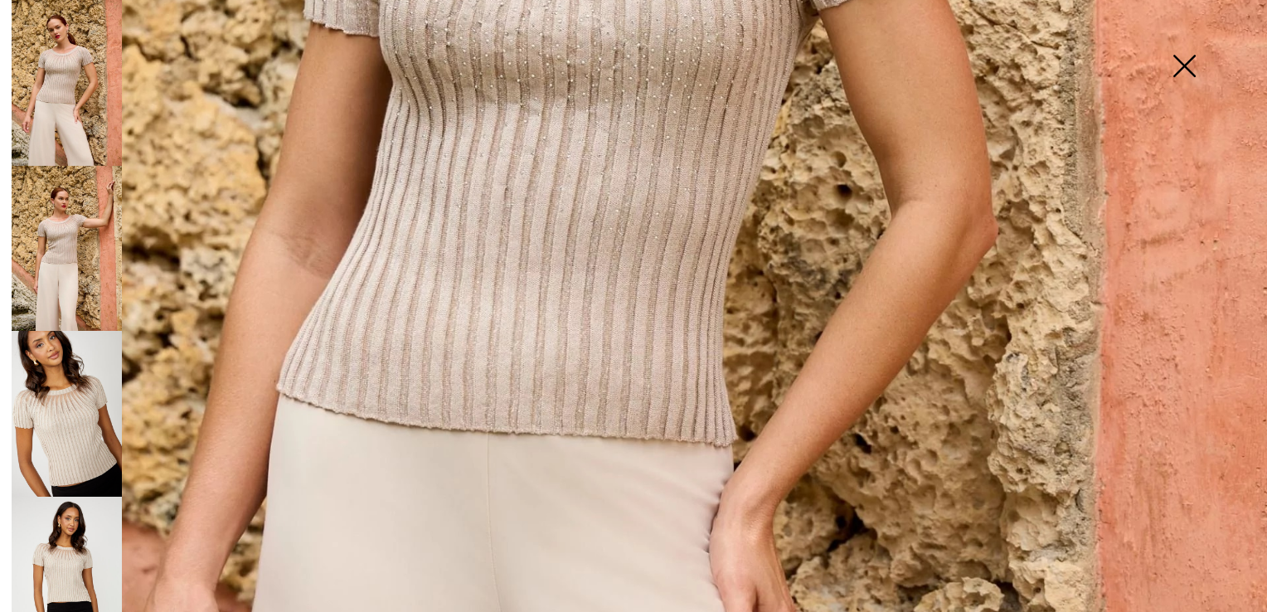
click at [83, 547] on img at bounding box center [67, 580] width 110 height 166
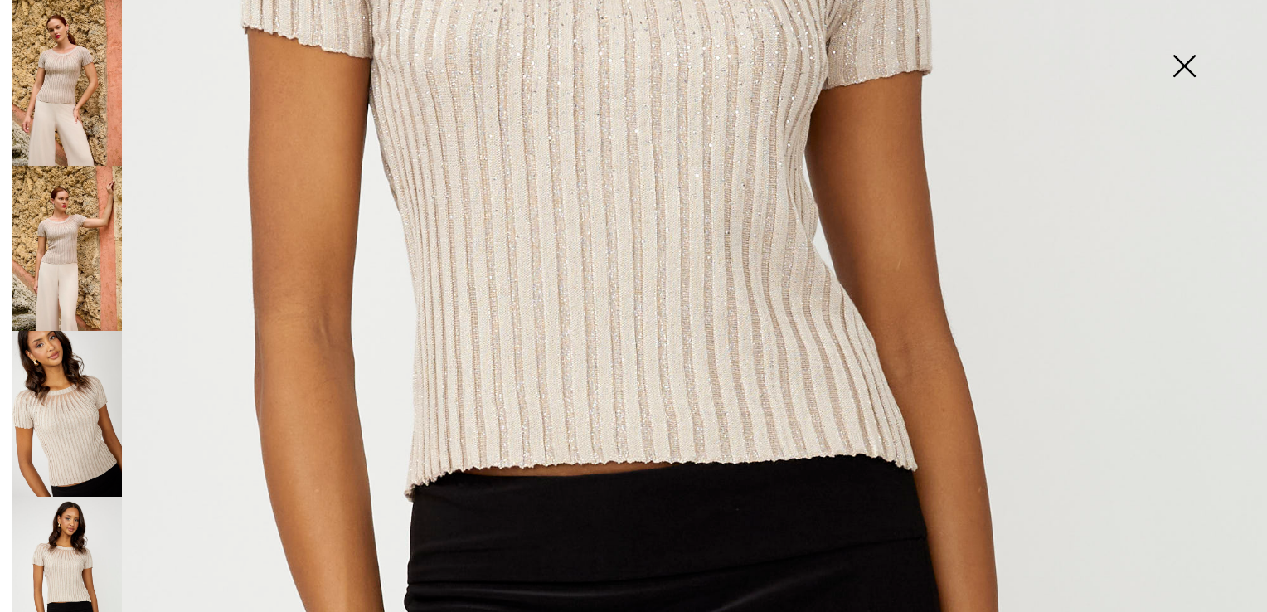
click at [1175, 60] on img at bounding box center [1183, 67] width 83 height 85
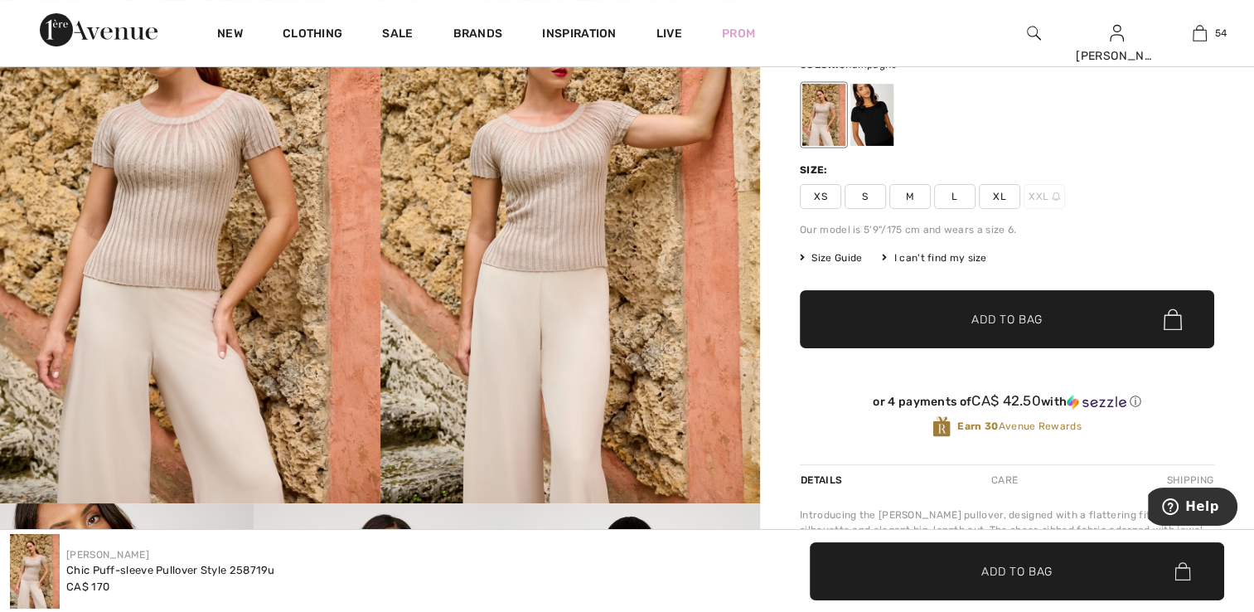
scroll to position [166, 0]
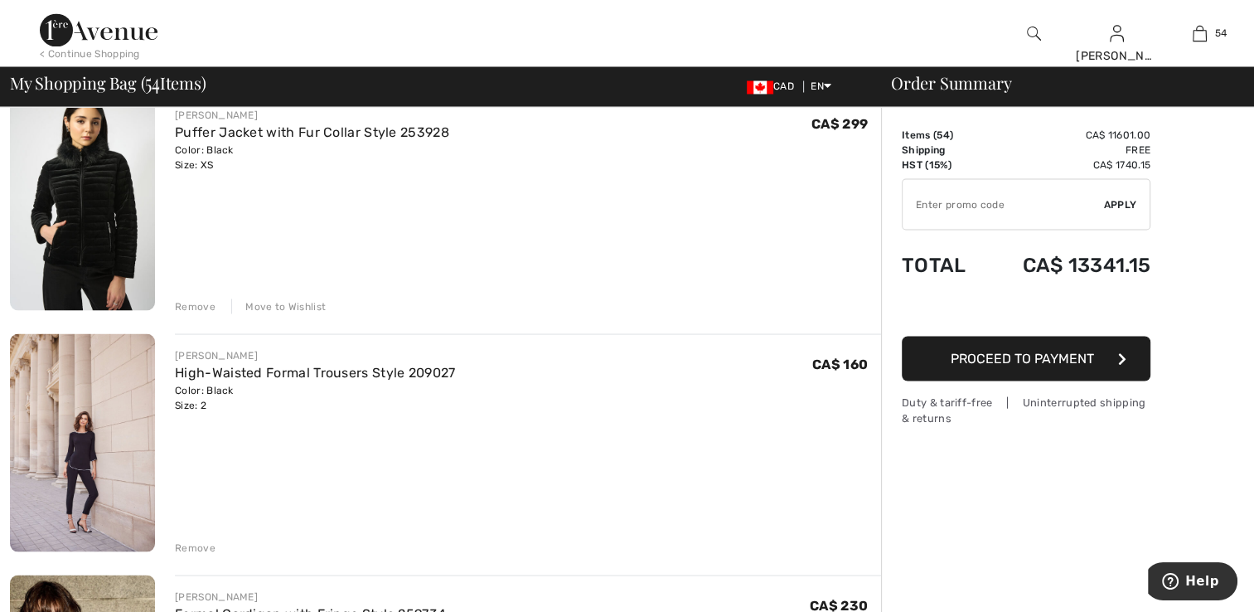
scroll to position [9316, 0]
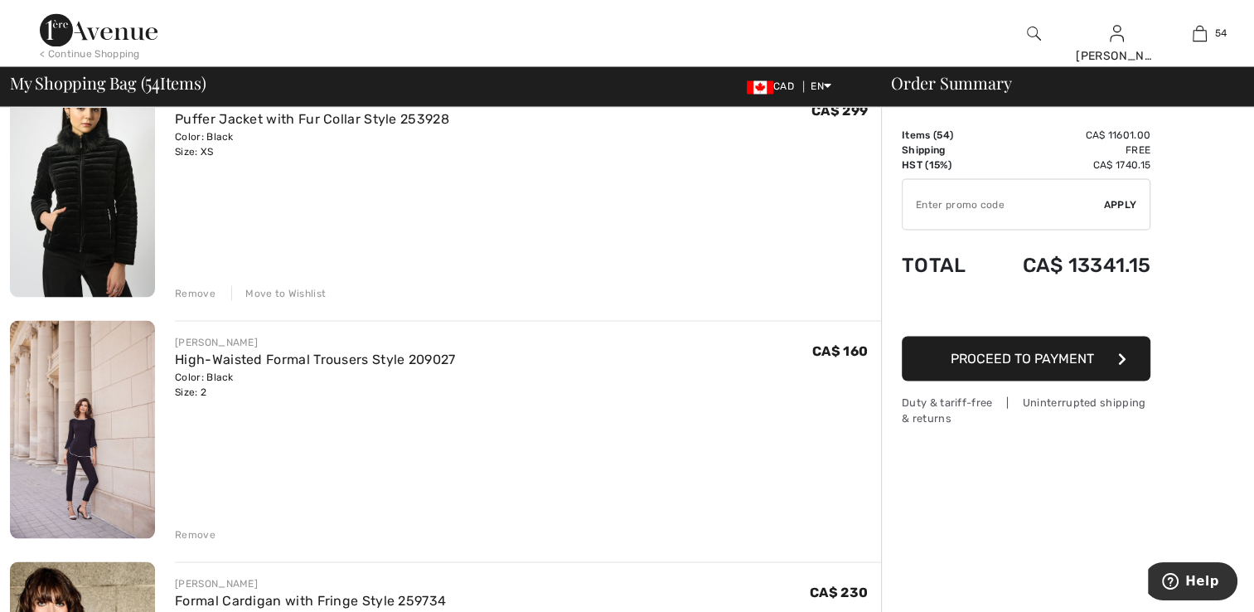
click at [277, 294] on div "Move to Wishlist" at bounding box center [278, 292] width 94 height 15
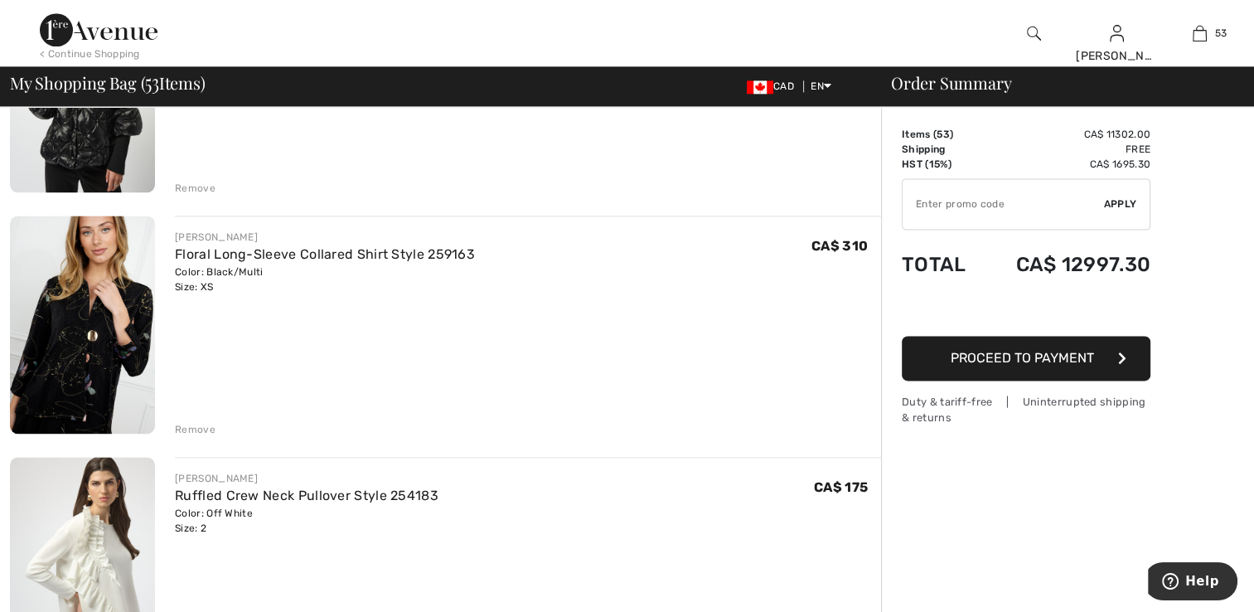
scroll to position [8467, 0]
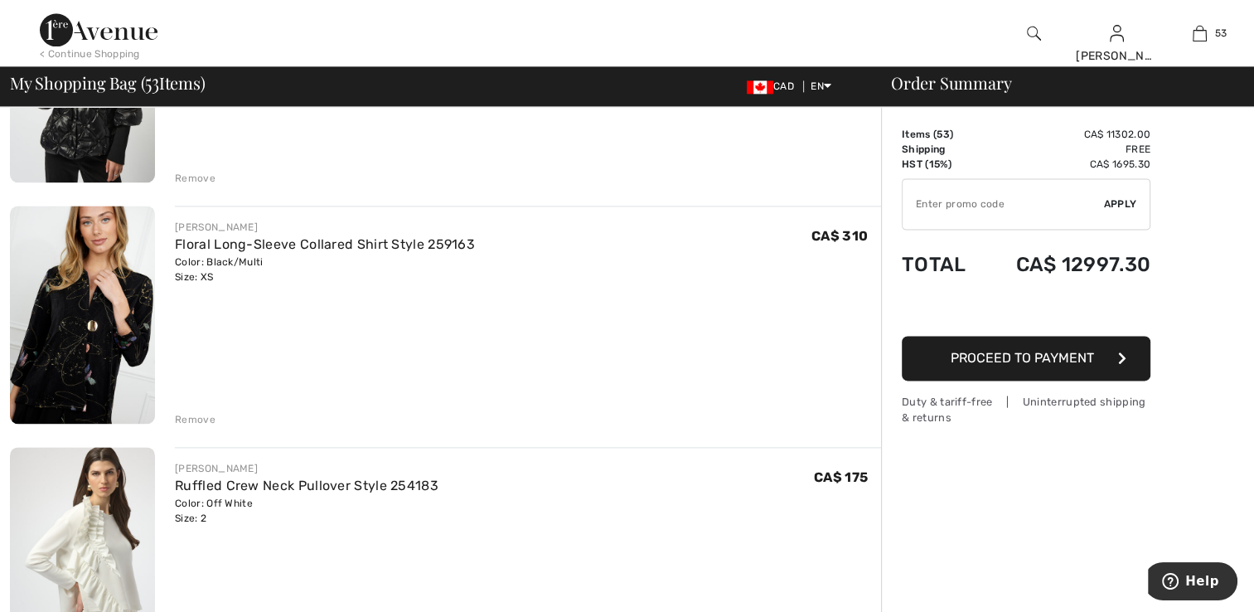
click at [80, 368] on img at bounding box center [82, 315] width 145 height 218
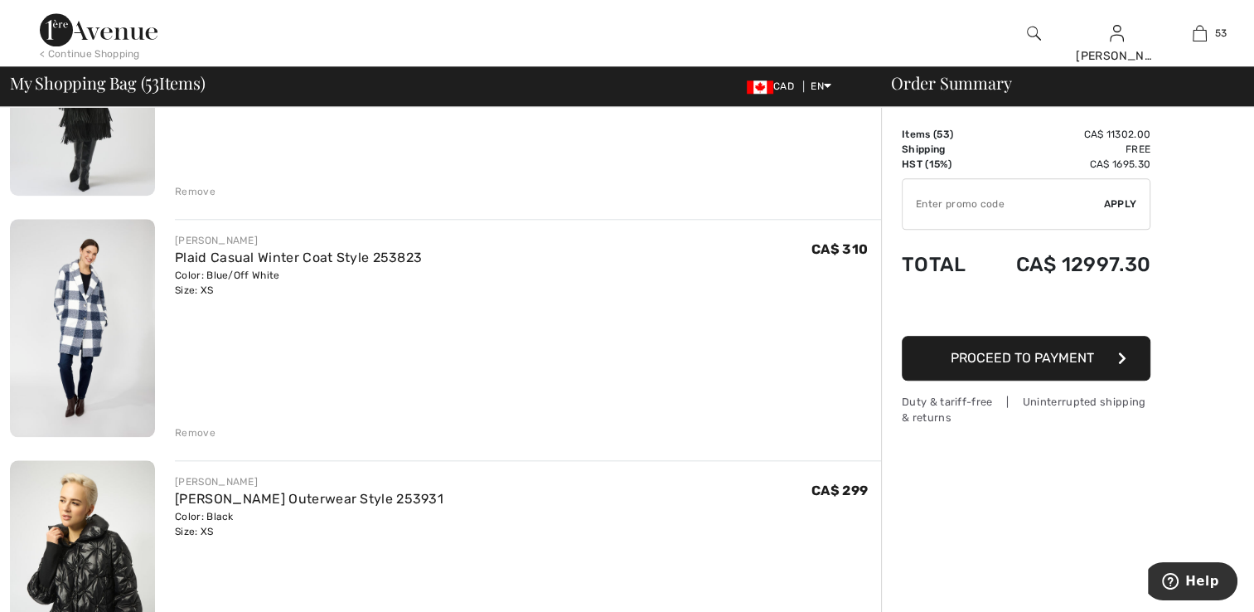
scroll to position [7970, 0]
click at [86, 527] on img at bounding box center [82, 571] width 145 height 217
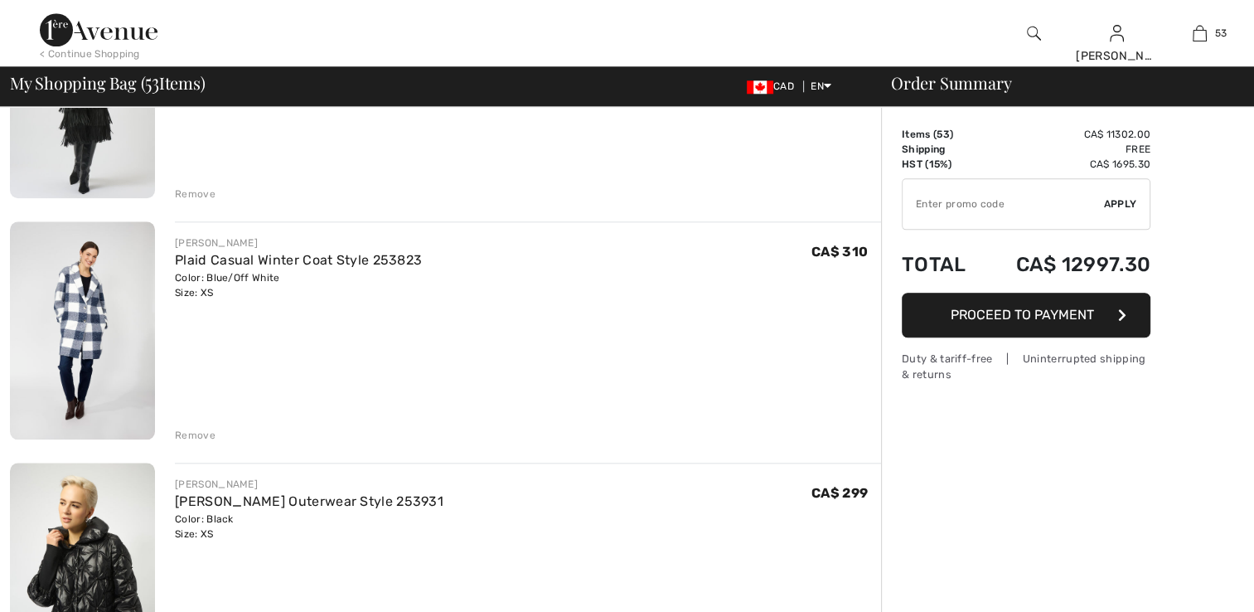
scroll to position [7970, 0]
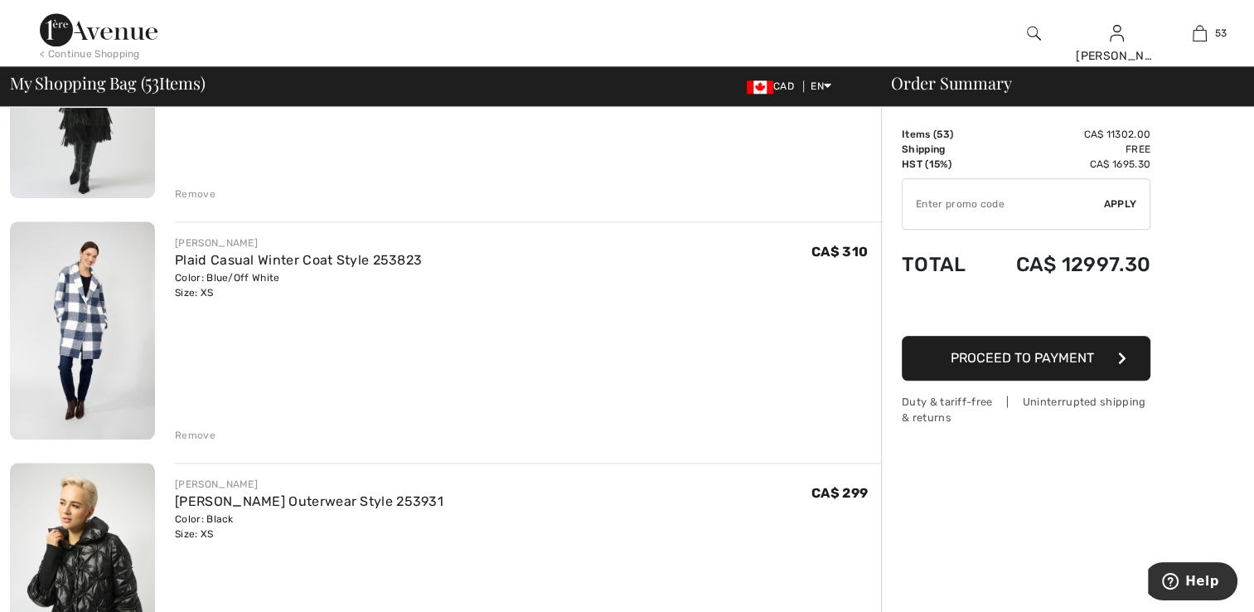
click at [87, 320] on img at bounding box center [82, 330] width 145 height 218
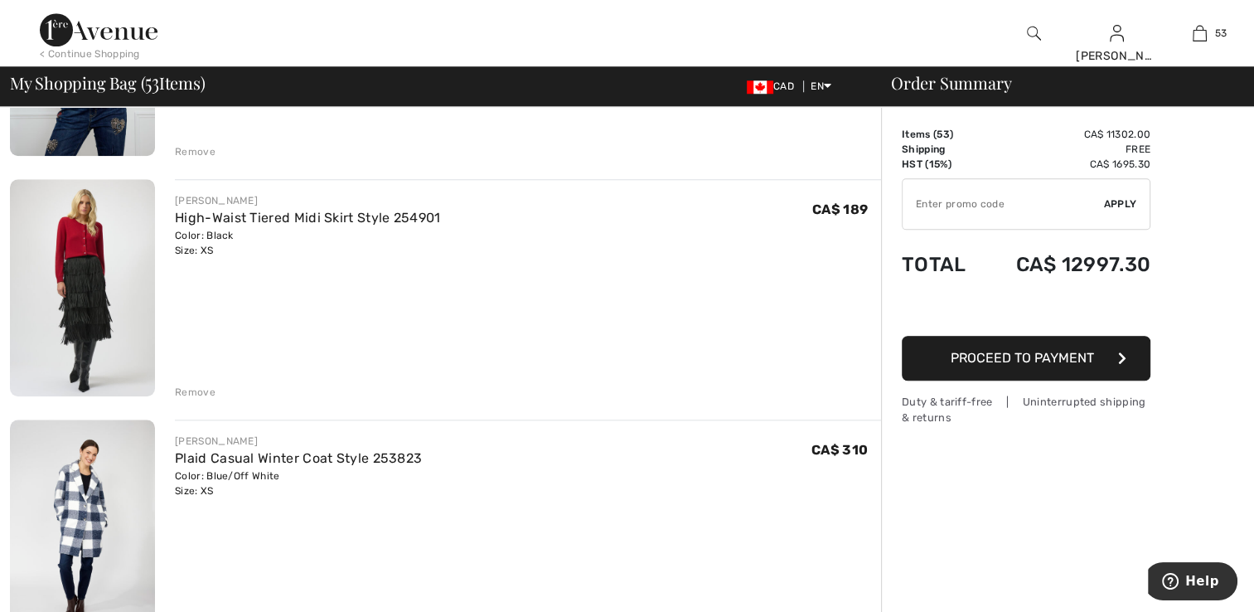
scroll to position [7638, 0]
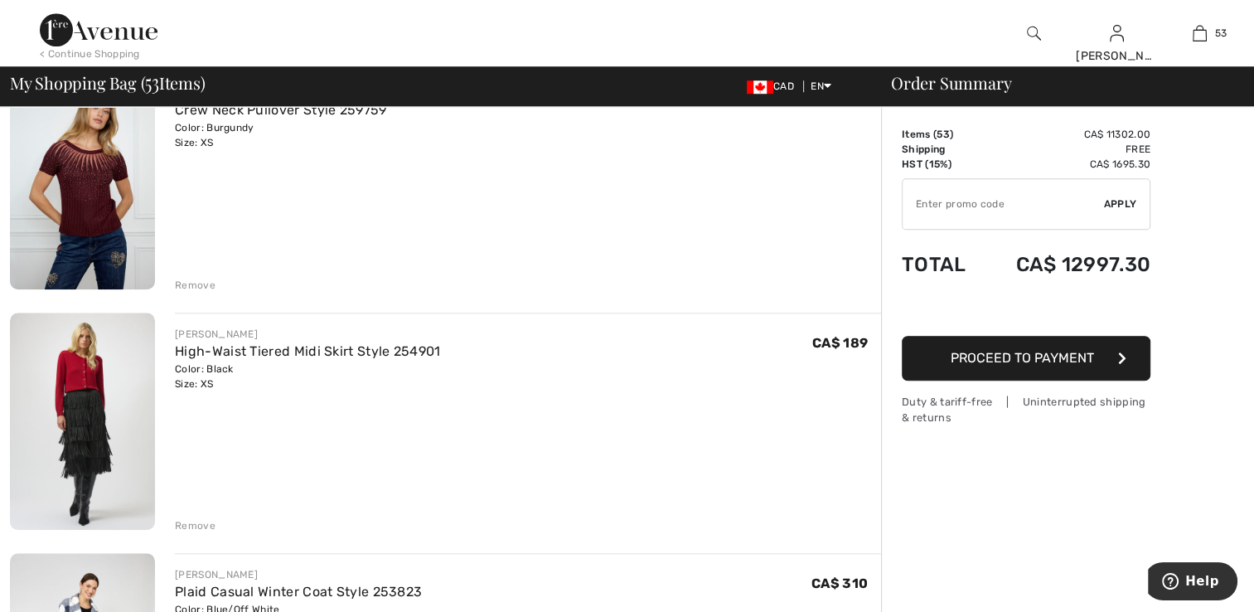
click at [93, 453] on img at bounding box center [82, 421] width 145 height 217
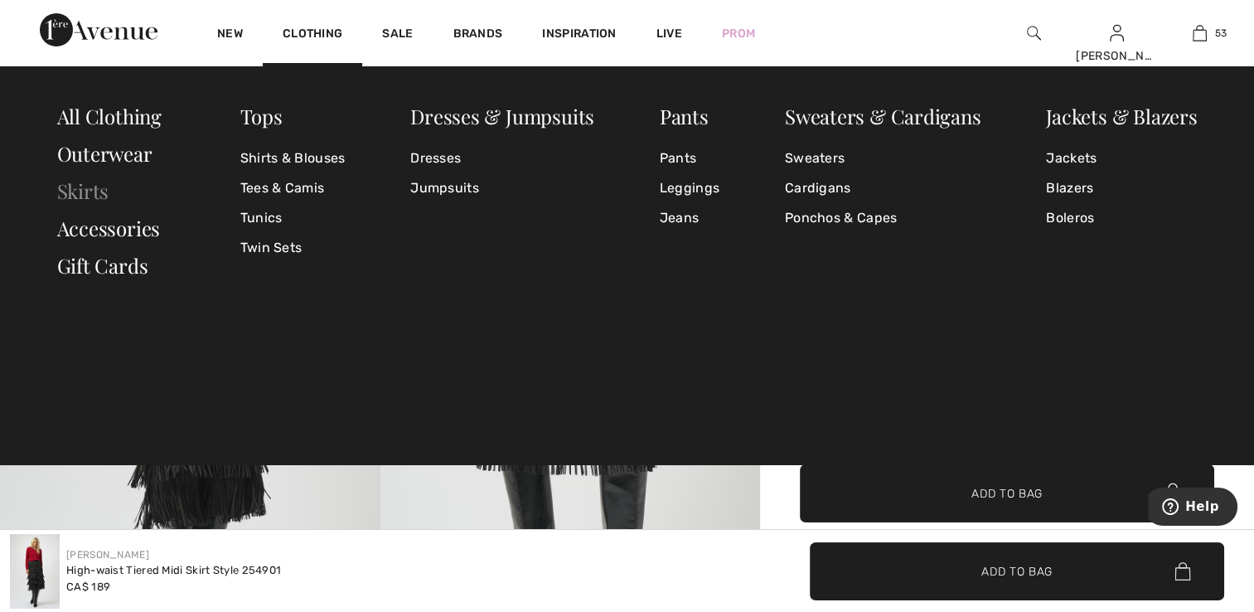
click at [99, 196] on link "Skirts" at bounding box center [83, 190] width 52 height 27
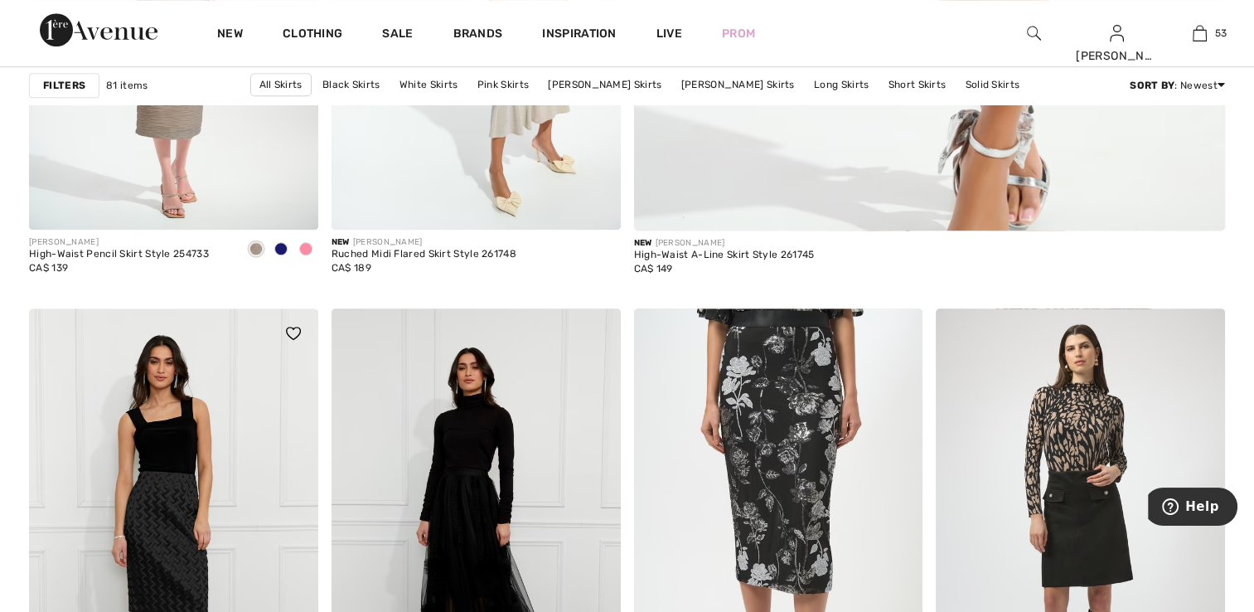
scroll to position [1160, 0]
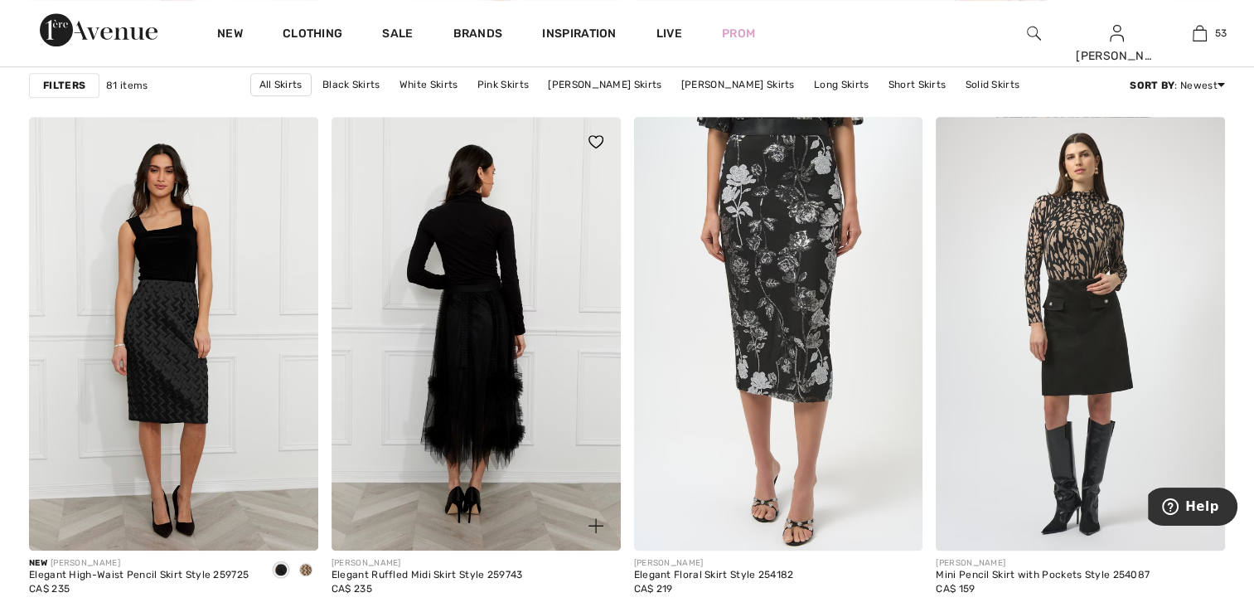
click at [400, 328] on img at bounding box center [476, 334] width 289 height 434
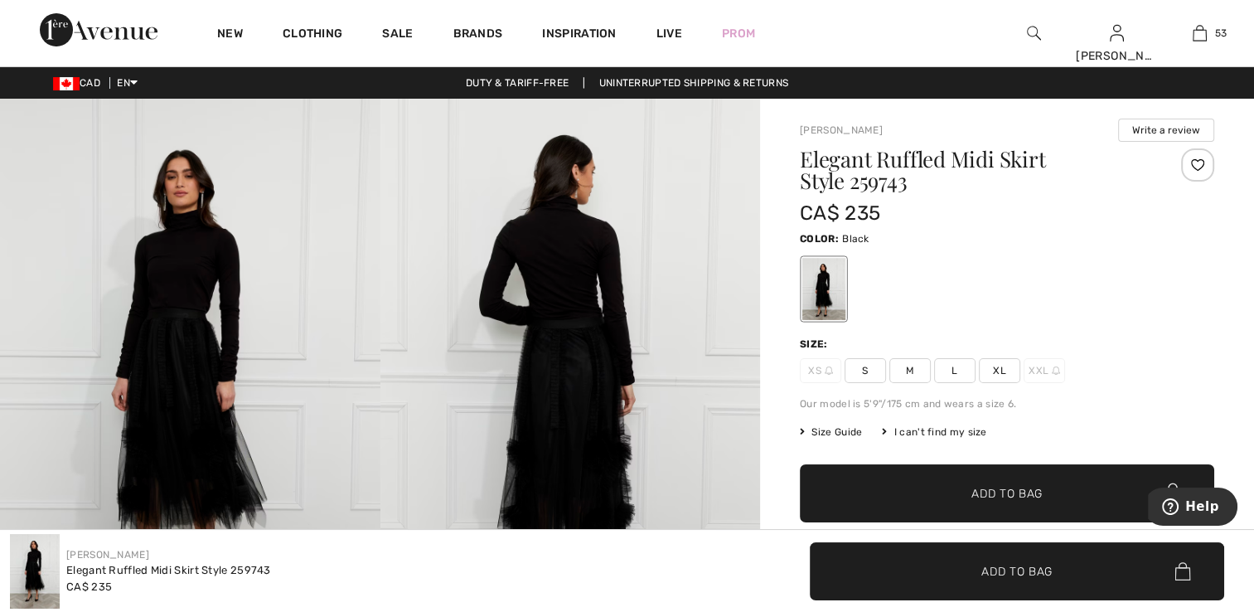
click at [166, 393] on img at bounding box center [190, 384] width 380 height 570
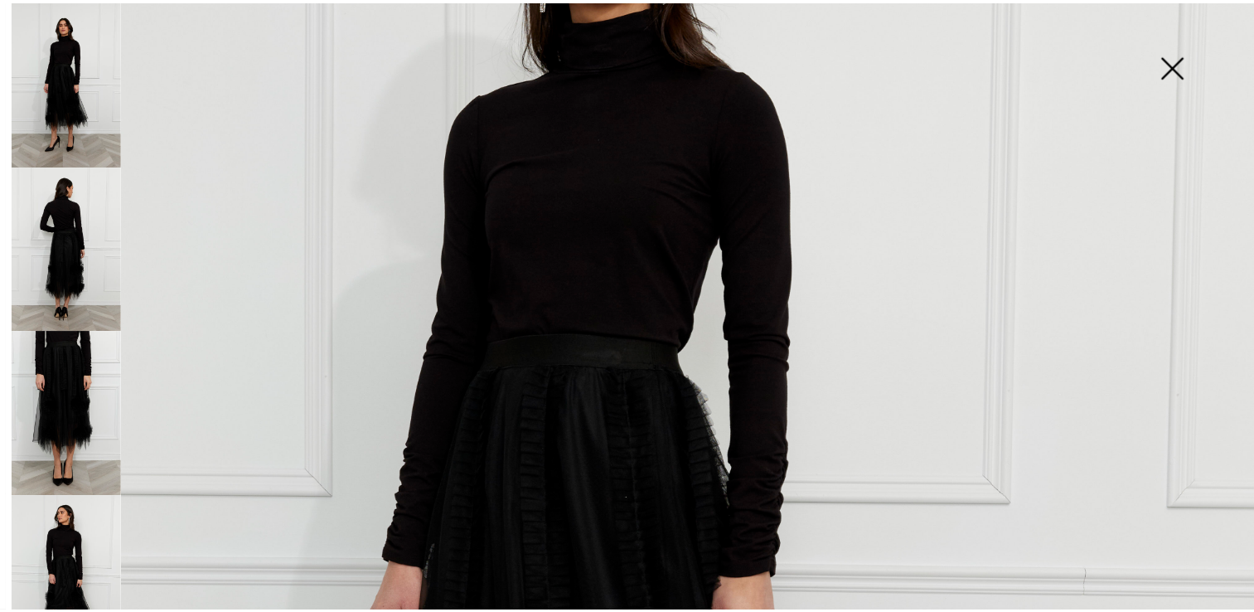
scroll to position [274, 0]
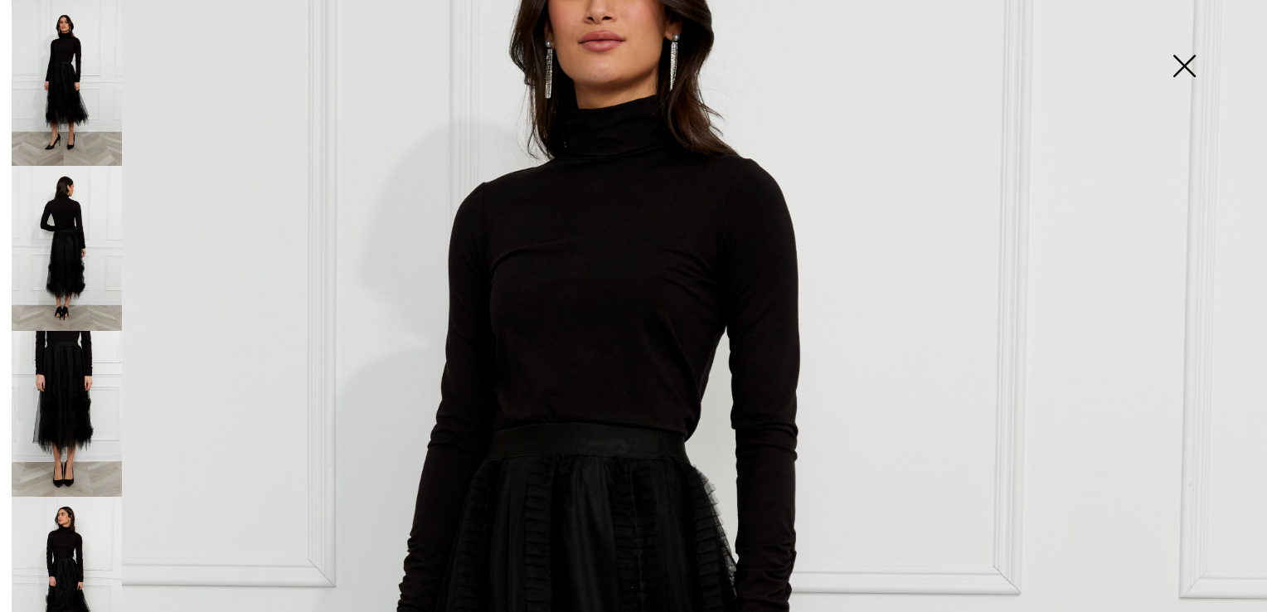
click at [1175, 67] on img at bounding box center [1183, 67] width 83 height 85
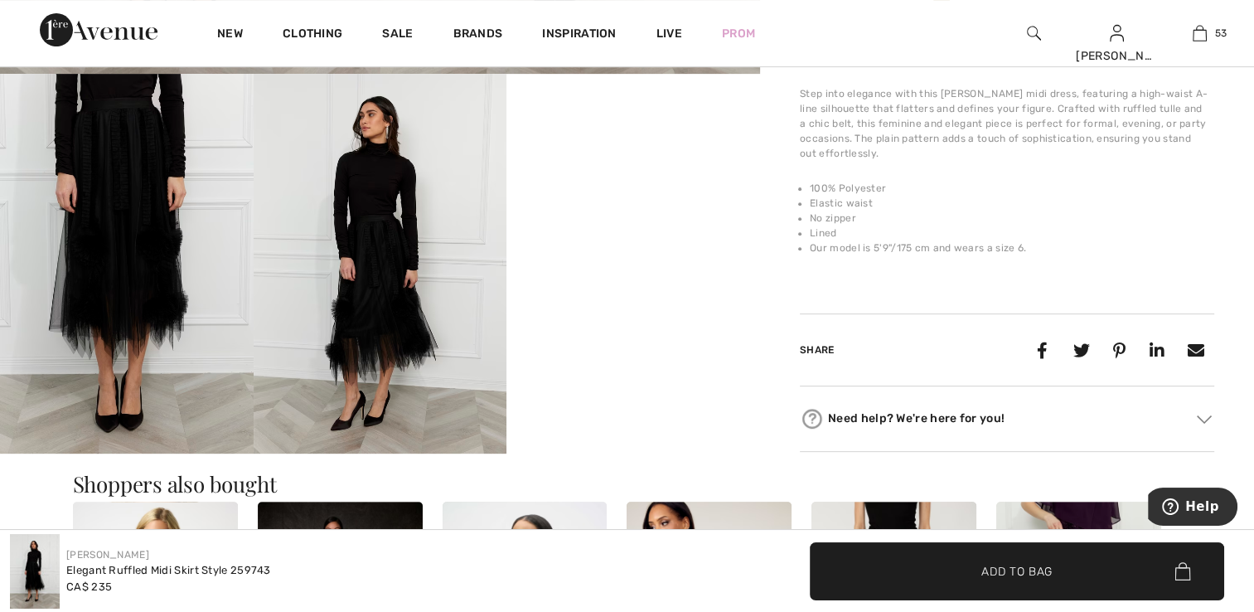
scroll to position [497, 0]
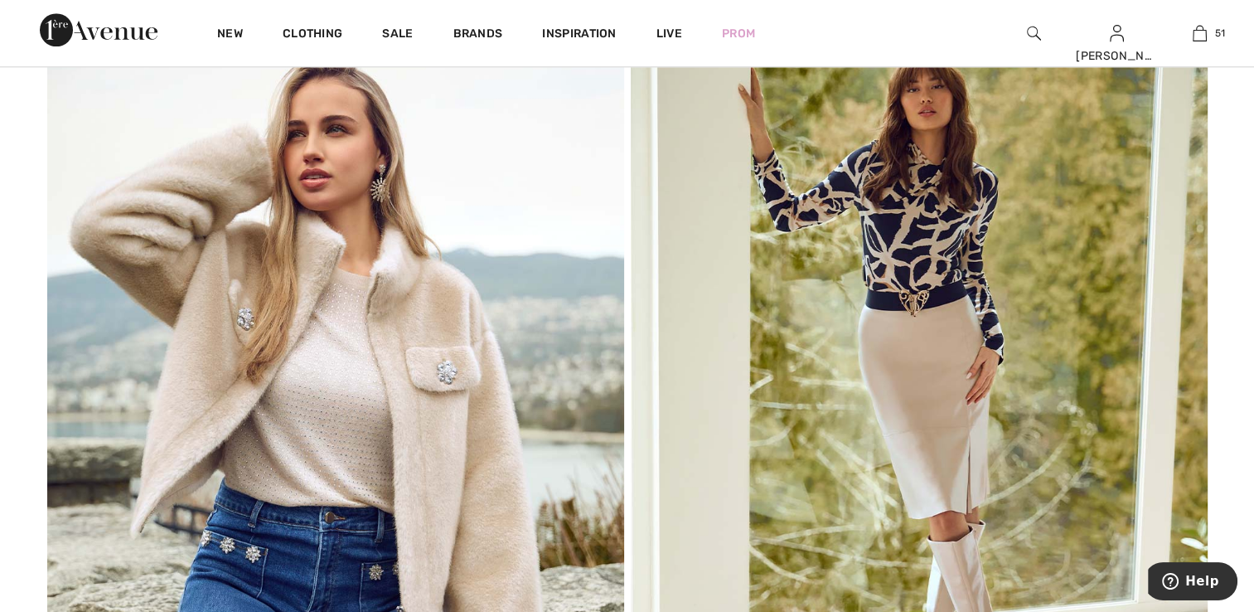
scroll to position [1575, 0]
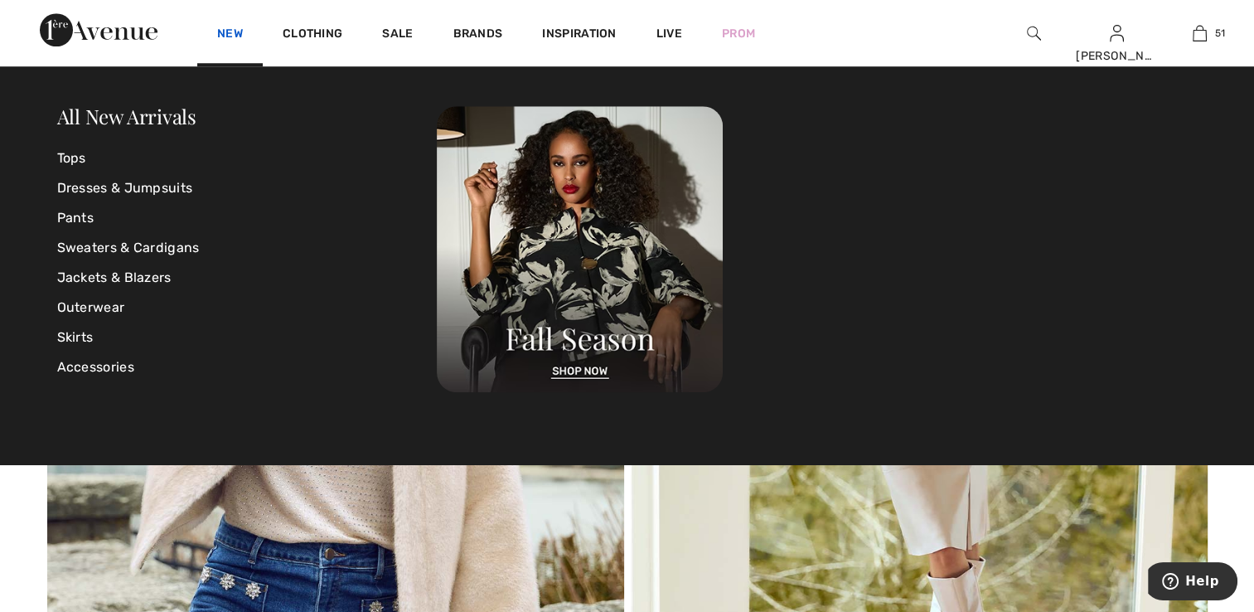
click at [225, 36] on link "New" at bounding box center [230, 35] width 26 height 17
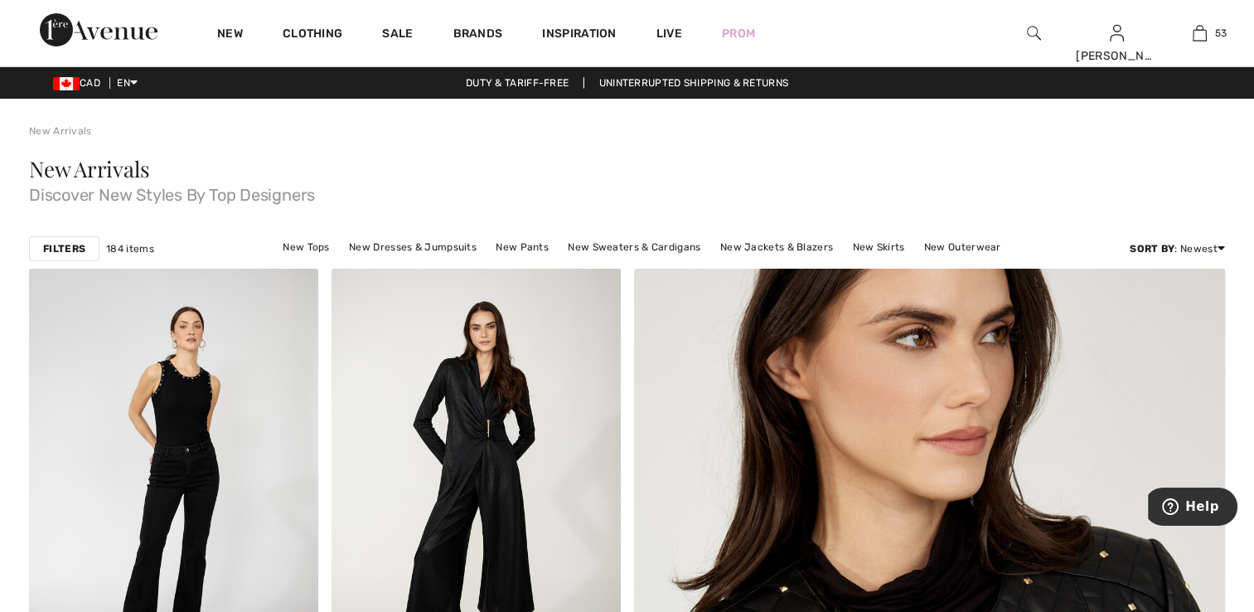
click at [1027, 38] on img at bounding box center [1034, 33] width 14 height 20
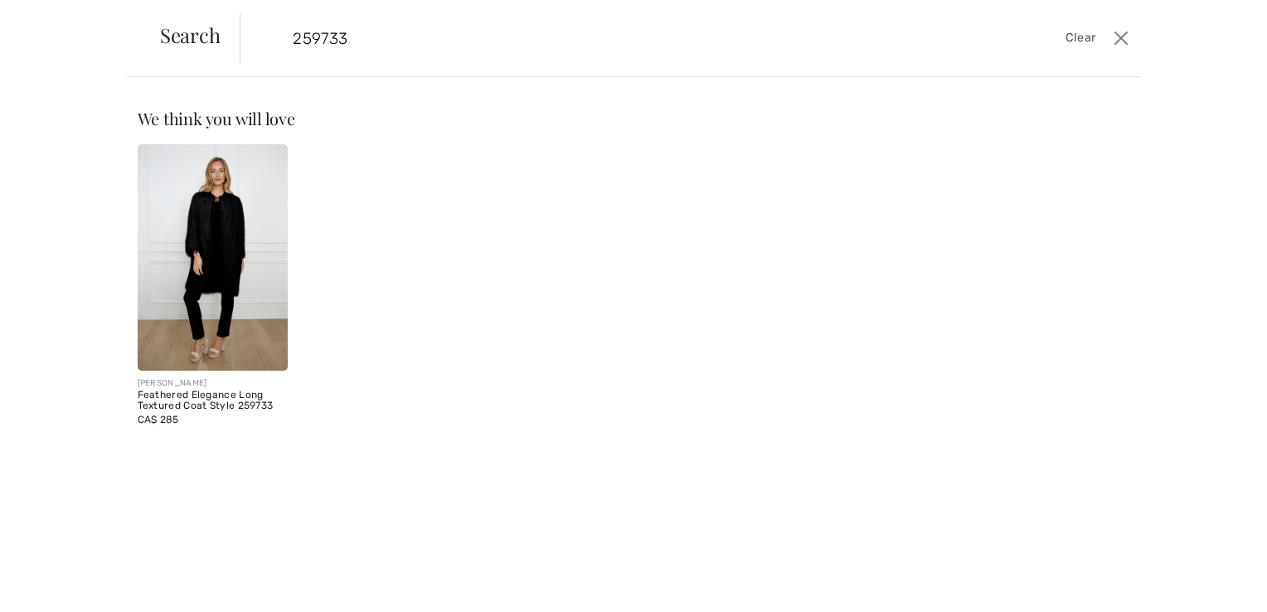
type input "259733"
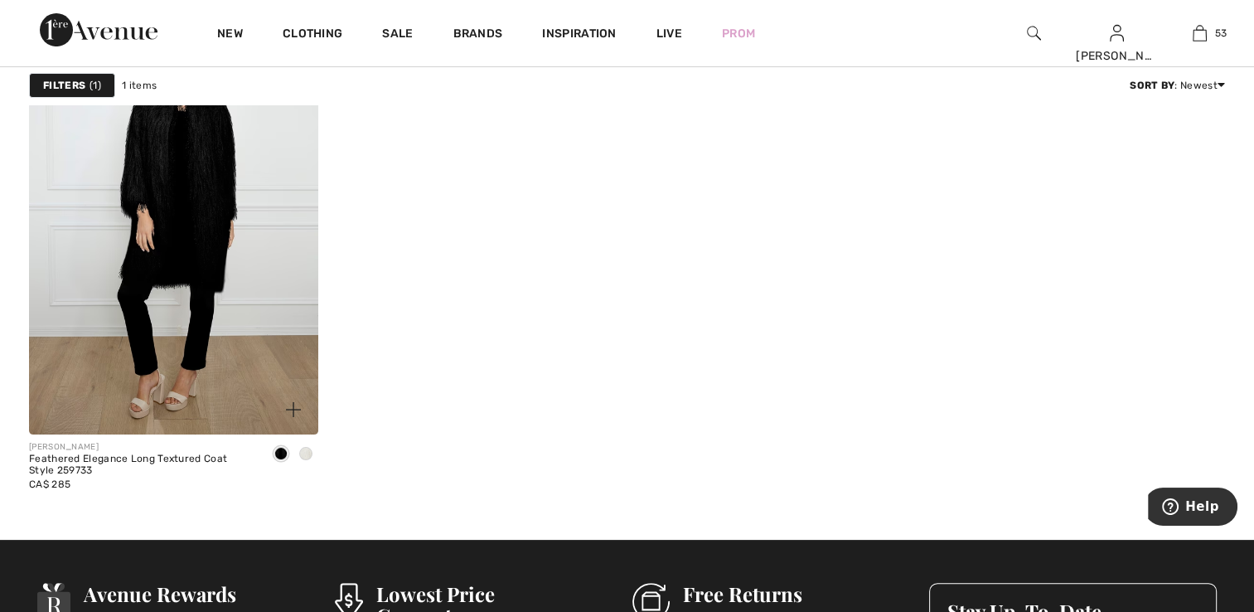
scroll to position [249, 0]
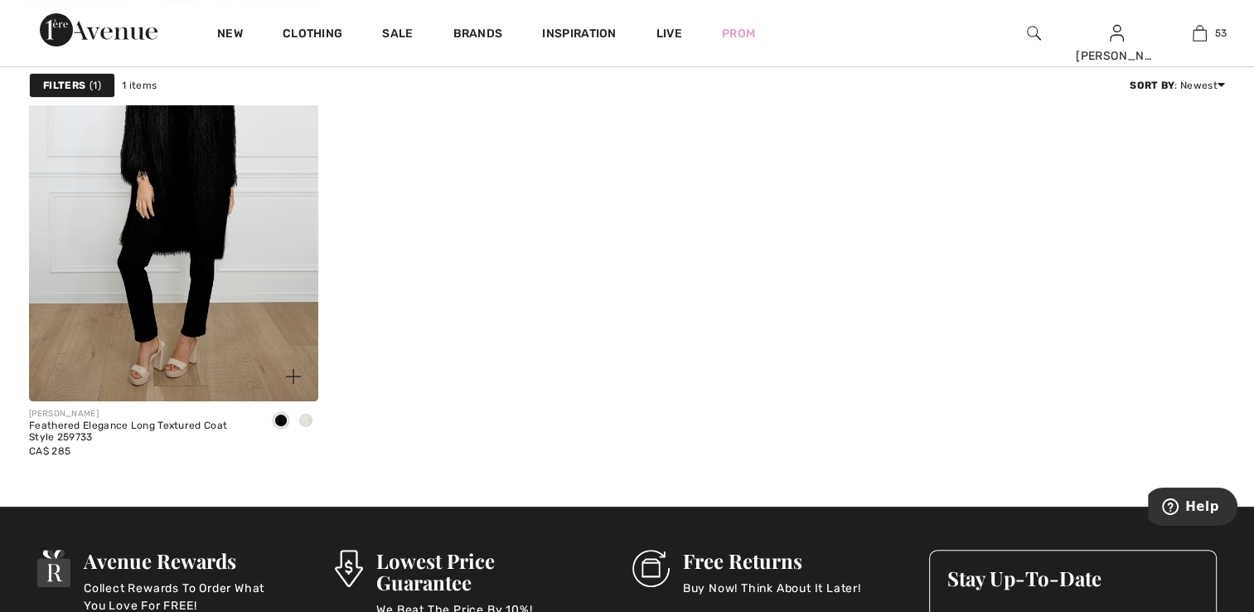
click at [308, 420] on span at bounding box center [305, 420] width 13 height 13
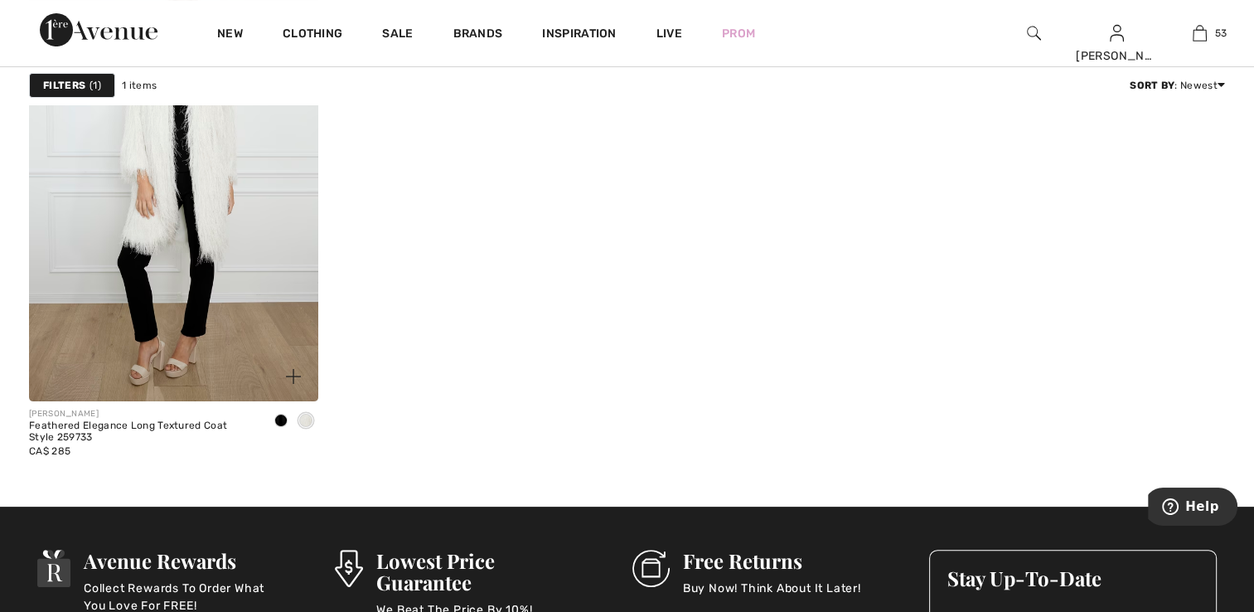
click at [275, 413] on div at bounding box center [281, 421] width 25 height 27
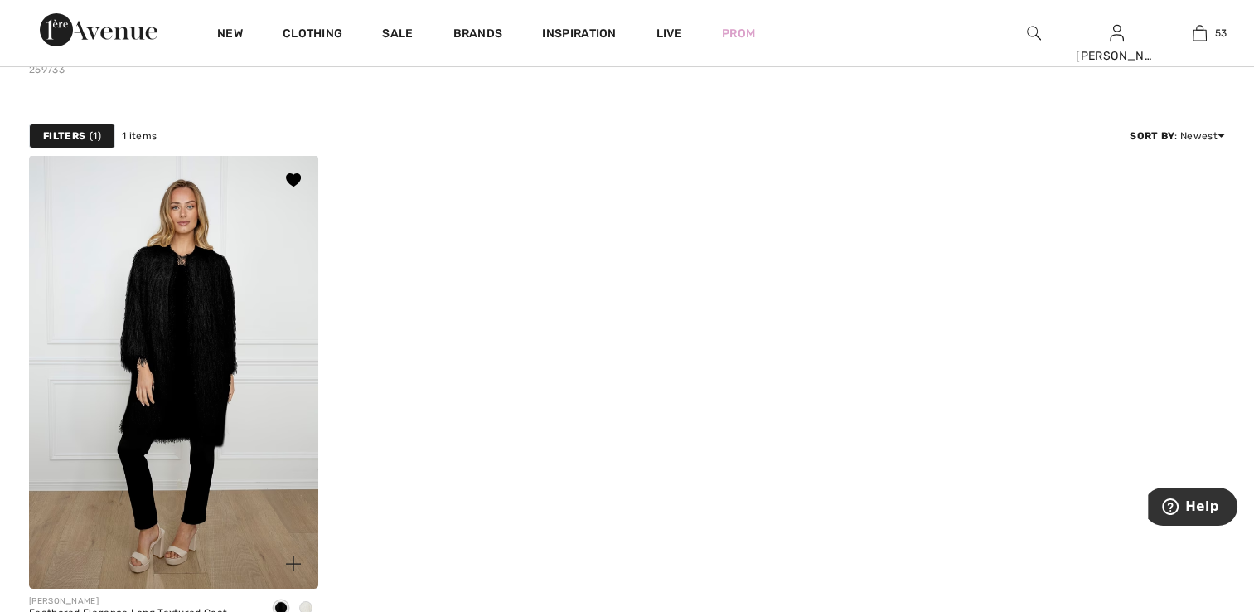
scroll to position [0, 0]
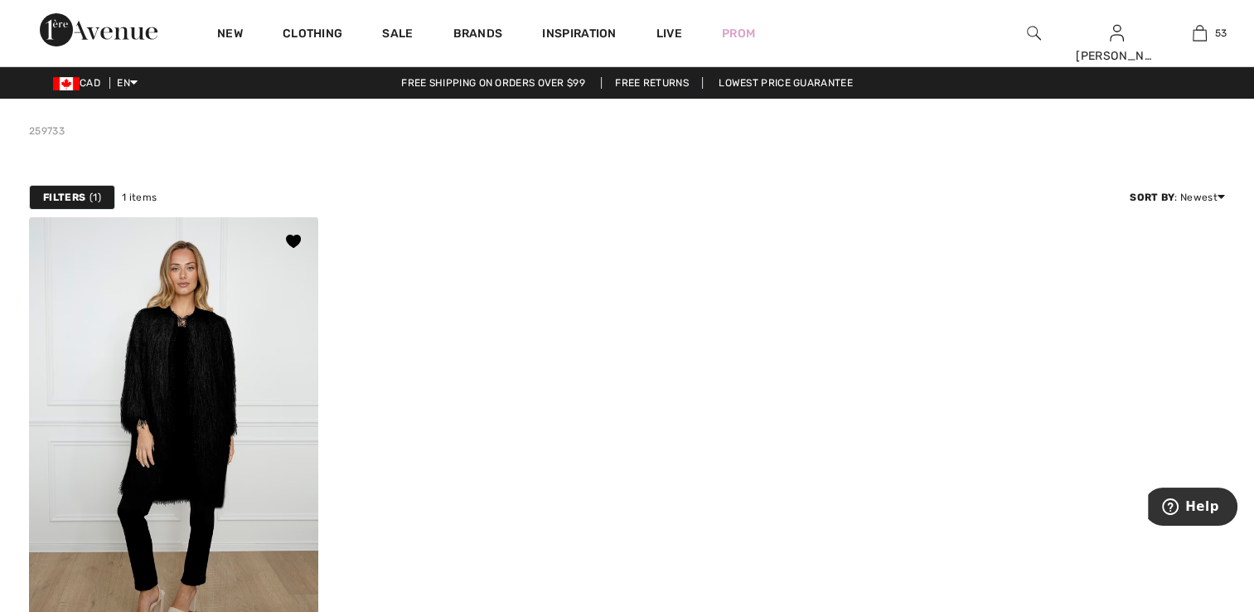
click at [199, 299] on img at bounding box center [173, 433] width 289 height 434
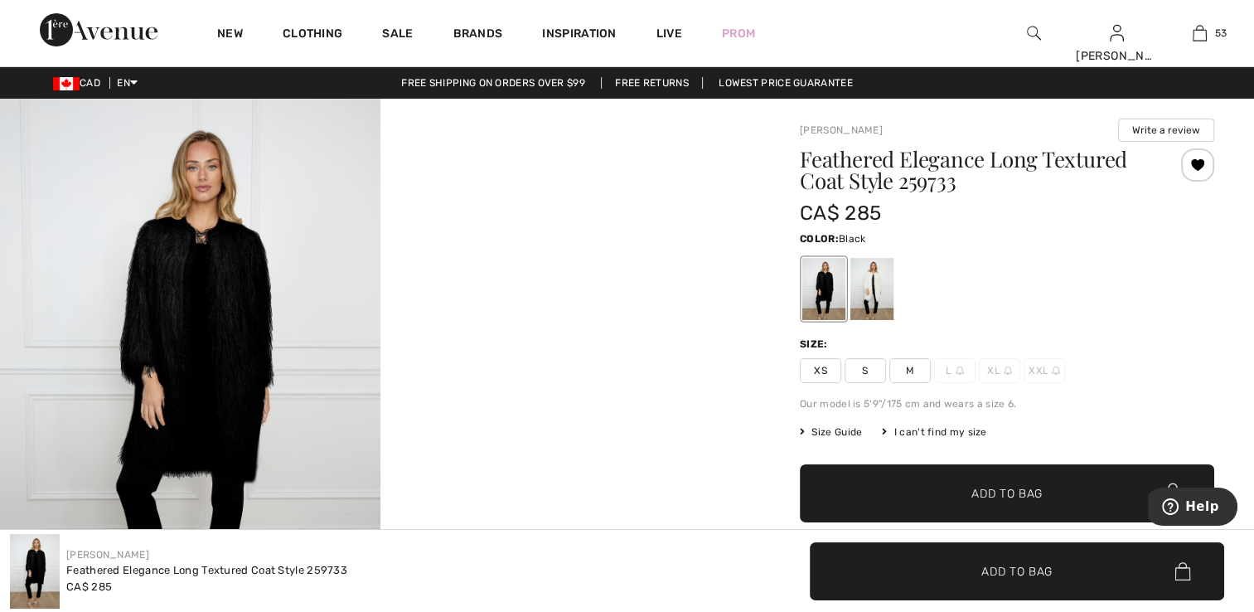
click at [824, 292] on div at bounding box center [823, 289] width 43 height 62
click at [817, 373] on span "XS" at bounding box center [820, 370] width 41 height 25
click at [964, 505] on span "✔ Added to Bag Add to Bag" at bounding box center [1007, 493] width 414 height 58
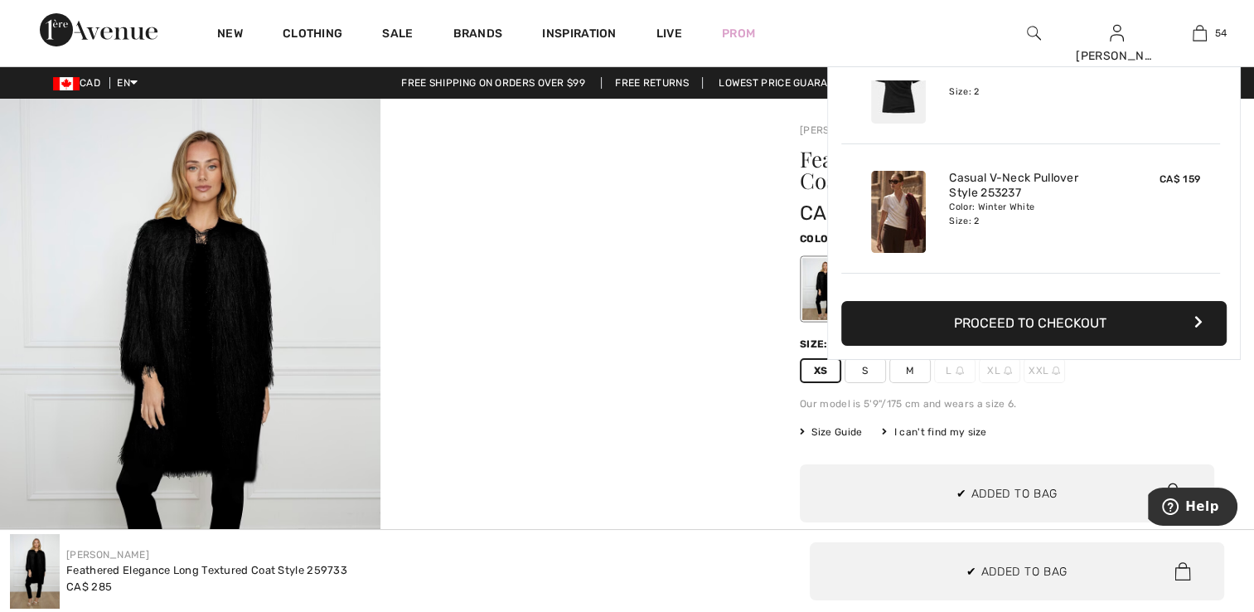
scroll to position [6766, 0]
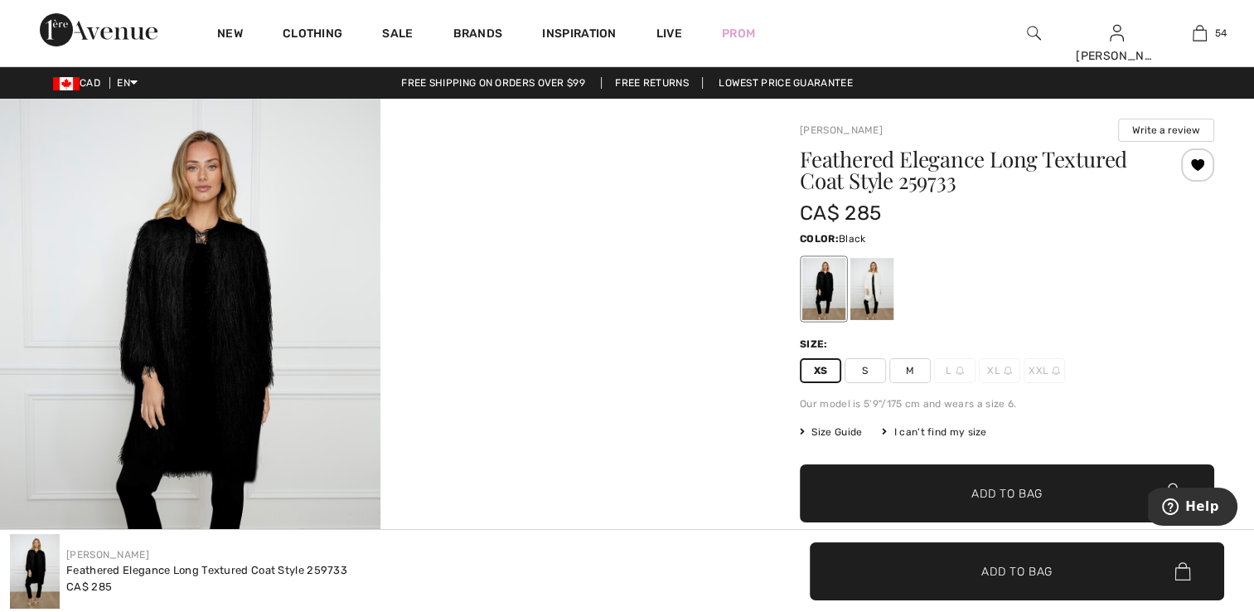
click at [767, 258] on div "Frank Lyman Write a review Feathered Elegance Long Textured Coat Style 259733 C…" at bounding box center [1007, 588] width 494 height 978
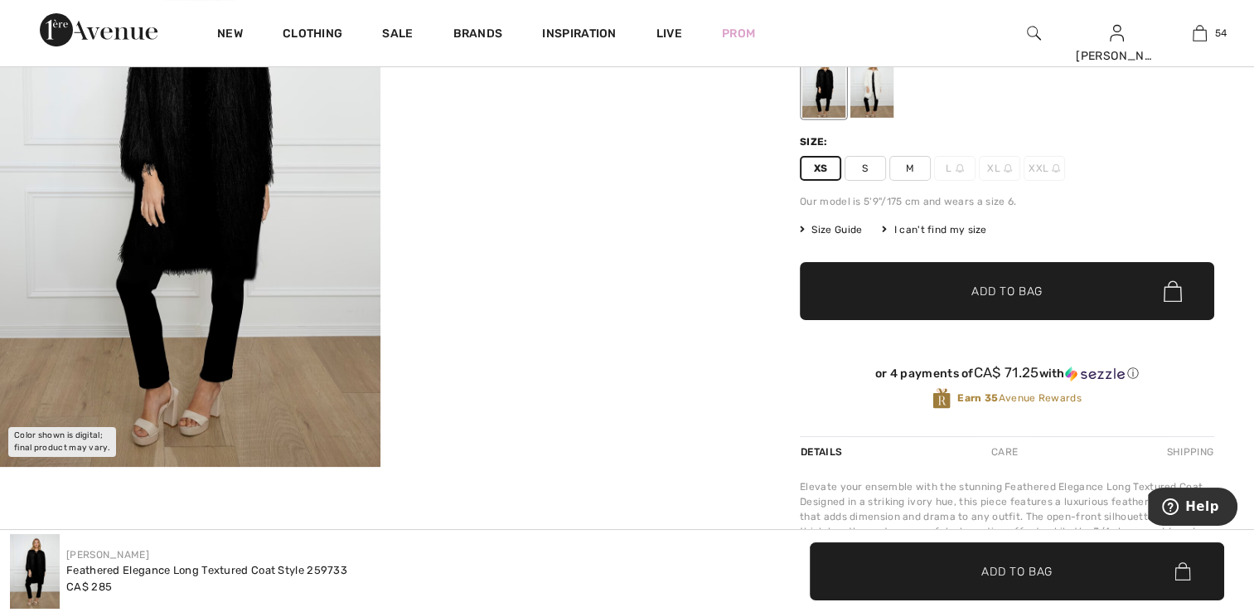
scroll to position [166, 0]
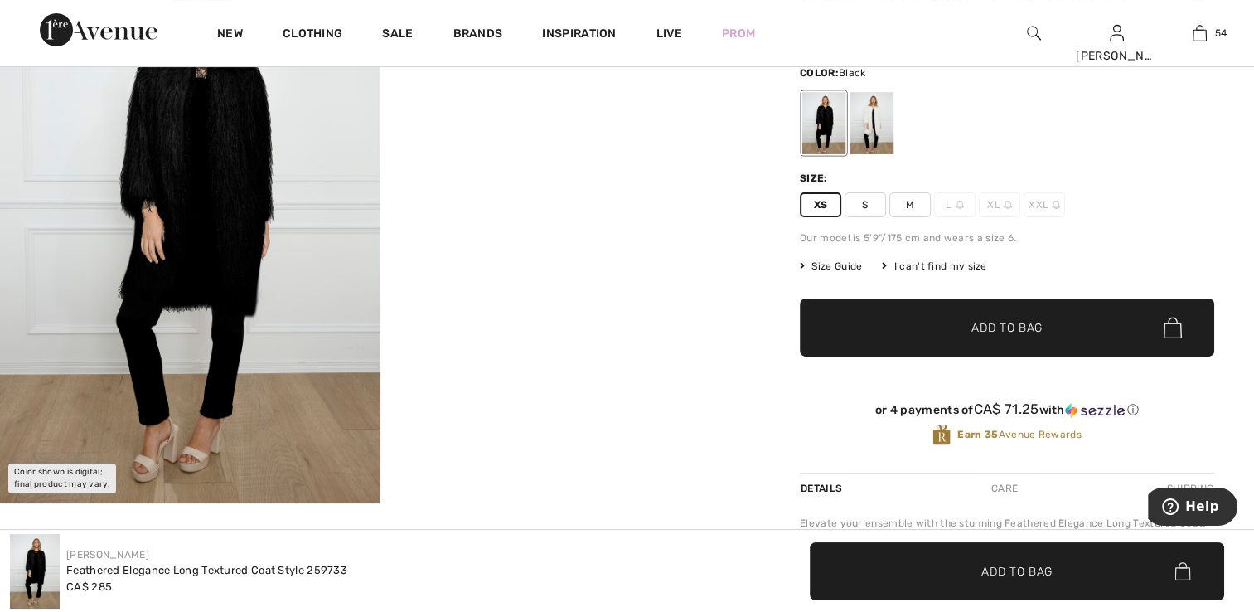
click at [959, 327] on span "✔ Added to Bag" at bounding box center [982, 327] width 101 height 17
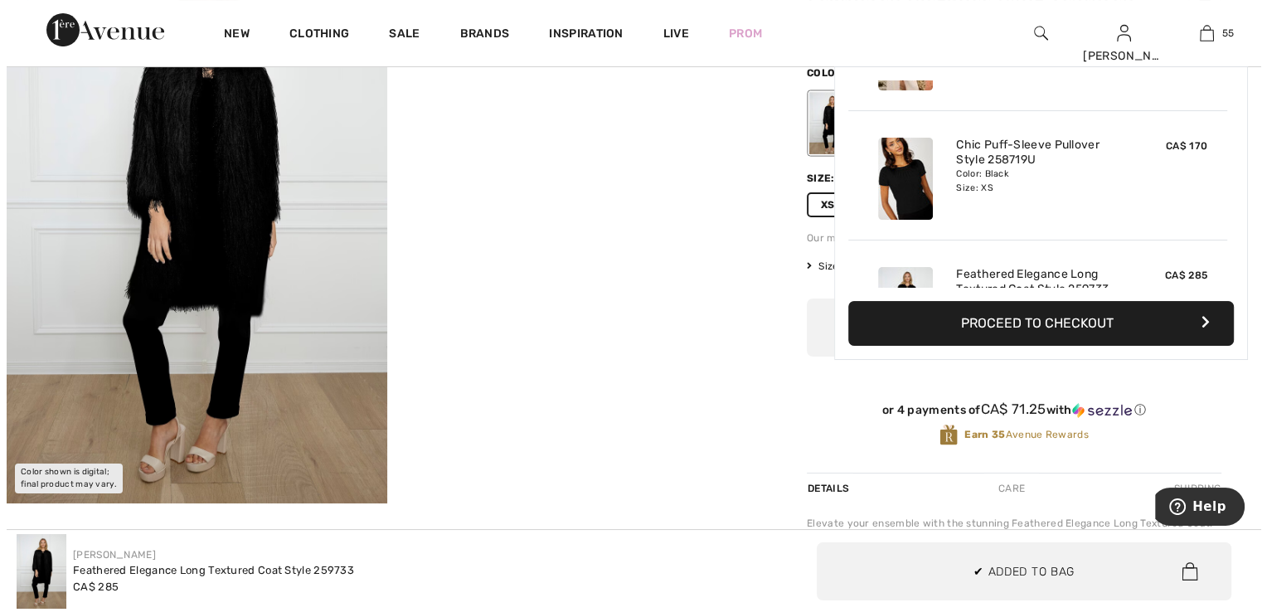
scroll to position [6895, 0]
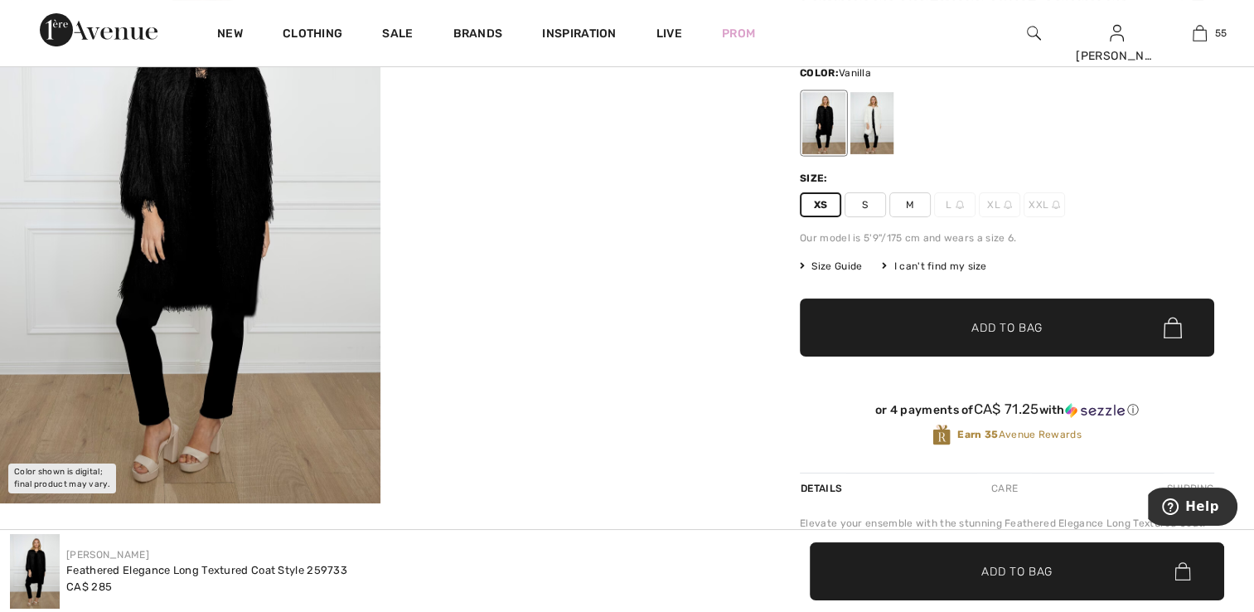
click at [860, 130] on div at bounding box center [871, 123] width 43 height 62
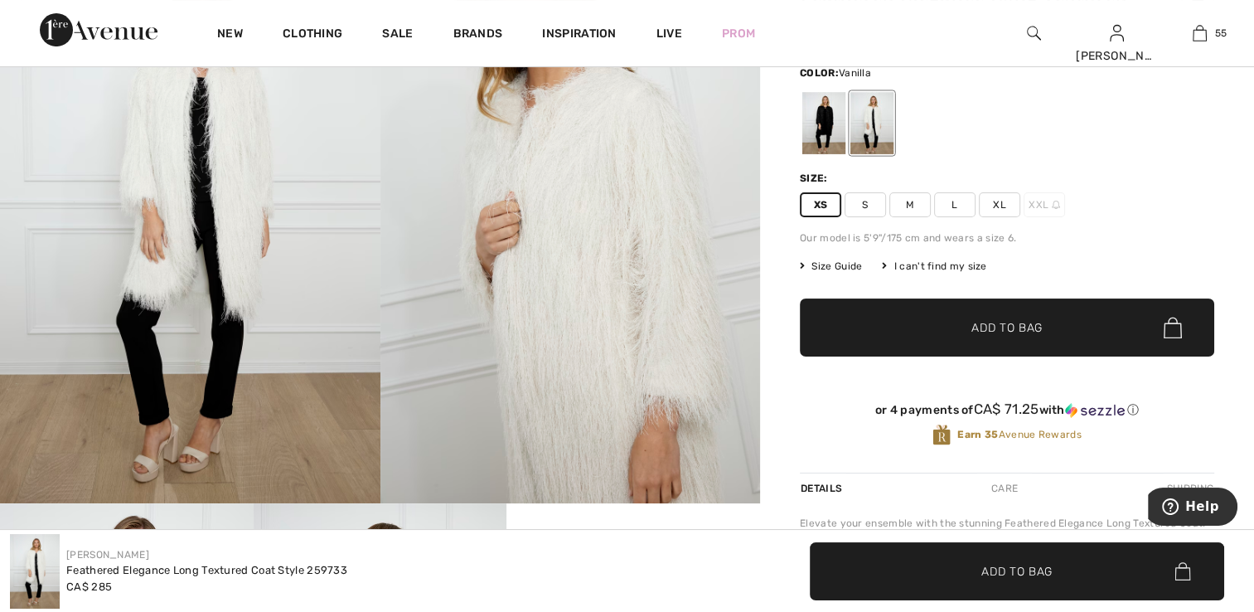
click at [647, 229] on img at bounding box center [570, 218] width 380 height 570
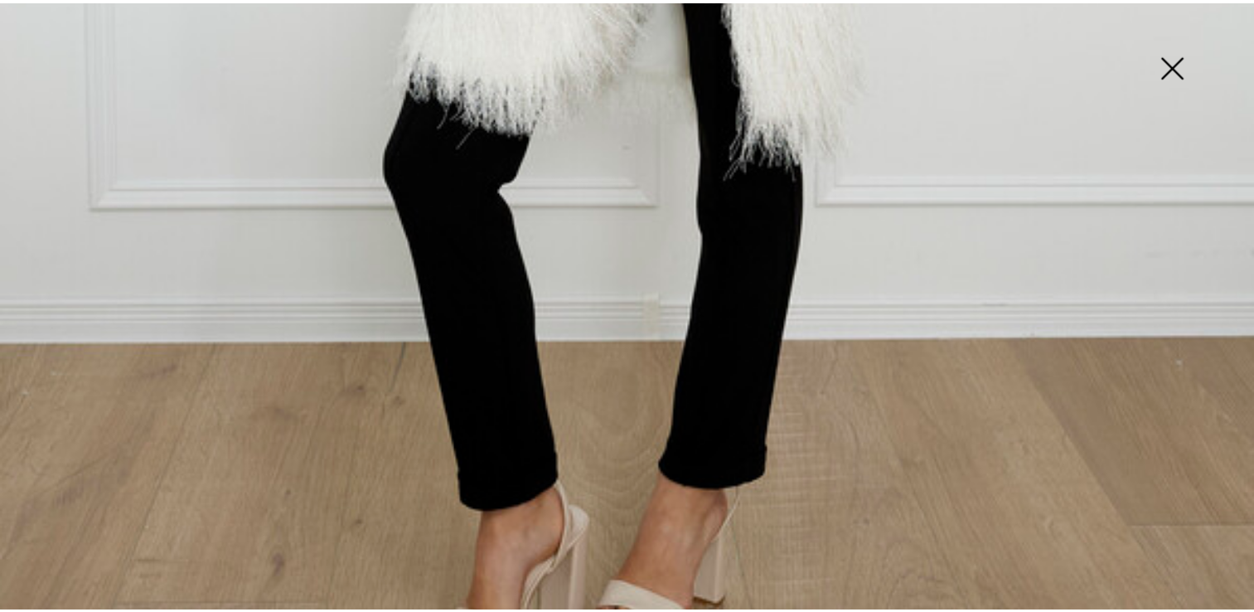
scroll to position [1269, 0]
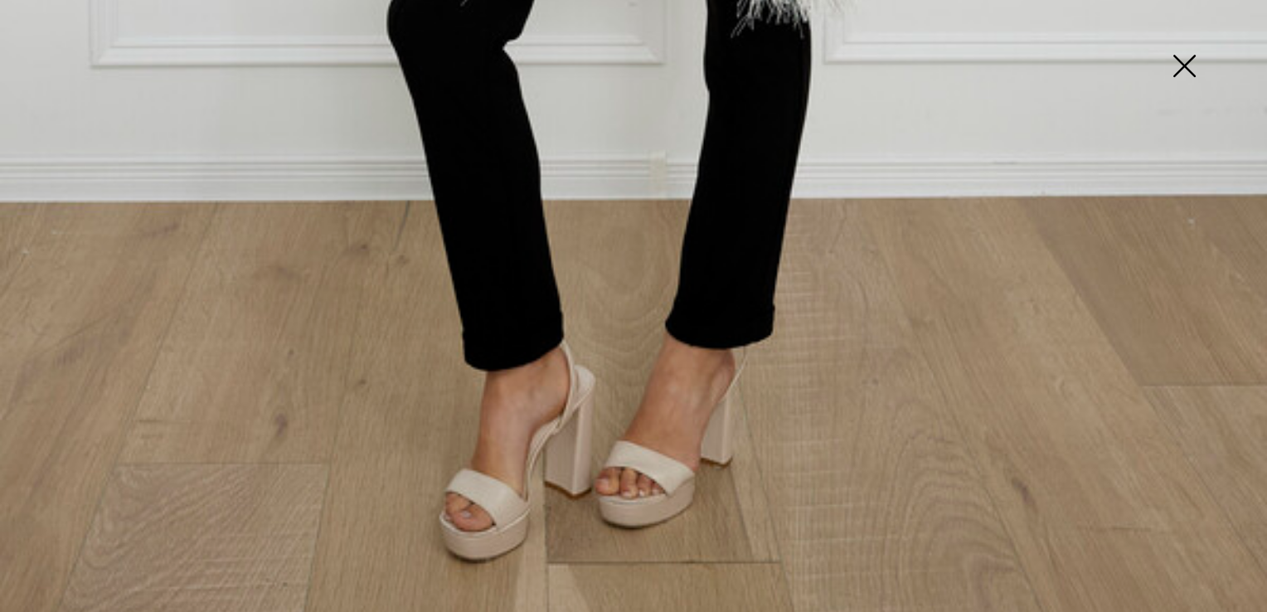
click at [1185, 65] on img at bounding box center [1183, 67] width 83 height 85
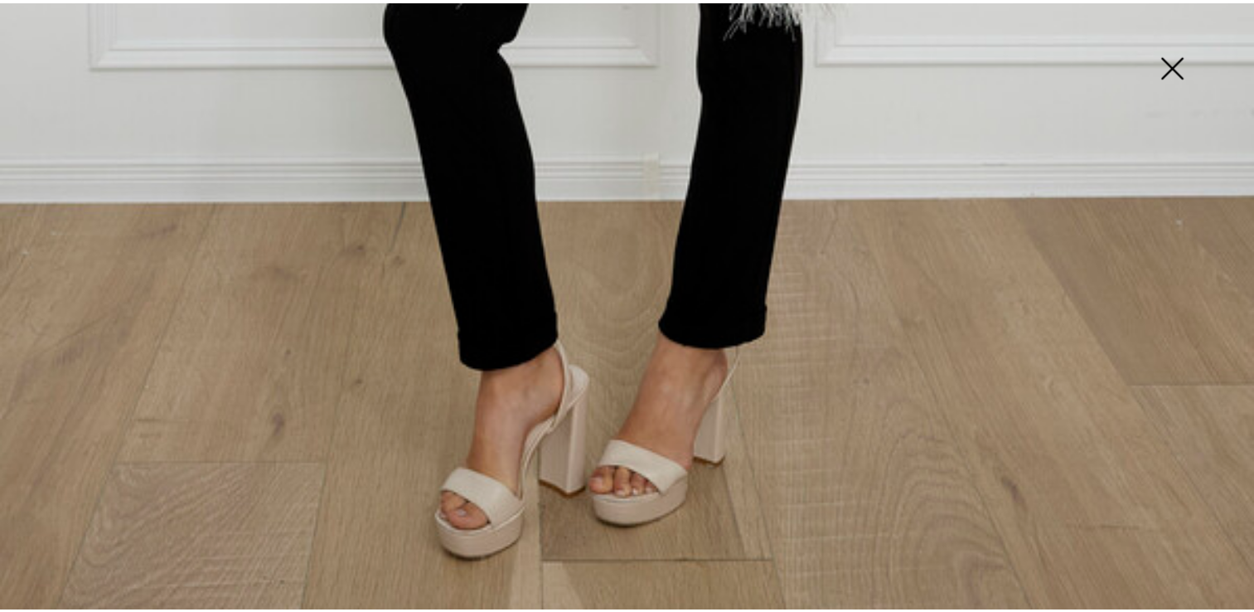
scroll to position [1250, 0]
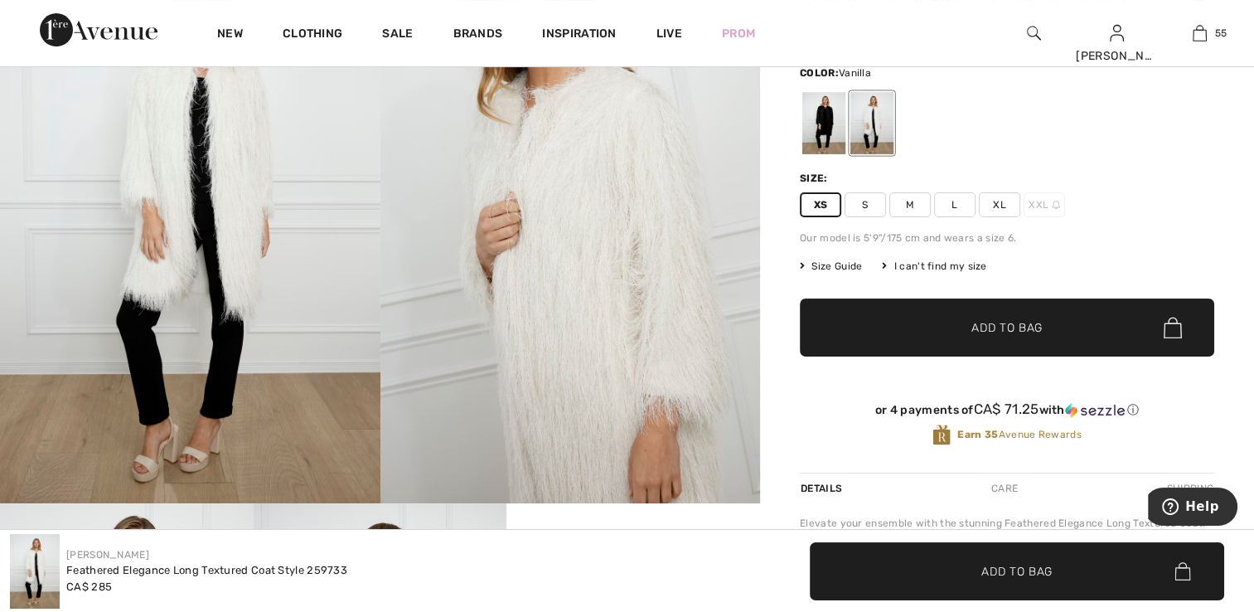
click at [990, 330] on span "Add to Bag" at bounding box center [1006, 327] width 71 height 17
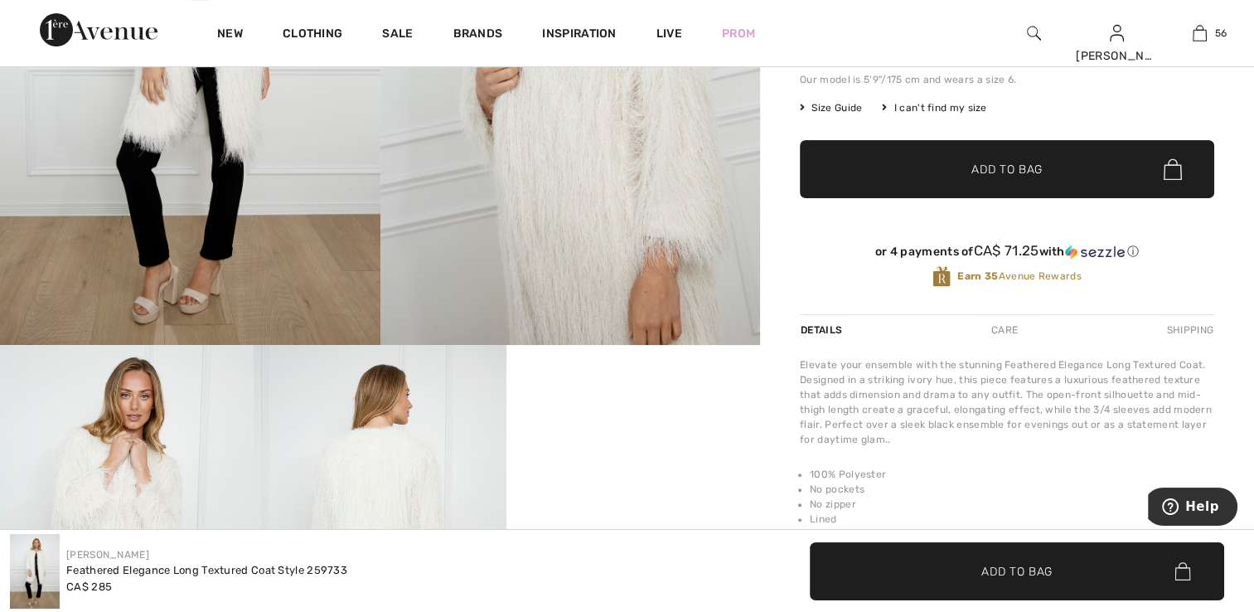
scroll to position [0, 0]
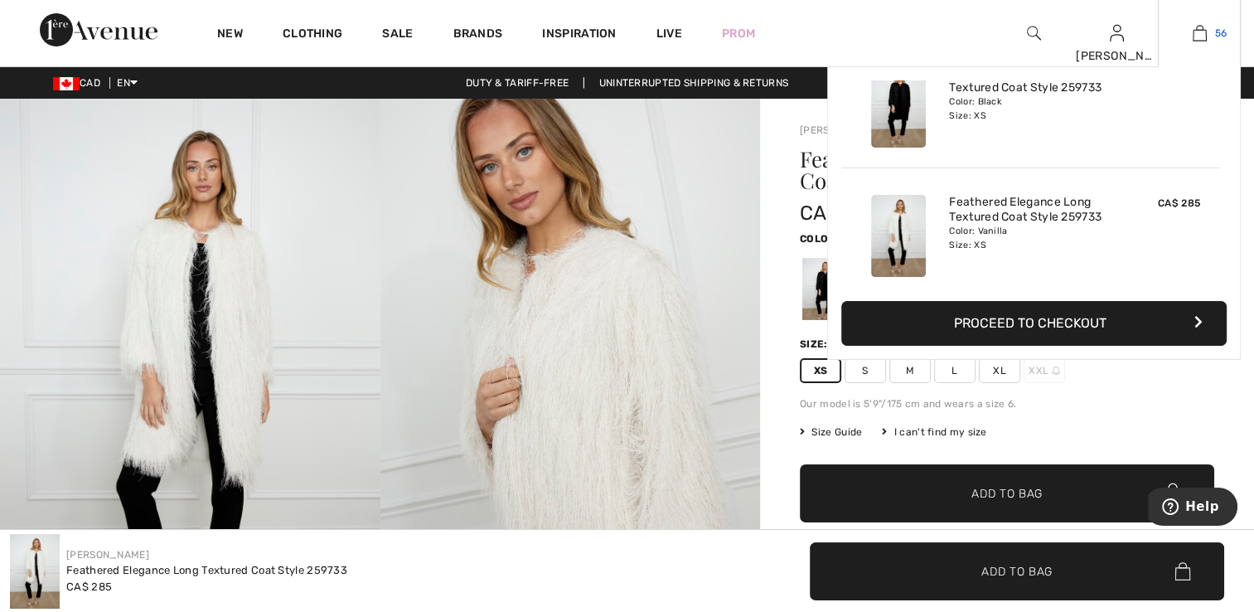
click at [1197, 36] on img at bounding box center [1200, 33] width 14 height 20
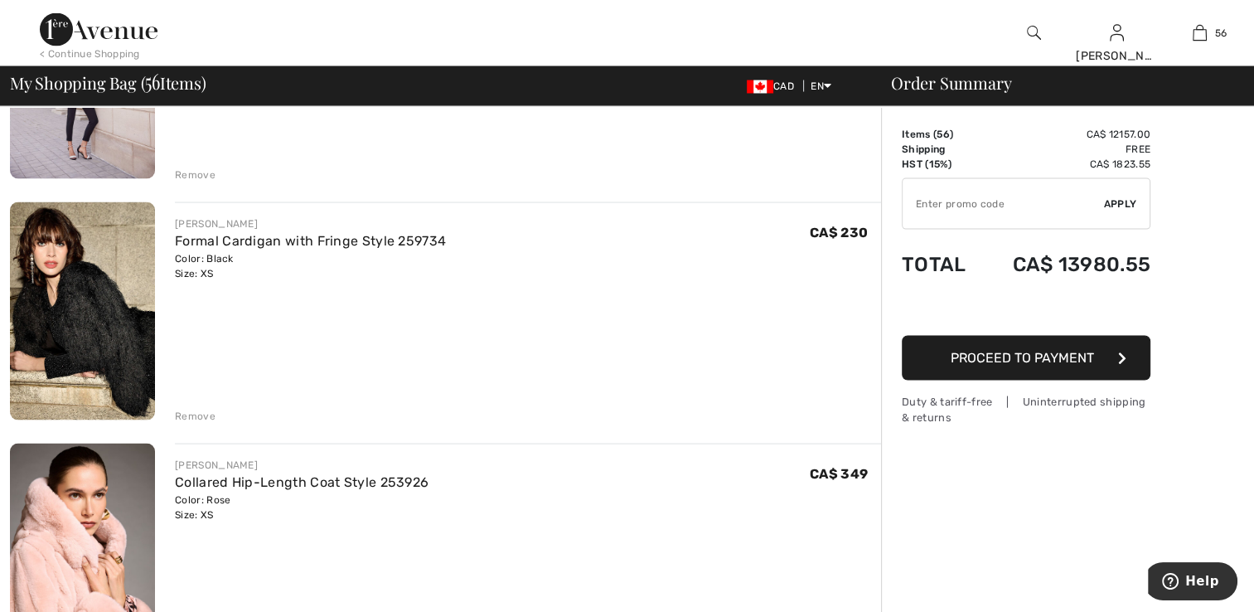
scroll to position [9450, 0]
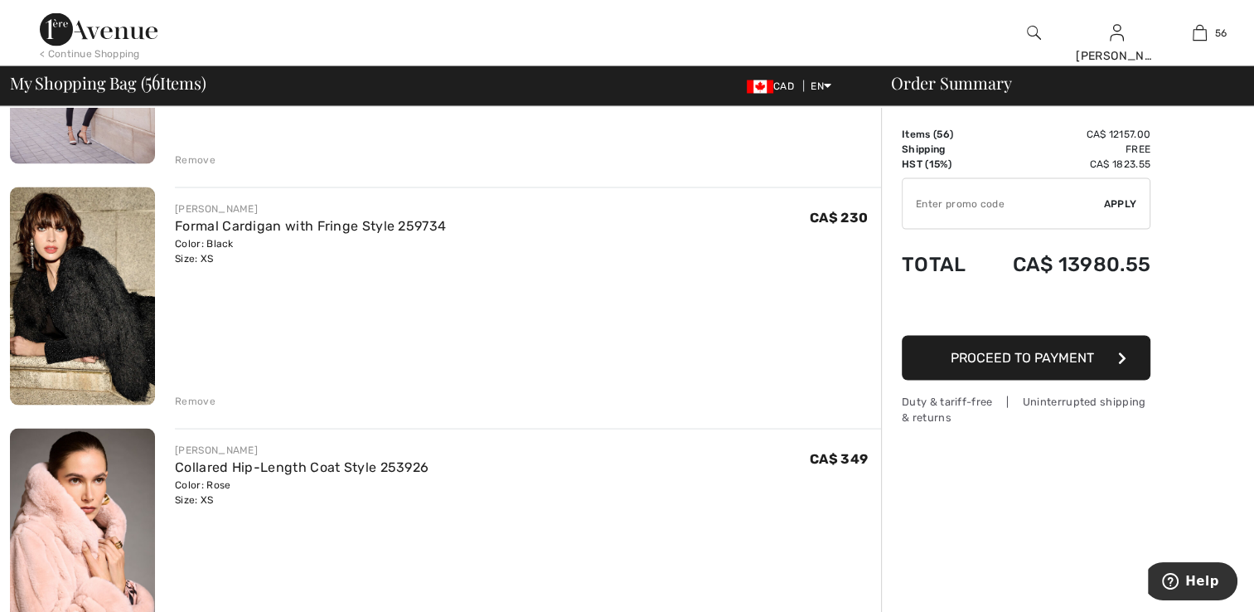
click at [79, 327] on img at bounding box center [82, 296] width 145 height 218
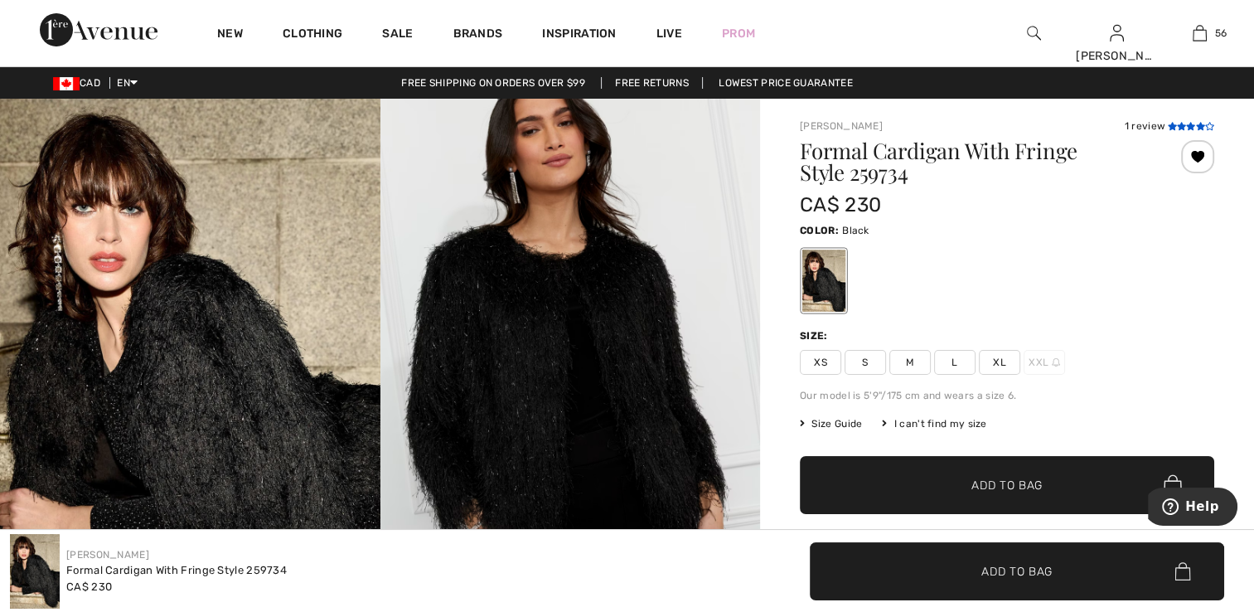
click at [1171, 126] on icon at bounding box center [1171, 126] width 9 height 8
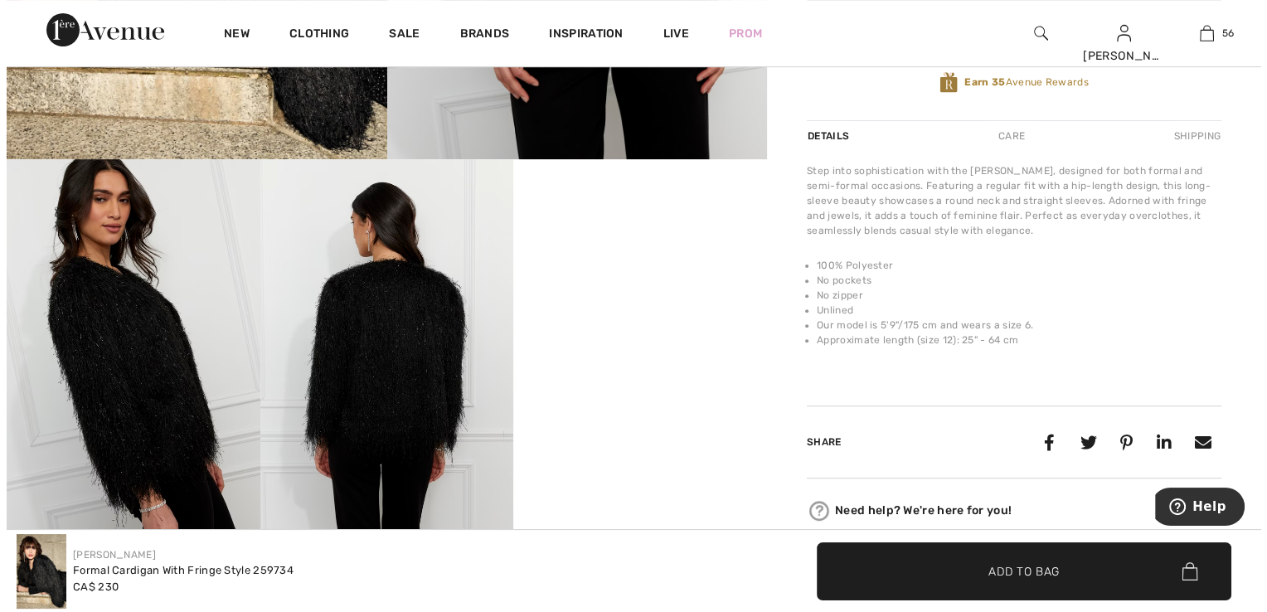
scroll to position [547, 0]
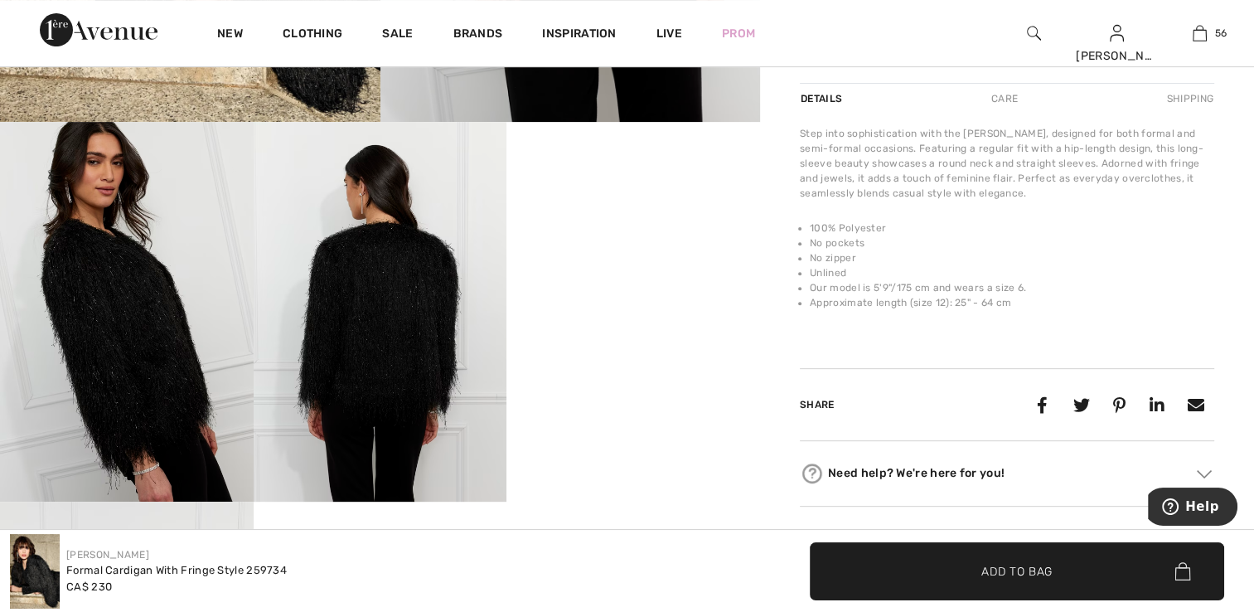
click at [196, 371] on img at bounding box center [127, 312] width 254 height 380
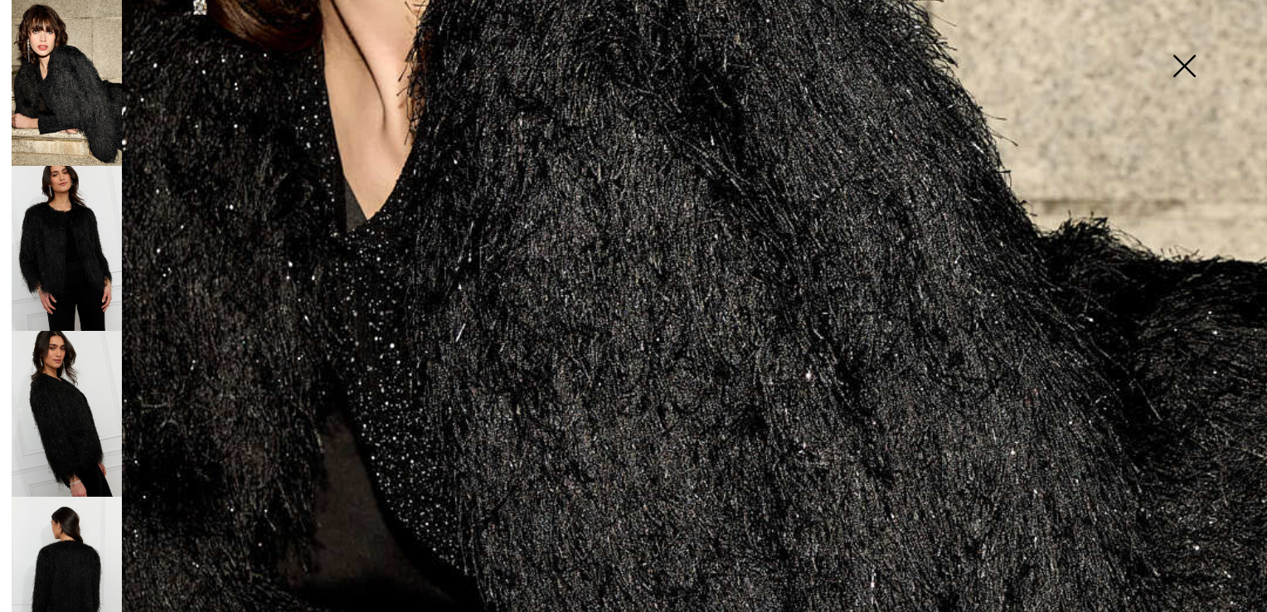
scroll to position [663, 0]
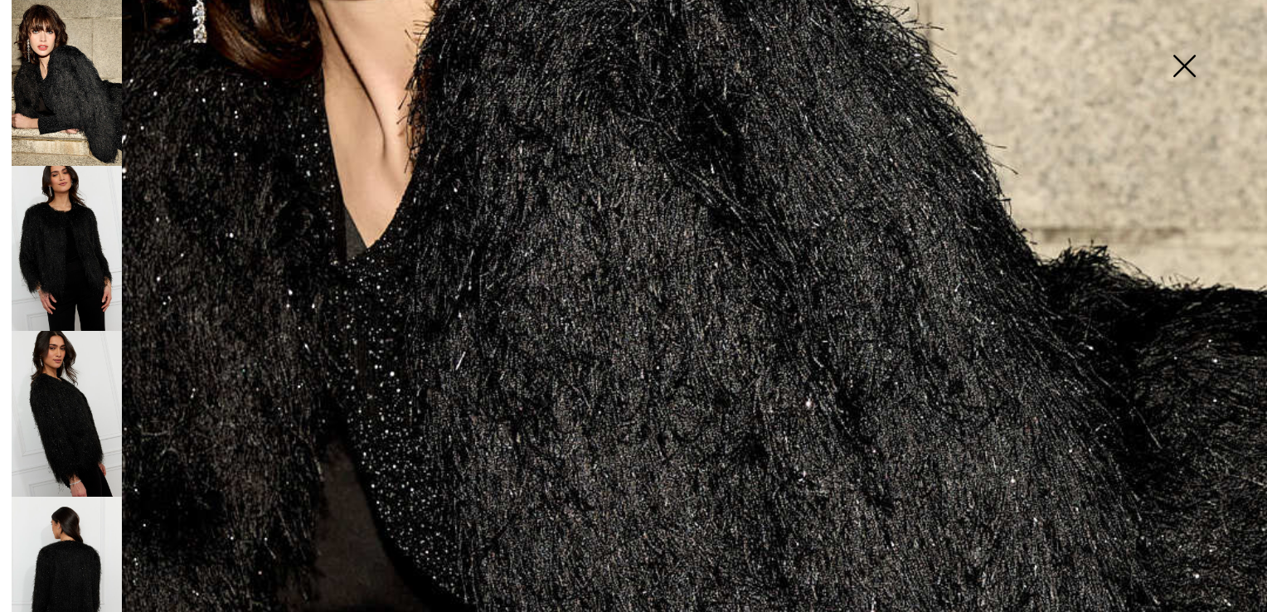
click at [80, 236] on img at bounding box center [67, 249] width 110 height 166
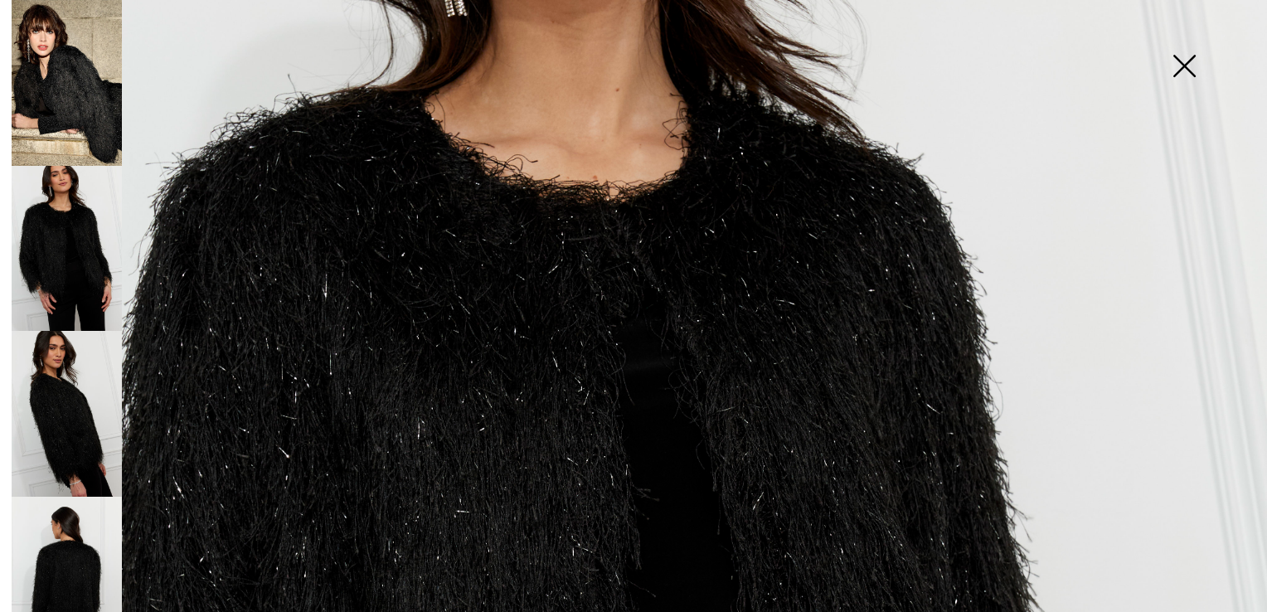
scroll to position [332, 0]
click at [81, 376] on img at bounding box center [67, 414] width 110 height 166
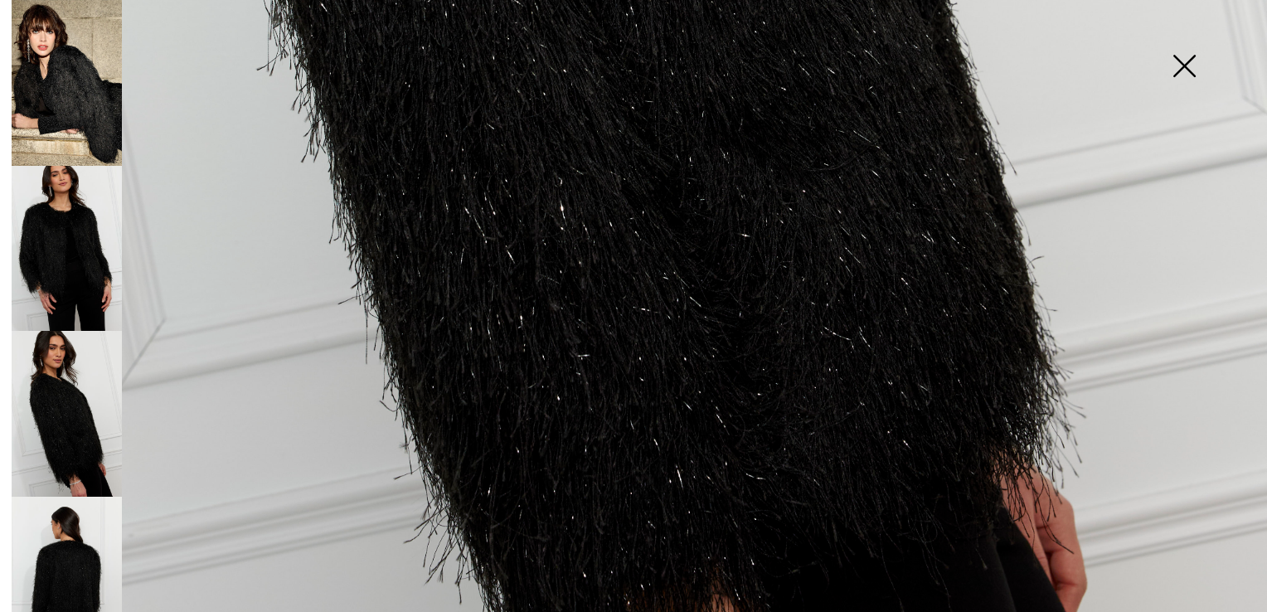
scroll to position [1269, 0]
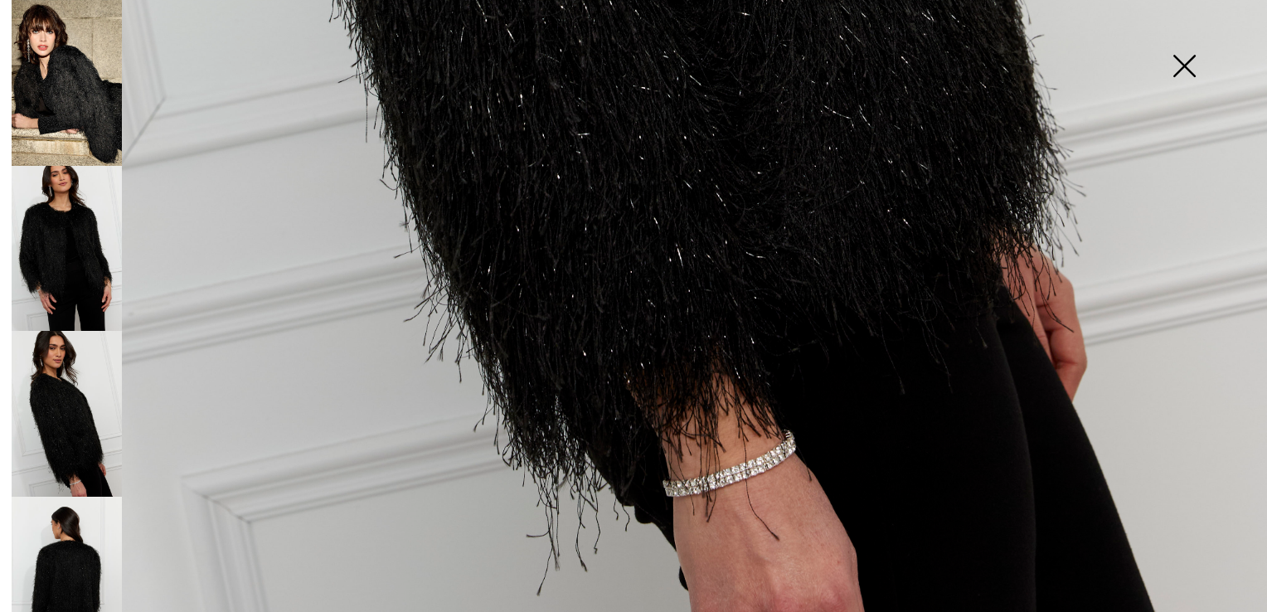
click at [46, 550] on img at bounding box center [67, 580] width 110 height 166
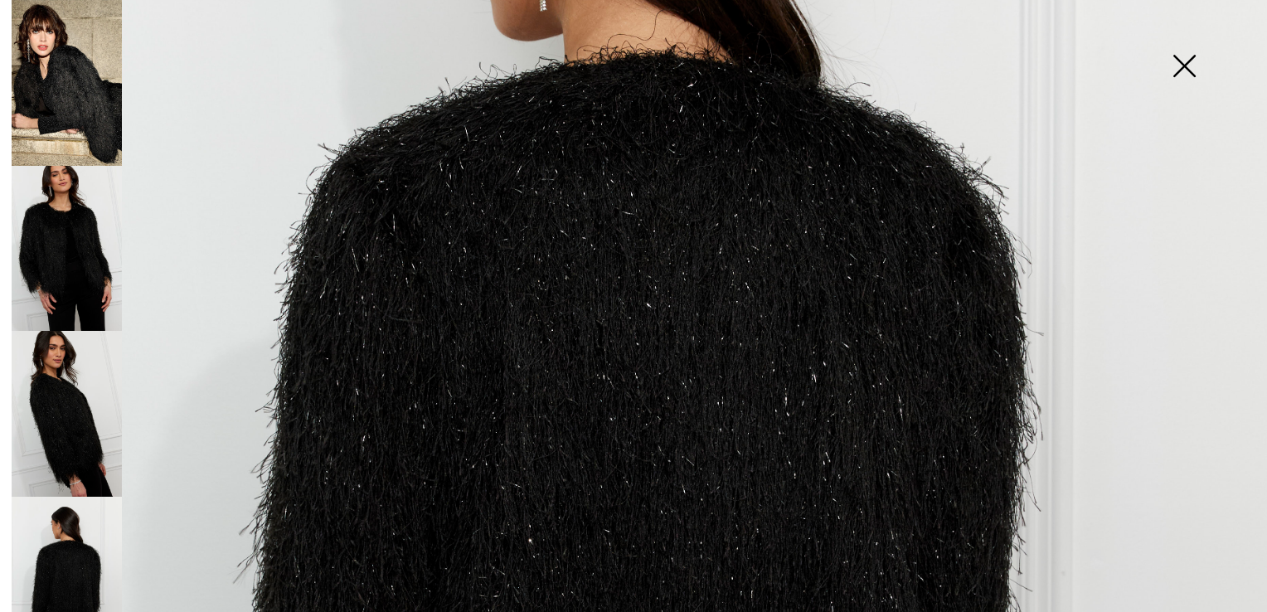
scroll to position [357, 0]
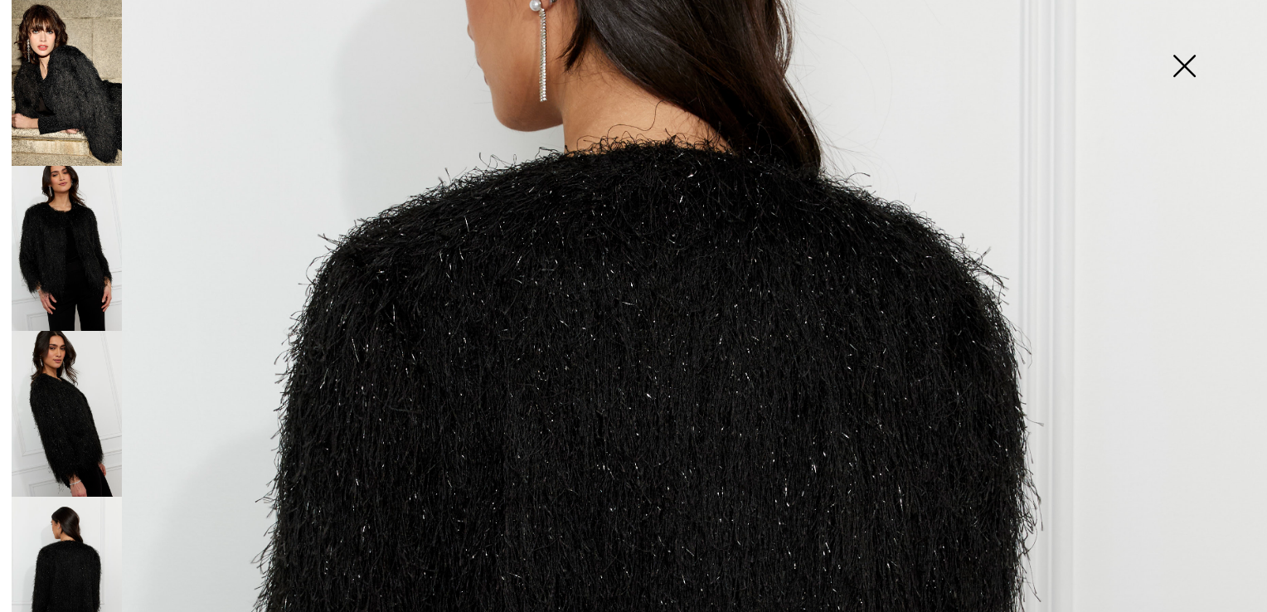
click at [47, 394] on img at bounding box center [67, 414] width 110 height 166
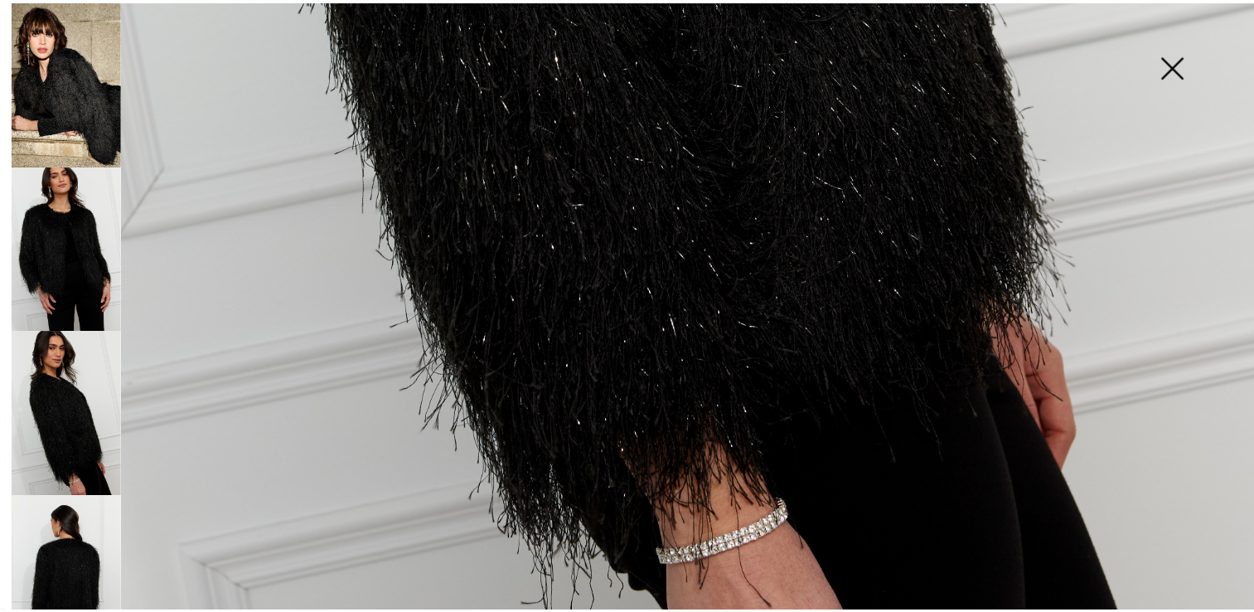
scroll to position [1269, 0]
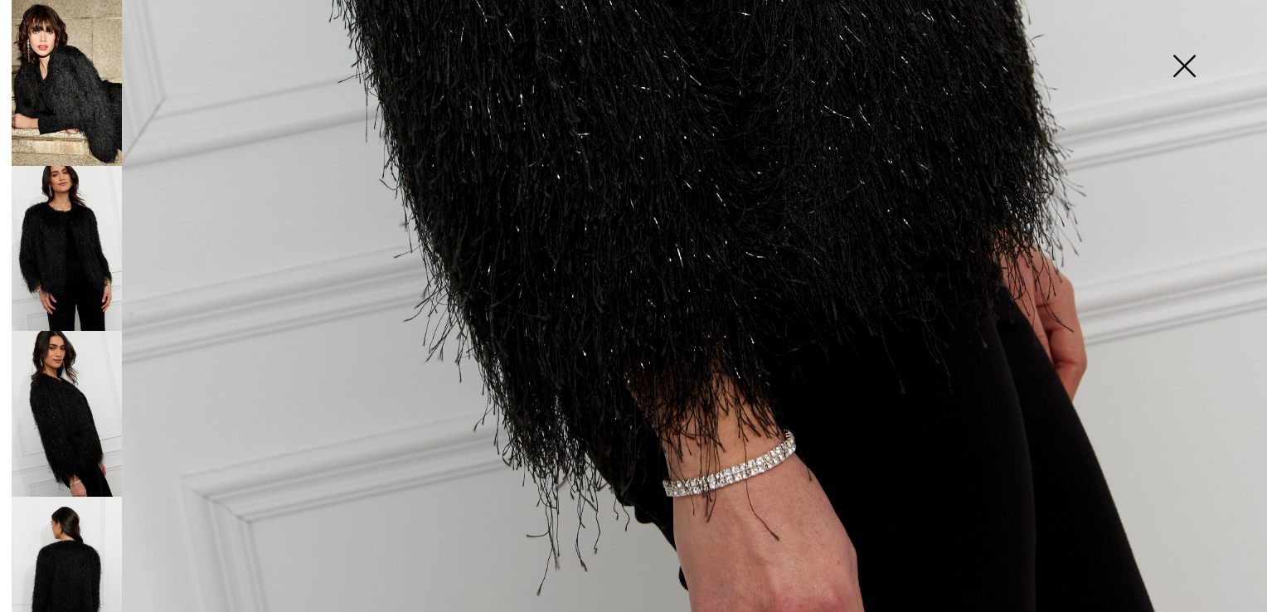
click at [1187, 61] on img at bounding box center [1183, 67] width 83 height 85
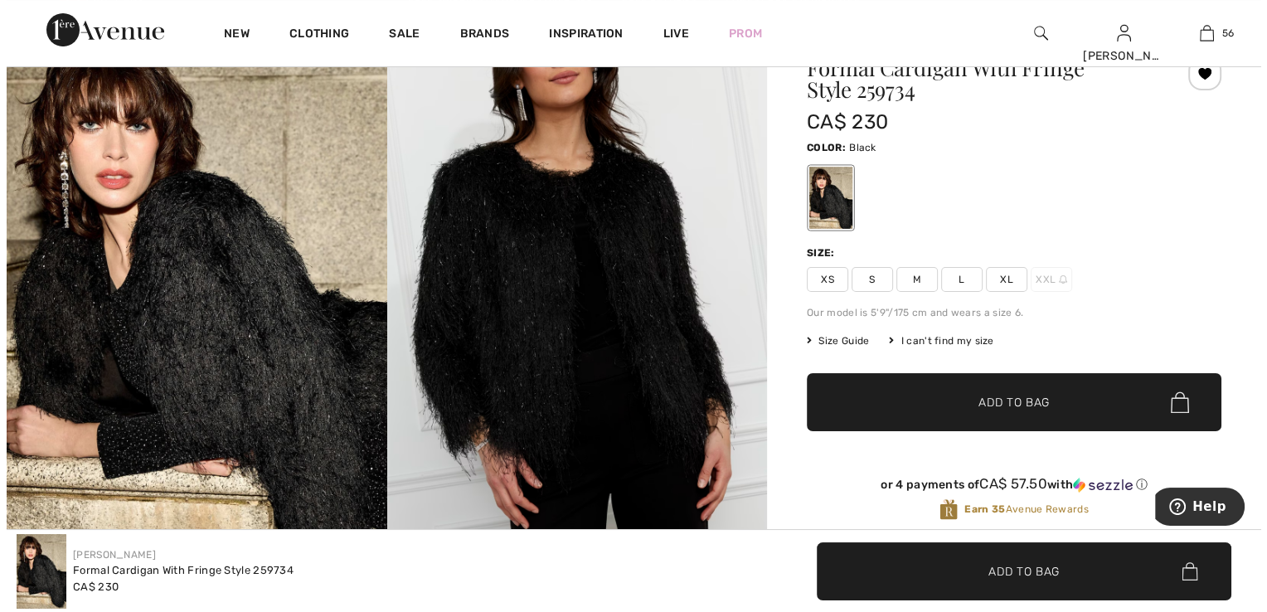
scroll to position [0, 0]
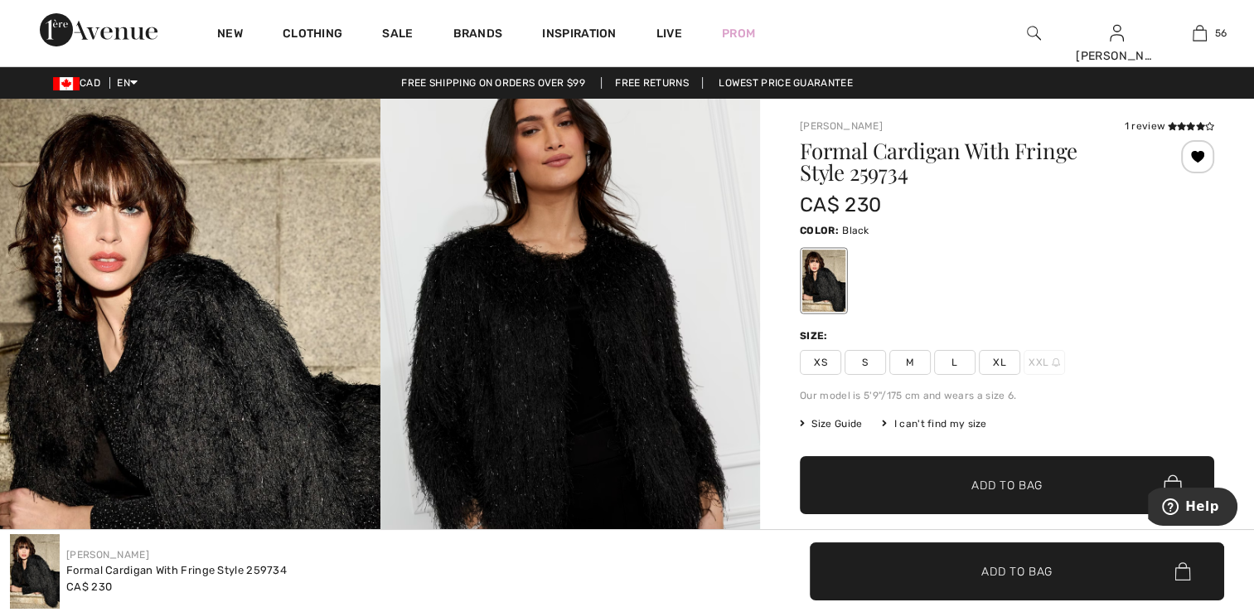
click at [676, 340] on img at bounding box center [570, 384] width 380 height 570
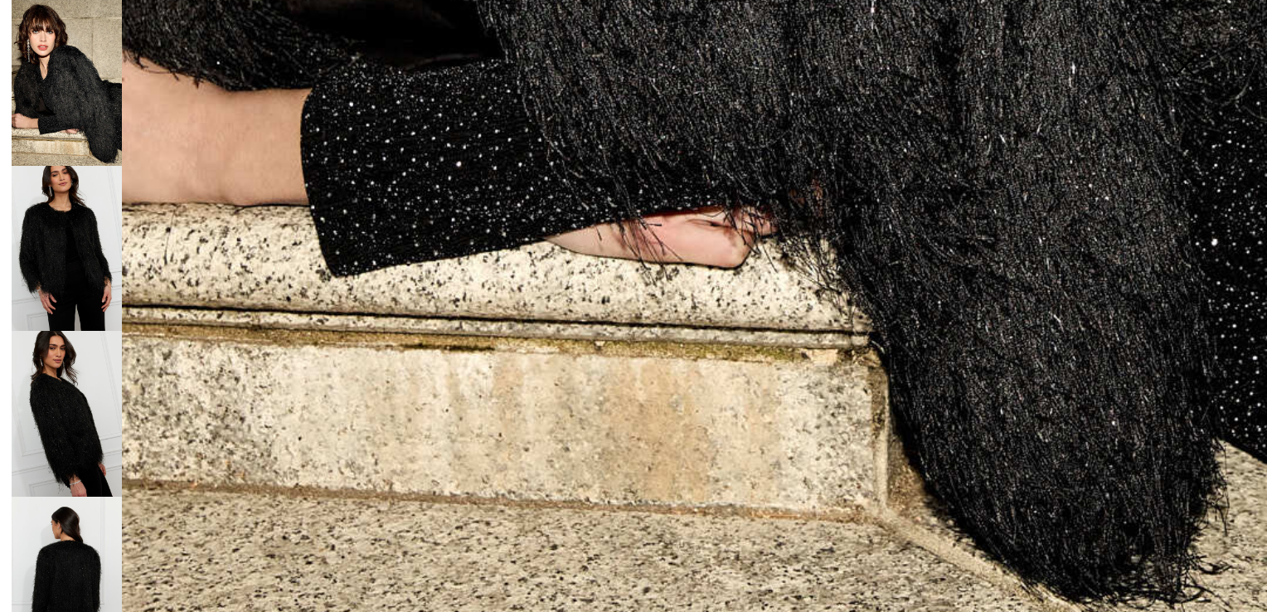
scroll to position [1269, 0]
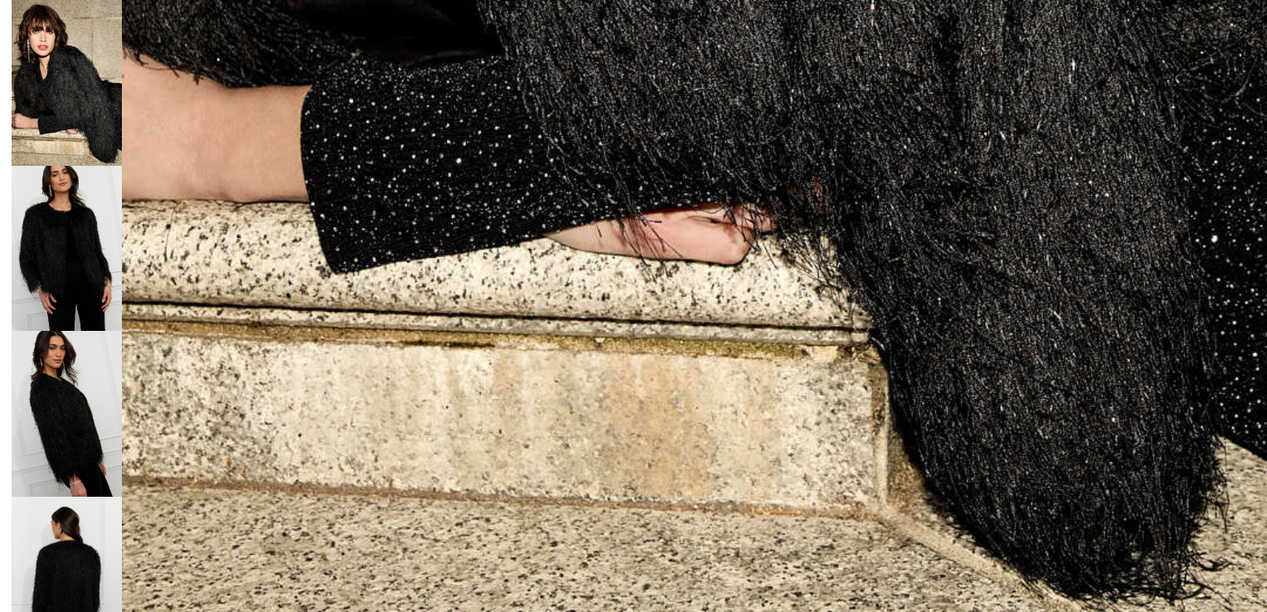
drag, startPoint x: 45, startPoint y: 45, endPoint x: 51, endPoint y: 51, distance: 9.4
click at [46, 45] on img at bounding box center [67, 83] width 110 height 166
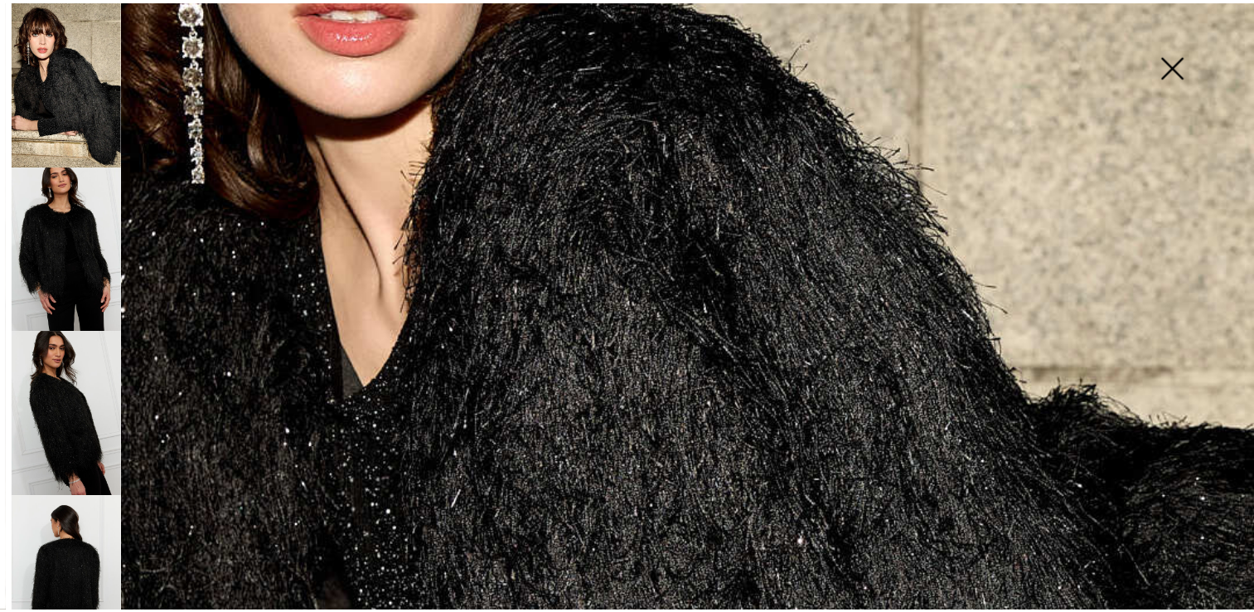
scroll to position [516, 0]
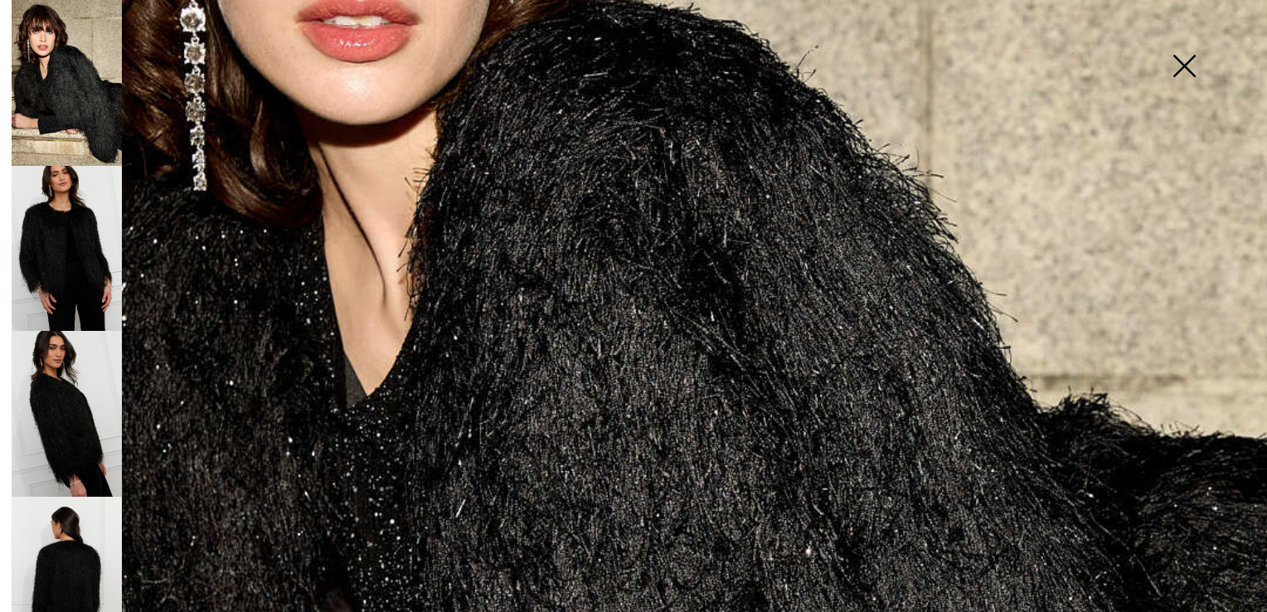
click at [1190, 62] on img at bounding box center [1183, 67] width 83 height 85
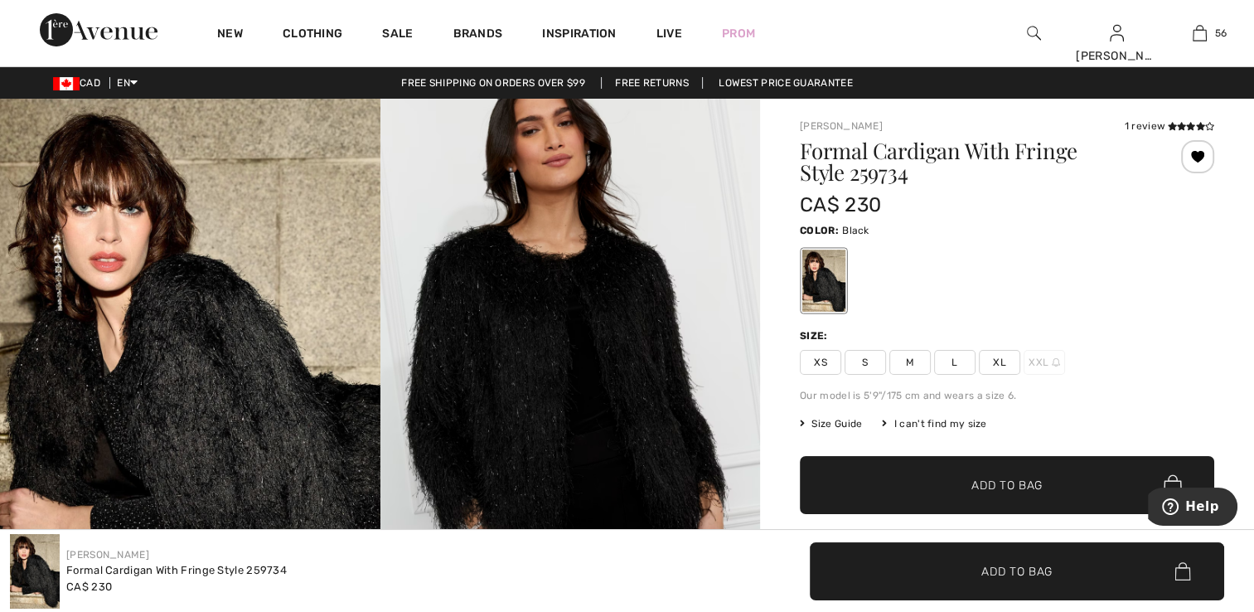
click at [828, 360] on span "XS" at bounding box center [820, 362] width 41 height 25
click at [981, 492] on span "Add to Bag" at bounding box center [1006, 485] width 71 height 17
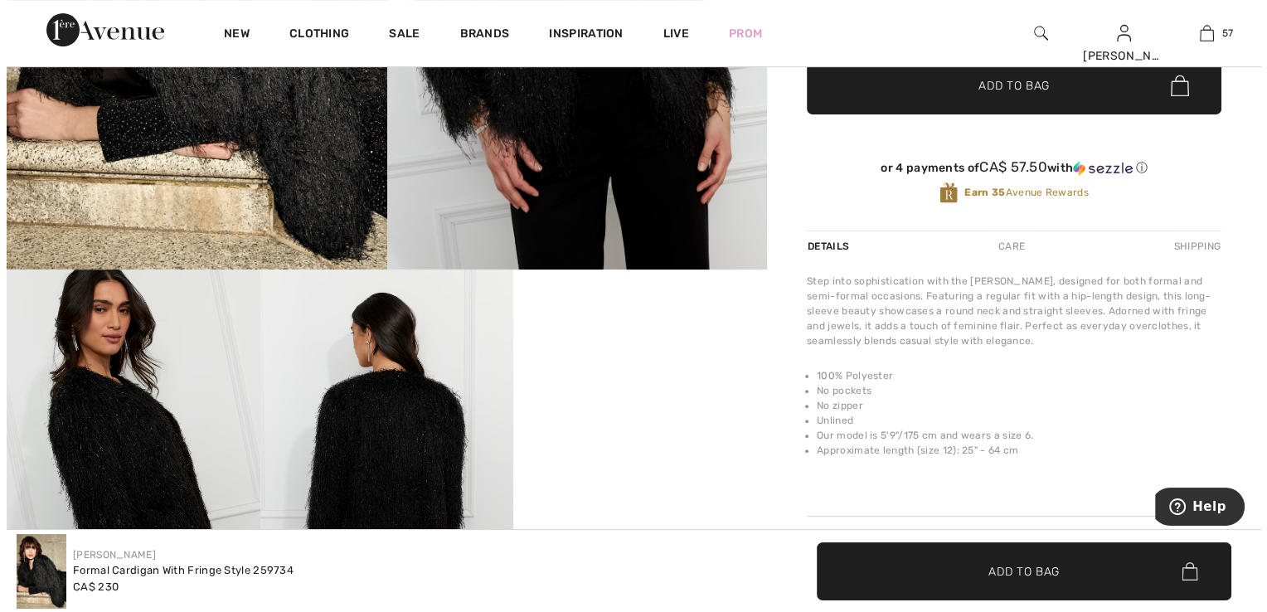
scroll to position [414, 0]
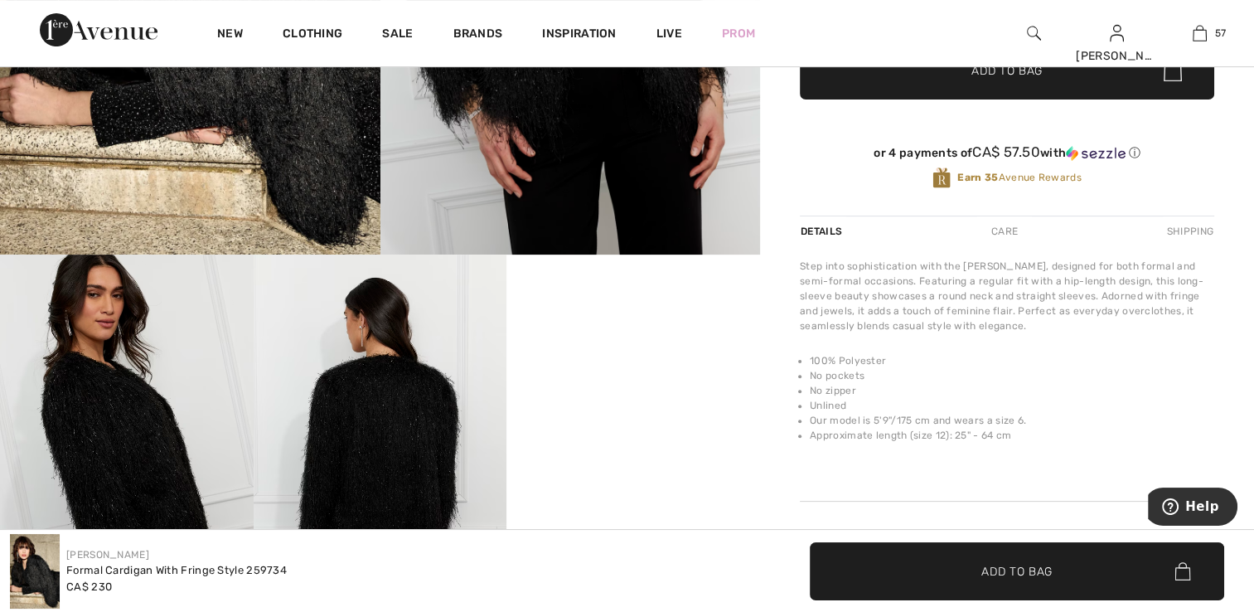
click at [1027, 35] on img at bounding box center [1034, 33] width 14 height 20
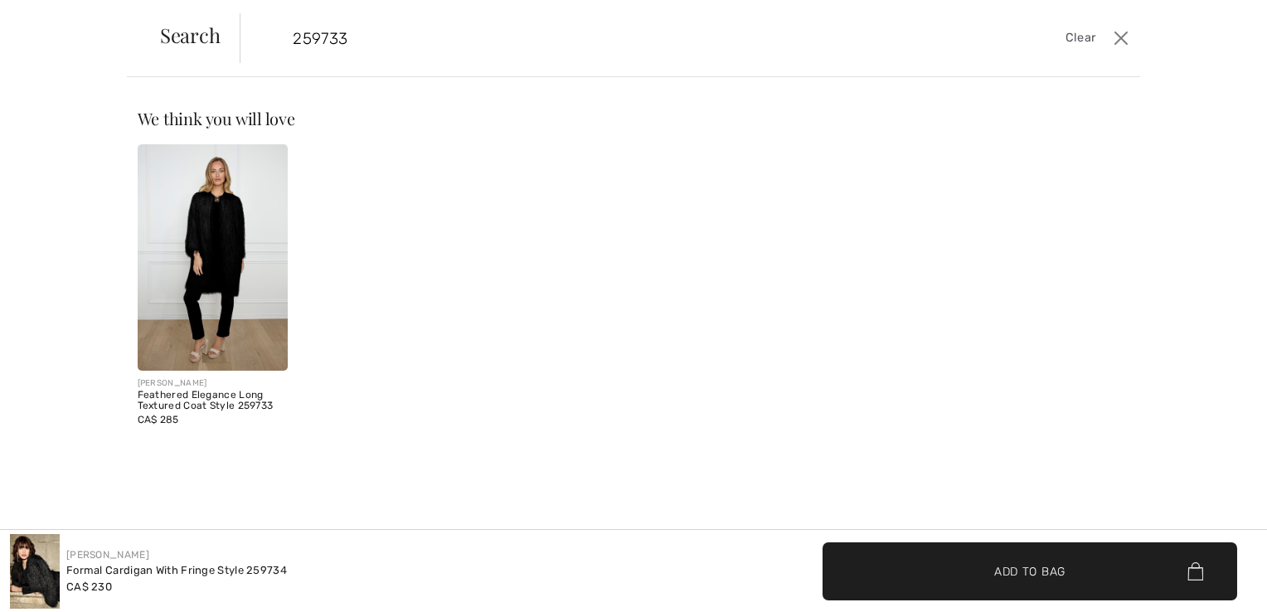
type input "259733"
click at [182, 253] on img at bounding box center [213, 257] width 151 height 226
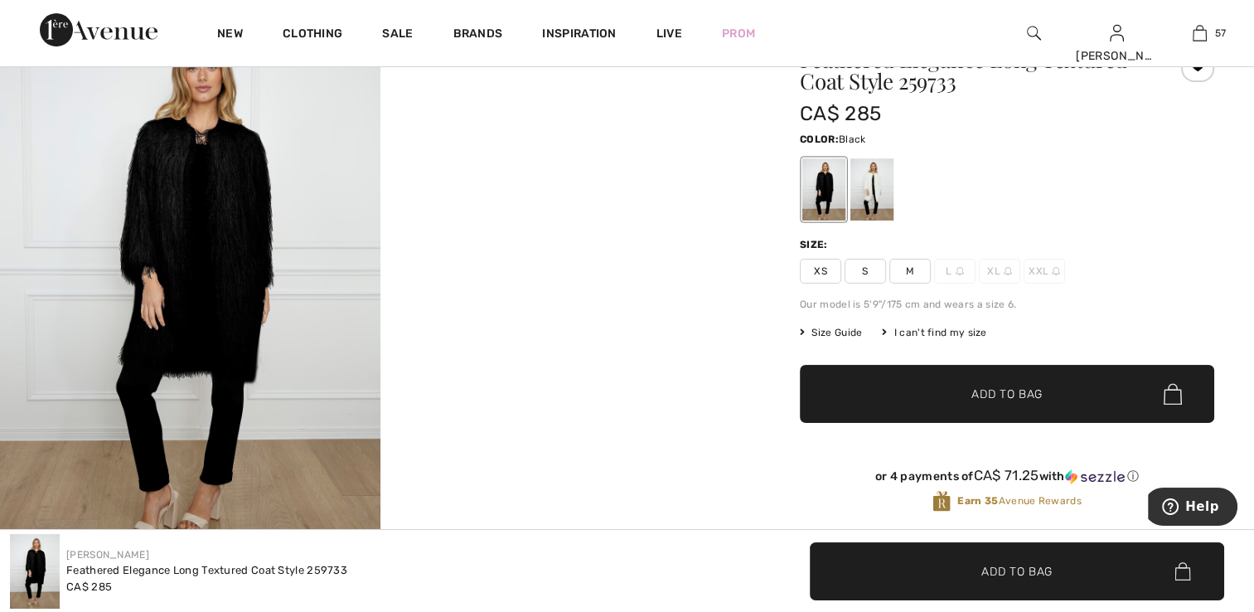
scroll to position [83, 0]
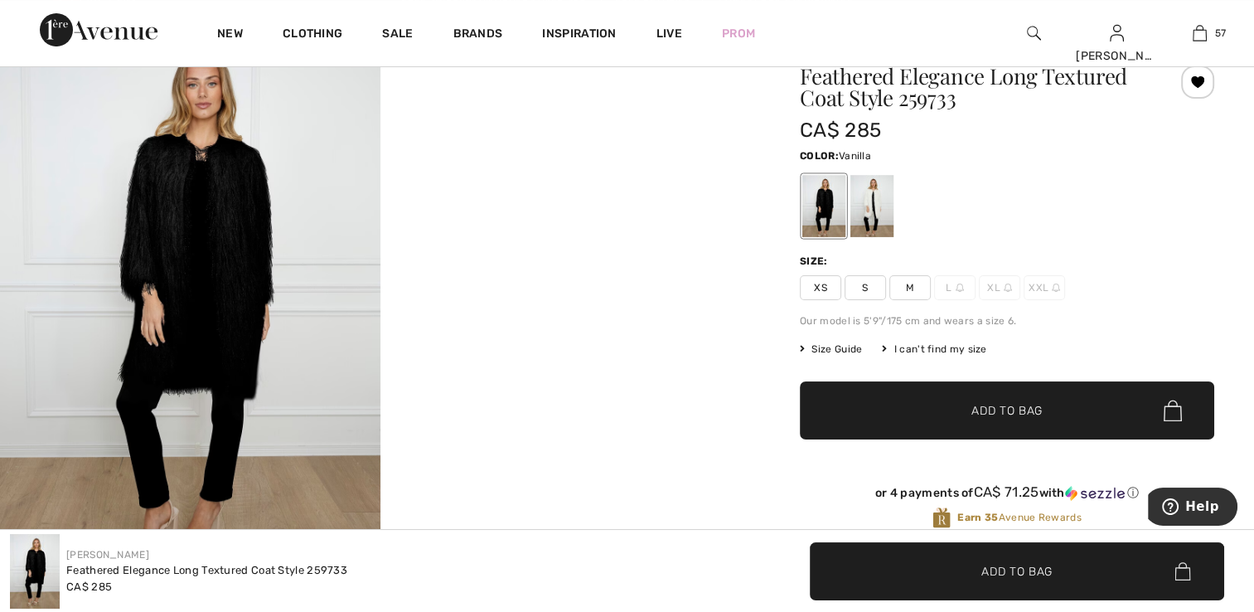
click at [867, 220] on div at bounding box center [871, 206] width 43 height 62
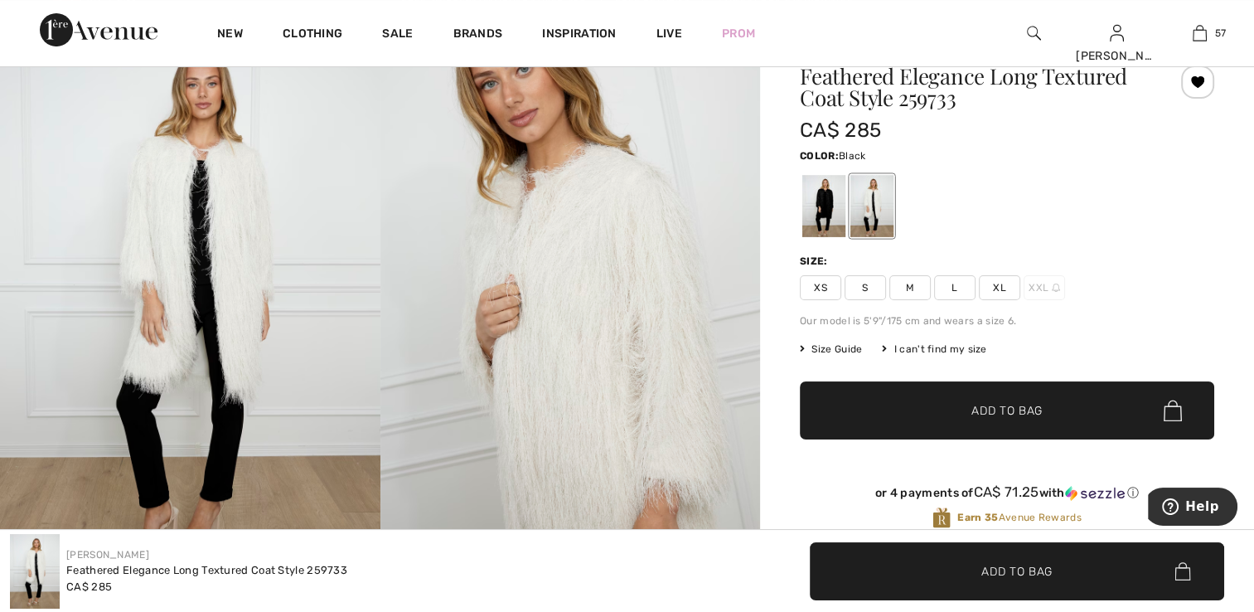
click at [803, 216] on div at bounding box center [823, 206] width 43 height 62
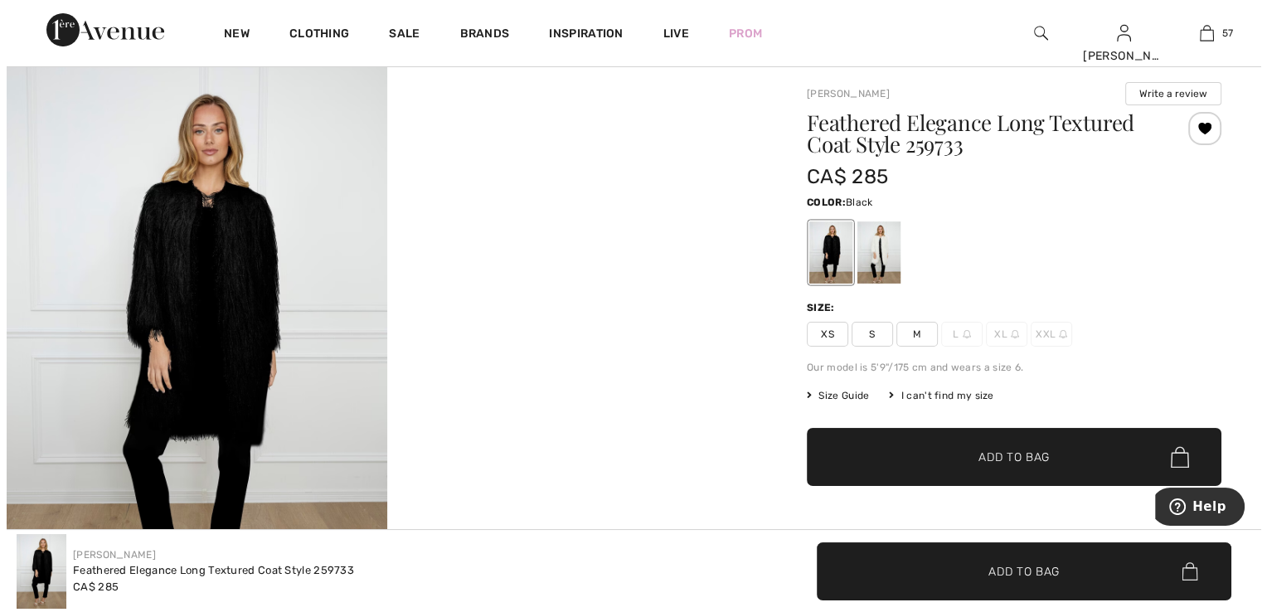
scroll to position [0, 0]
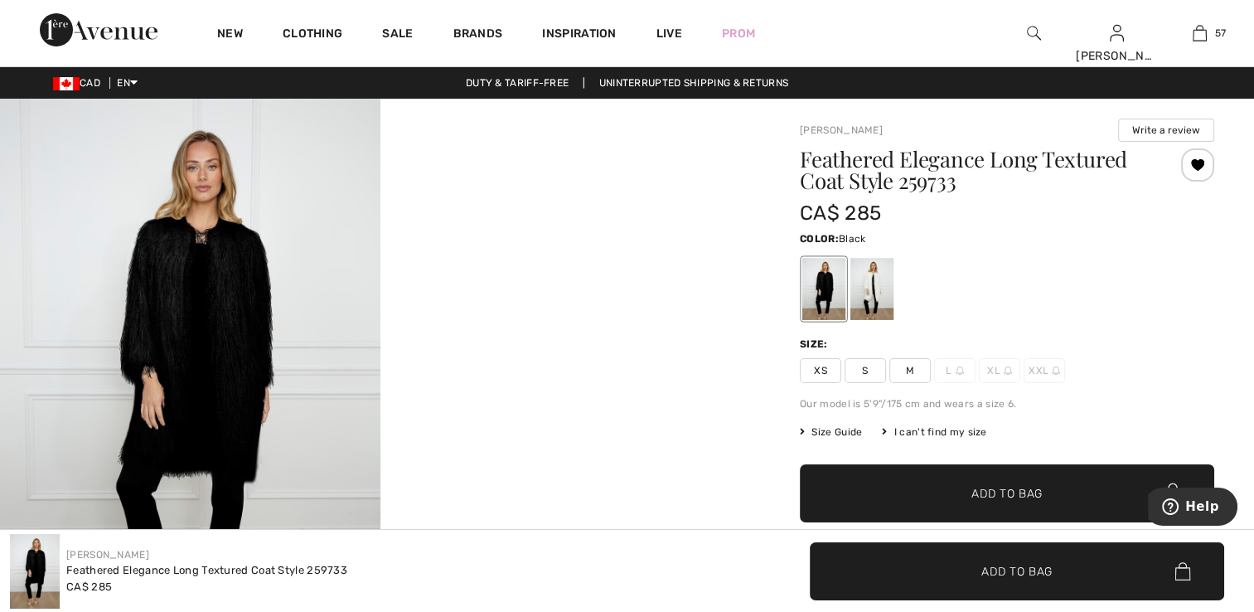
click at [191, 367] on img at bounding box center [190, 384] width 380 height 570
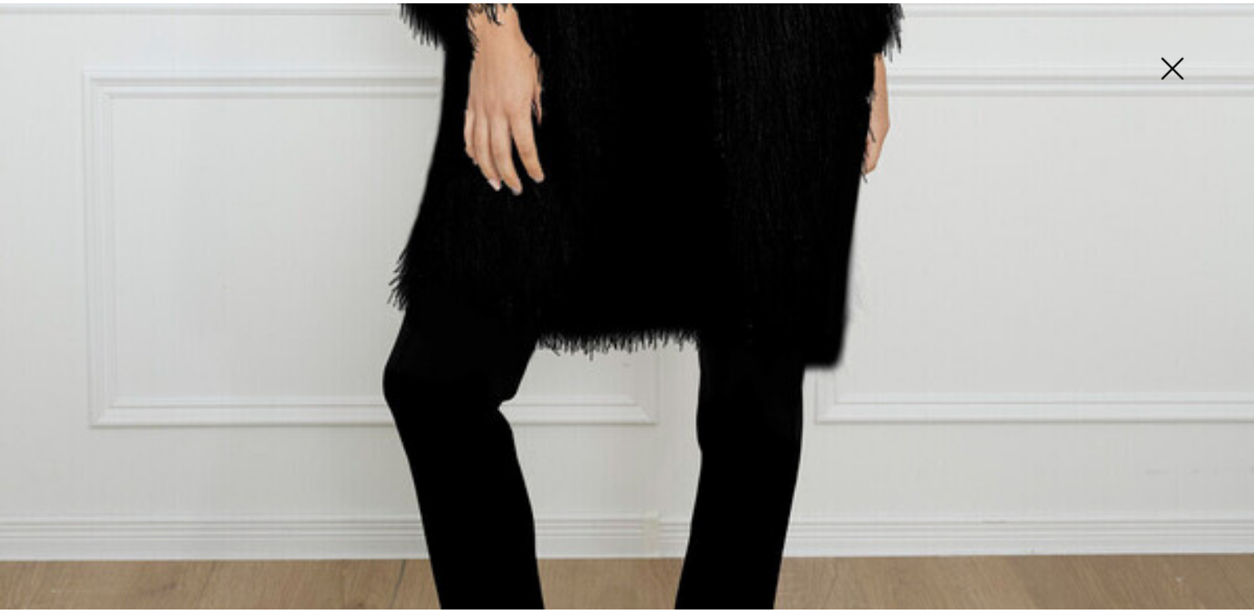
scroll to position [912, 0]
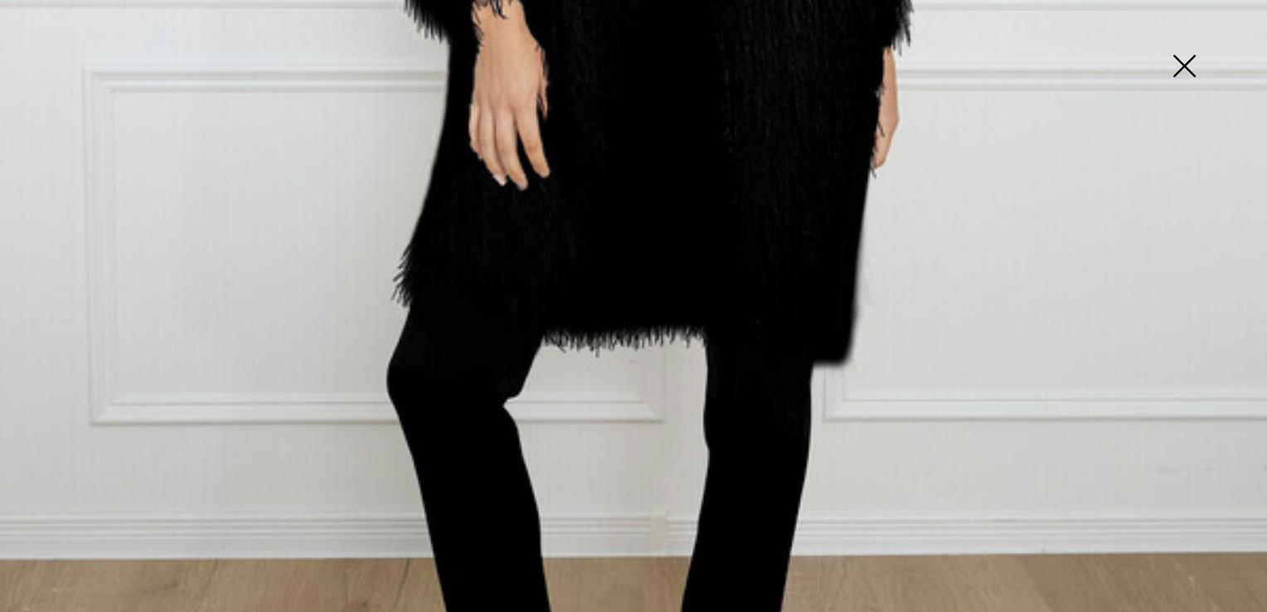
drag, startPoint x: 1189, startPoint y: 60, endPoint x: 1180, endPoint y: 65, distance: 10.4
click at [1189, 60] on img at bounding box center [1183, 67] width 83 height 85
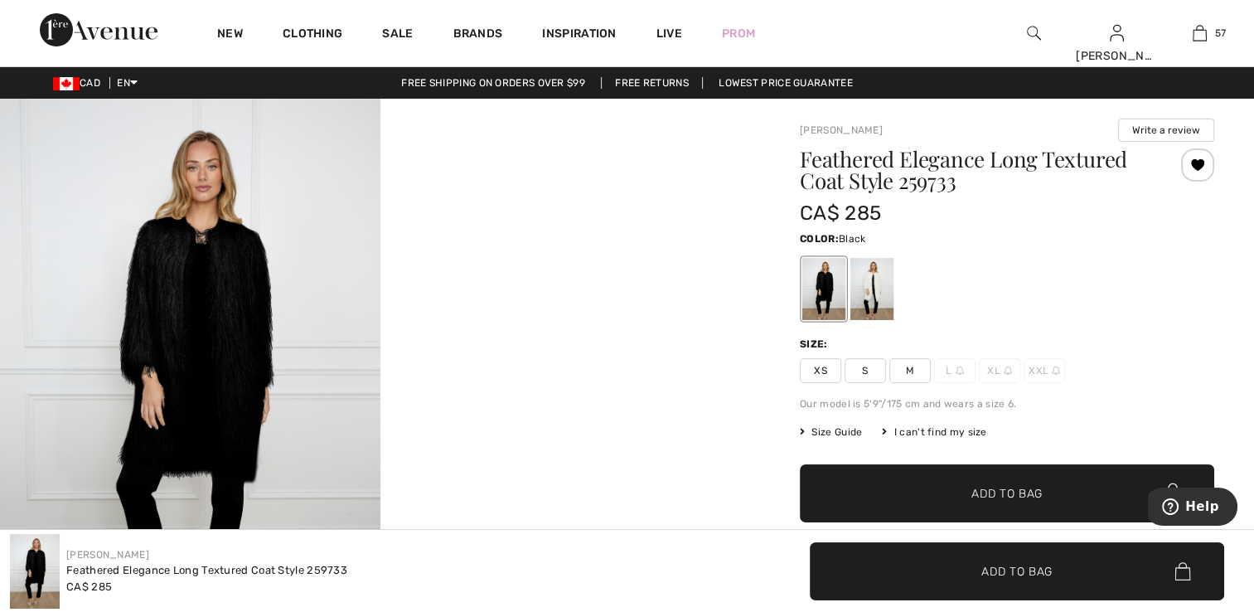
click at [827, 290] on div at bounding box center [823, 289] width 43 height 62
click at [821, 372] on span "XS" at bounding box center [820, 370] width 41 height 25
click at [962, 493] on span "✔ Added to Bag" at bounding box center [982, 493] width 101 height 17
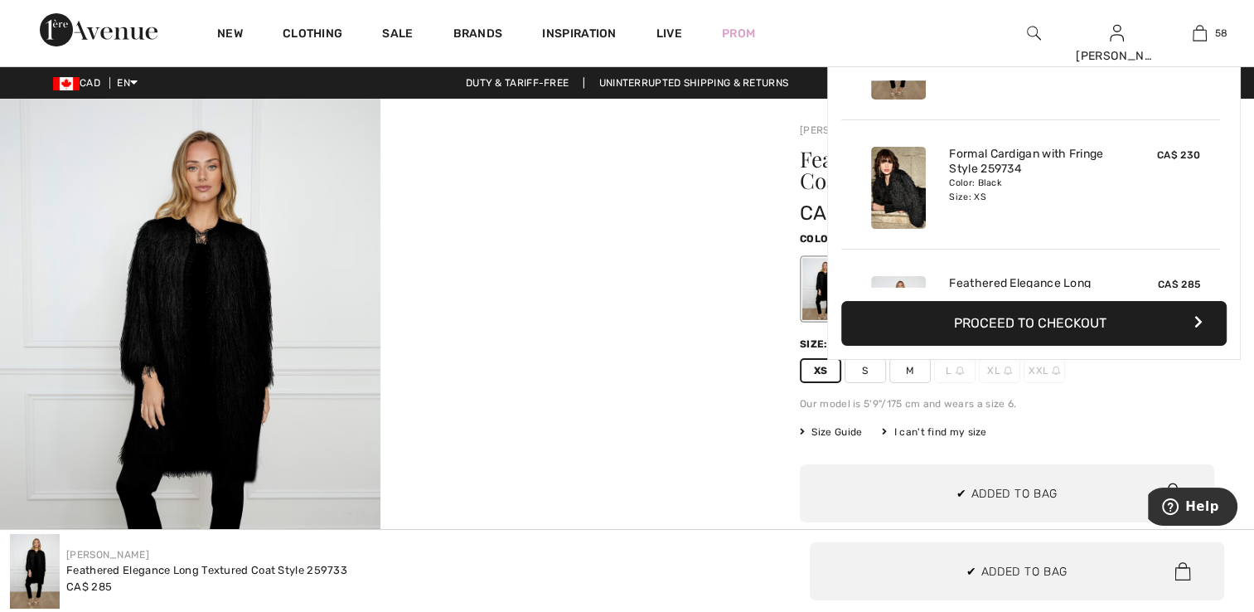
scroll to position [7283, 0]
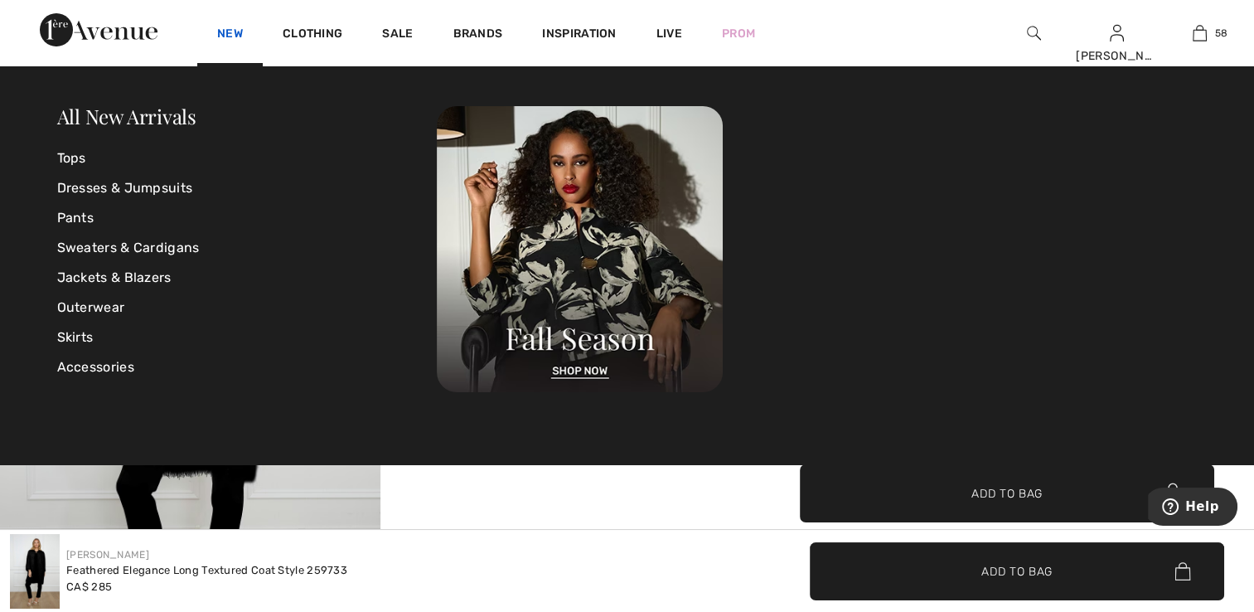
click at [223, 28] on link "New" at bounding box center [230, 35] width 26 height 17
